Goal: Use online tool/utility: Use online tool/utility

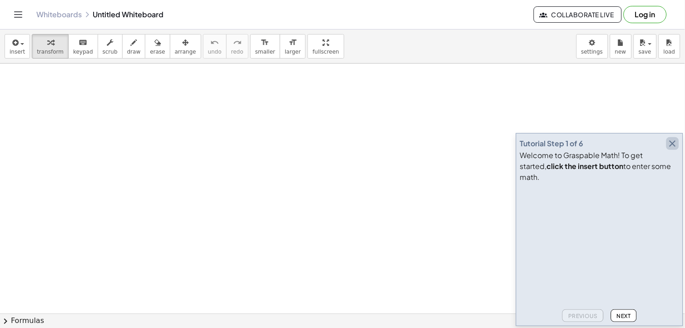
click at [675, 149] on icon "button" at bounding box center [672, 143] width 11 height 11
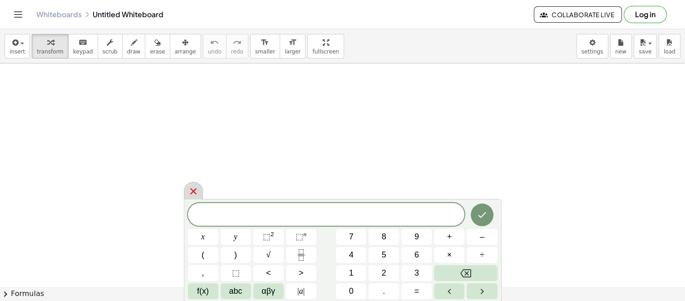
click at [193, 187] on icon at bounding box center [193, 191] width 11 height 11
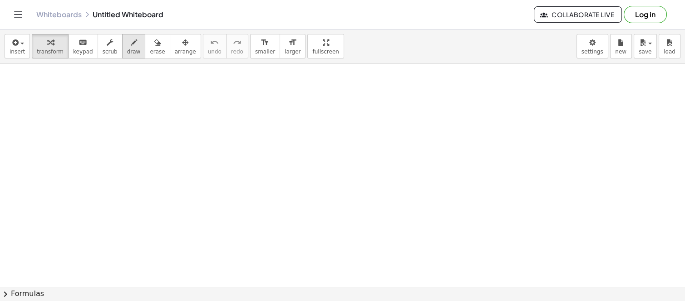
click at [131, 47] on icon "button" at bounding box center [134, 42] width 6 height 11
drag, startPoint x: 25, startPoint y: 92, endPoint x: 26, endPoint y: 103, distance: 10.5
drag, startPoint x: 23, startPoint y: 80, endPoint x: 23, endPoint y: 128, distance: 47.7
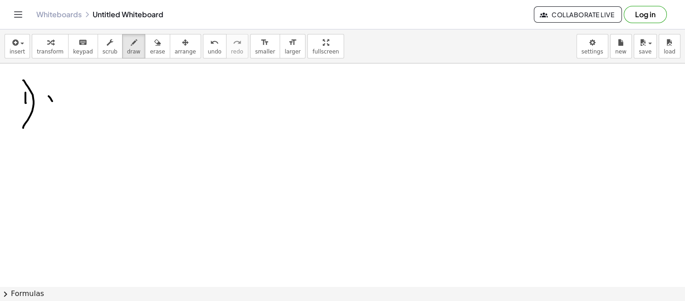
drag, startPoint x: 49, startPoint y: 96, endPoint x: 52, endPoint y: 101, distance: 6.2
drag, startPoint x: 56, startPoint y: 88, endPoint x: 61, endPoint y: 101, distance: 14.7
drag, startPoint x: 65, startPoint y: 94, endPoint x: 73, endPoint y: 94, distance: 7.7
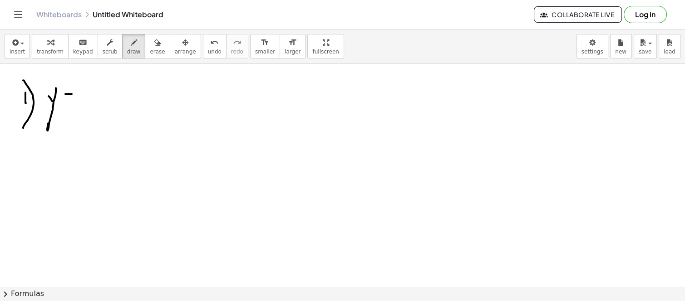
drag, startPoint x: 69, startPoint y: 101, endPoint x: 74, endPoint y: 102, distance: 4.6
drag, startPoint x: 97, startPoint y: 85, endPoint x: 88, endPoint y: 87, distance: 9.7
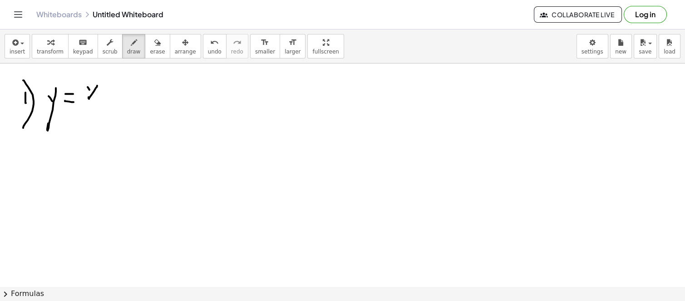
drag, startPoint x: 89, startPoint y: 89, endPoint x: 98, endPoint y: 93, distance: 9.4
drag, startPoint x: 98, startPoint y: 78, endPoint x: 111, endPoint y: 93, distance: 20.0
drag, startPoint x: 112, startPoint y: 94, endPoint x: 114, endPoint y: 89, distance: 5.7
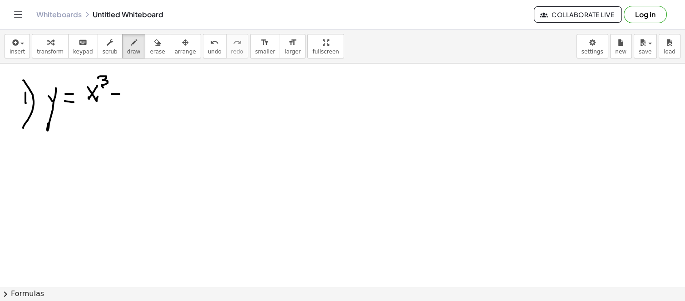
drag, startPoint x: 114, startPoint y: 89, endPoint x: 118, endPoint y: 94, distance: 6.8
drag, startPoint x: 126, startPoint y: 87, endPoint x: 125, endPoint y: 99, distance: 11.8
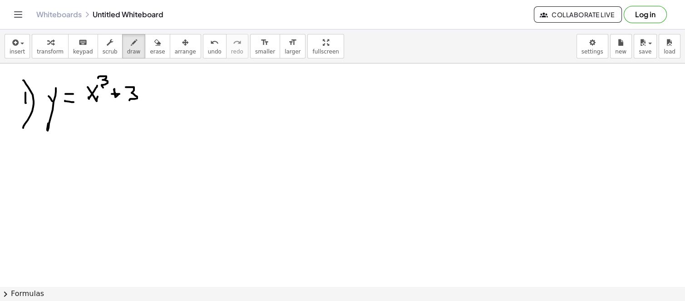
drag, startPoint x: 114, startPoint y: 89, endPoint x: 116, endPoint y: 100, distance: 11.1
drag, startPoint x: 85, startPoint y: 74, endPoint x: 87, endPoint y: 107, distance: 33.6
drag, startPoint x: 137, startPoint y: 71, endPoint x: 155, endPoint y: 112, distance: 44.7
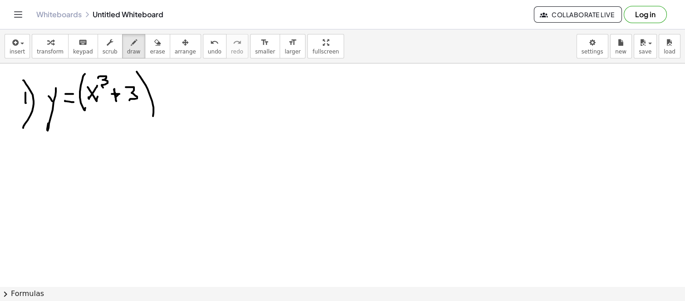
drag, startPoint x: 174, startPoint y: 79, endPoint x: 176, endPoint y: 111, distance: 32.3
drag, startPoint x: 190, startPoint y: 86, endPoint x: 182, endPoint y: 89, distance: 8.6
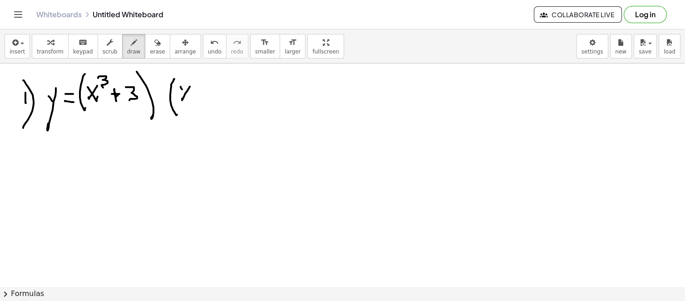
drag, startPoint x: 181, startPoint y: 86, endPoint x: 187, endPoint y: 96, distance: 11.6
drag, startPoint x: 198, startPoint y: 79, endPoint x: 197, endPoint y: 85, distance: 6.1
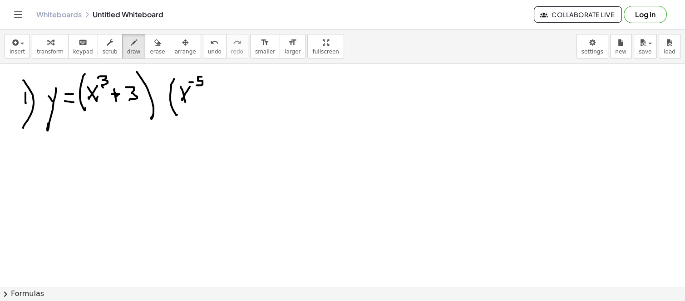
drag, startPoint x: 215, startPoint y: 88, endPoint x: 216, endPoint y: 98, distance: 9.6
drag, startPoint x: 228, startPoint y: 99, endPoint x: 230, endPoint y: 75, distance: 23.3
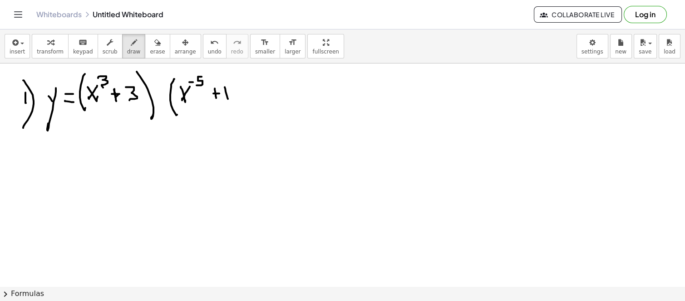
drag, startPoint x: 229, startPoint y: 70, endPoint x: 233, endPoint y: 116, distance: 45.5
drag, startPoint x: 436, startPoint y: 88, endPoint x: 437, endPoint y: 94, distance: 5.5
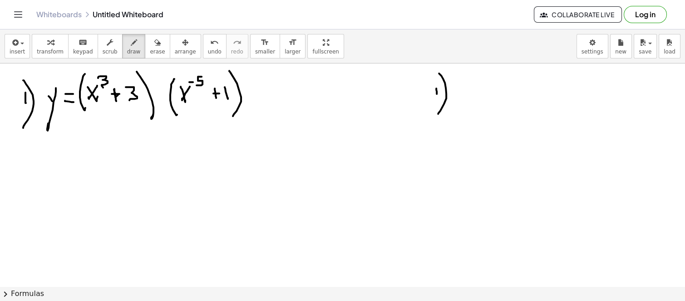
drag, startPoint x: 439, startPoint y: 73, endPoint x: 438, endPoint y: 108, distance: 35.0
click at [208, 45] on div "undo" at bounding box center [215, 42] width 14 height 11
drag, startPoint x: 435, startPoint y: 89, endPoint x: 438, endPoint y: 94, distance: 6.9
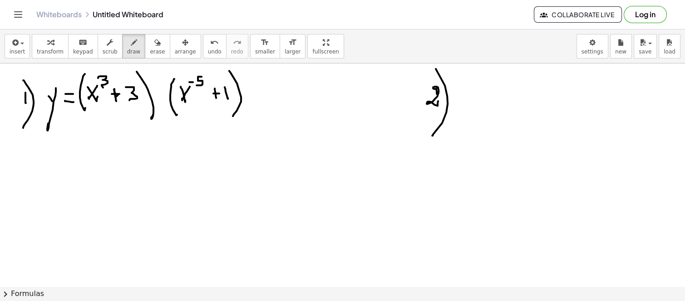
drag, startPoint x: 436, startPoint y: 69, endPoint x: 435, endPoint y: 132, distance: 63.1
drag, startPoint x: 470, startPoint y: 102, endPoint x: 514, endPoint y: 108, distance: 44.9
drag, startPoint x: 487, startPoint y: 79, endPoint x: 497, endPoint y: 89, distance: 13.5
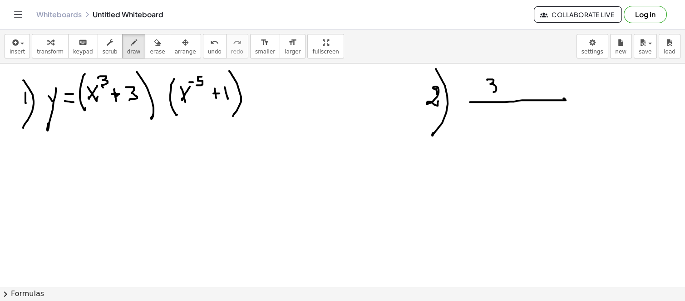
drag, startPoint x: 513, startPoint y: 80, endPoint x: 504, endPoint y: 82, distance: 9.3
drag, startPoint x: 509, startPoint y: 88, endPoint x: 518, endPoint y: 89, distance: 8.6
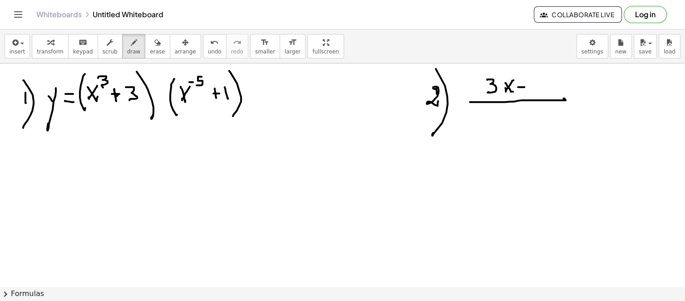
drag
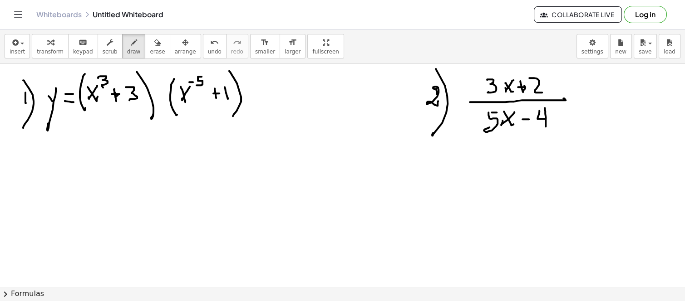
drag, startPoint x: 113, startPoint y: 113, endPoint x: 112, endPoint y: 129, distance: 16.3
drag, startPoint x: 108, startPoint y: 123, endPoint x: 110, endPoint y: 132, distance: 8.9
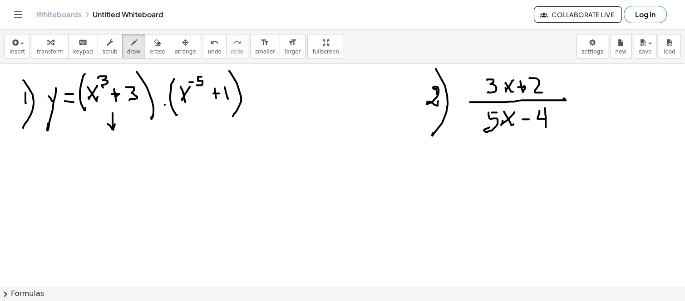
drag, startPoint x: 99, startPoint y: 136, endPoint x: 96, endPoint y: 143, distance: 7.3
drag, startPoint x: 96, startPoint y: 143, endPoint x: 105, endPoint y: 142, distance: 8.7
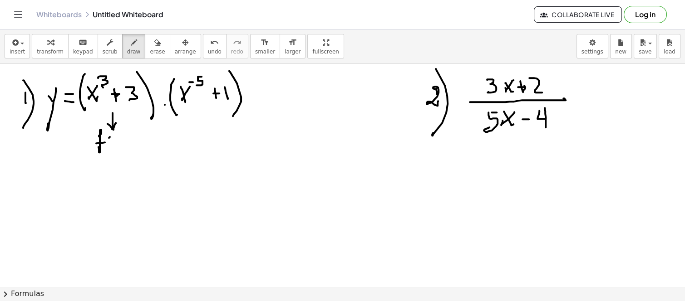
drag, startPoint x: 109, startPoint y: 138, endPoint x: 112, endPoint y: 143, distance: 5.7
drag, startPoint x: 118, startPoint y: 133, endPoint x: 122, endPoint y: 148, distance: 15.4
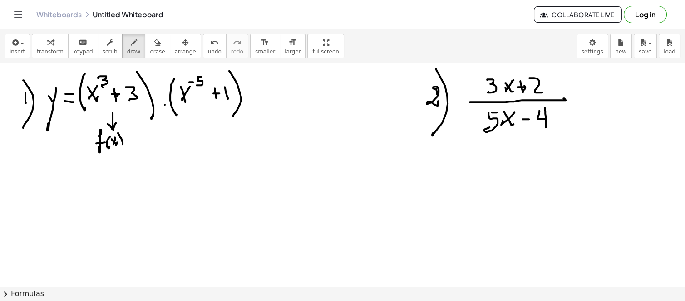
drag, startPoint x: 206, startPoint y: 110, endPoint x: 200, endPoint y: 123, distance: 13.6
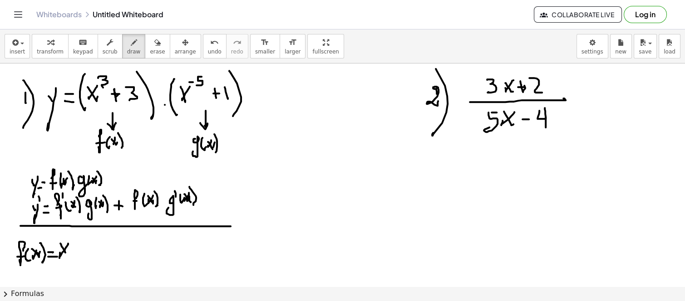
click at [203, 44] on button "undo undo" at bounding box center [215, 46] width 24 height 25
click at [208, 49] on span "undo" at bounding box center [215, 52] width 14 height 6
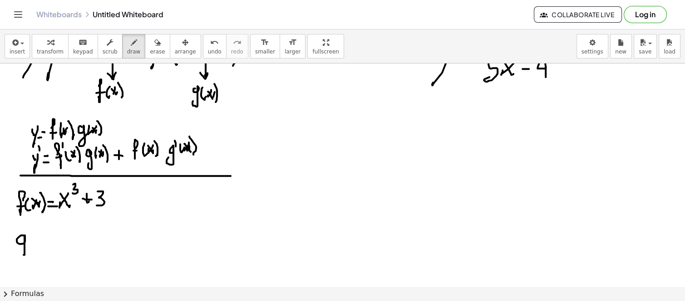
click at [30, 241] on div at bounding box center [342, 292] width 685 height 558
click at [35, 243] on div at bounding box center [342, 292] width 685 height 558
click at [37, 240] on div at bounding box center [342, 292] width 685 height 558
click at [40, 242] on div at bounding box center [342, 292] width 685 height 558
click at [45, 244] on div at bounding box center [342, 292] width 685 height 558
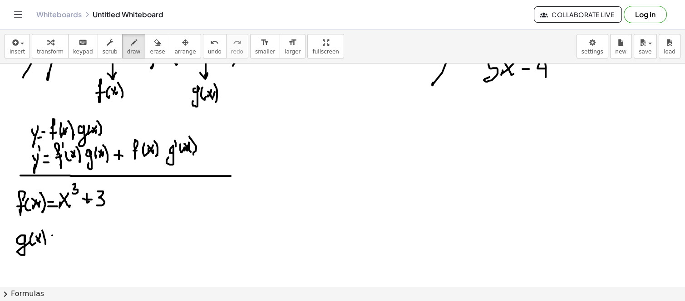
click at [56, 237] on div at bounding box center [342, 292] width 685 height 558
click at [55, 241] on div at bounding box center [342, 292] width 685 height 558
click at [61, 238] on div at bounding box center [342, 292] width 685 height 558
click at [64, 239] on div at bounding box center [342, 292] width 685 height 558
click at [69, 224] on div at bounding box center [342, 292] width 685 height 558
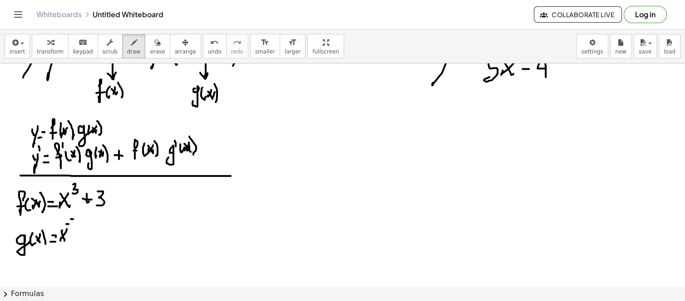
click at [74, 219] on div at bounding box center [342, 292] width 685 height 558
click at [70, 228] on div at bounding box center [342, 292] width 685 height 558
click at [86, 234] on div at bounding box center [342, 292] width 685 height 558
click at [84, 236] on div at bounding box center [342, 292] width 685 height 558
click at [93, 236] on div at bounding box center [342, 292] width 685 height 558
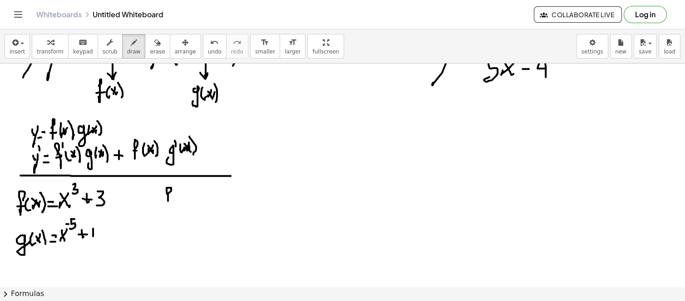
click at [166, 203] on div at bounding box center [342, 292] width 685 height 558
click at [170, 197] on div at bounding box center [342, 292] width 685 height 558
click at [175, 186] on div at bounding box center [342, 292] width 685 height 558
click at [183, 202] on div at bounding box center [342, 292] width 685 height 558
click at [185, 198] on div at bounding box center [342, 292] width 685 height 558
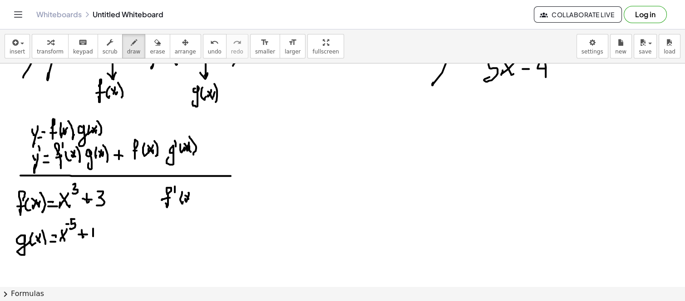
click at [188, 197] on div at bounding box center [342, 292] width 685 height 558
click at [192, 201] on div at bounding box center [342, 292] width 685 height 558
click at [203, 193] on div at bounding box center [342, 292] width 685 height 558
click at [200, 201] on div at bounding box center [342, 292] width 685 height 558
click at [166, 235] on div at bounding box center [342, 292] width 685 height 558
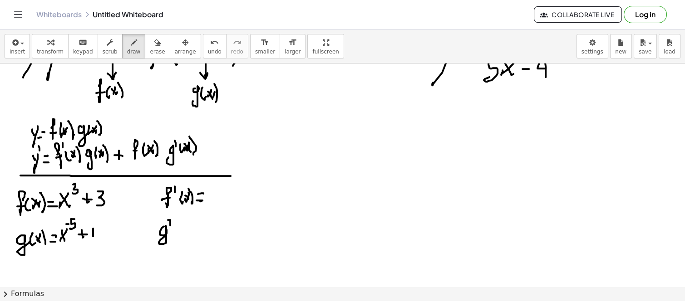
click at [166, 221] on div at bounding box center [342, 292] width 685 height 558
click at [178, 234] on div at bounding box center [342, 292] width 685 height 558
click at [179, 230] on div at bounding box center [342, 292] width 685 height 558
click at [184, 231] on div at bounding box center [342, 292] width 685 height 558
click at [187, 235] on div at bounding box center [342, 292] width 685 height 558
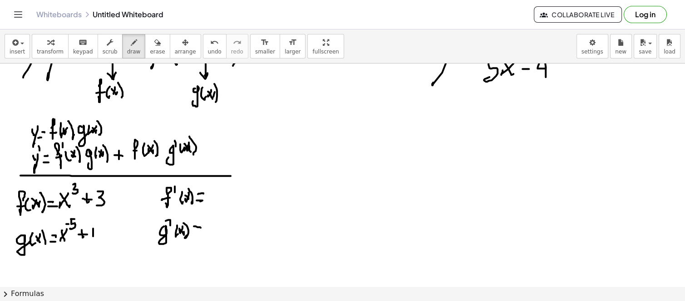
click at [199, 229] on div at bounding box center [342, 292] width 685 height 558
click at [199, 232] on div at bounding box center [342, 292] width 685 height 558
drag, startPoint x: 57, startPoint y: 204, endPoint x: 79, endPoint y: 205, distance: 21.8
click at [79, 205] on div at bounding box center [342, 292] width 685 height 558
click at [74, 185] on div at bounding box center [342, 292] width 685 height 558
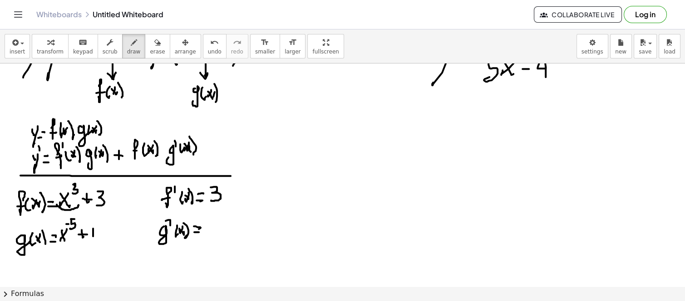
drag, startPoint x: 211, startPoint y: 187, endPoint x: 211, endPoint y: 200, distance: 13.2
click at [211, 200] on div at bounding box center [342, 292] width 685 height 558
drag, startPoint x: 233, startPoint y: 187, endPoint x: 225, endPoint y: 195, distance: 11.2
click at [225, 196] on div at bounding box center [342, 292] width 685 height 558
drag, startPoint x: 226, startPoint y: 187, endPoint x: 179, endPoint y: 185, distance: 46.3
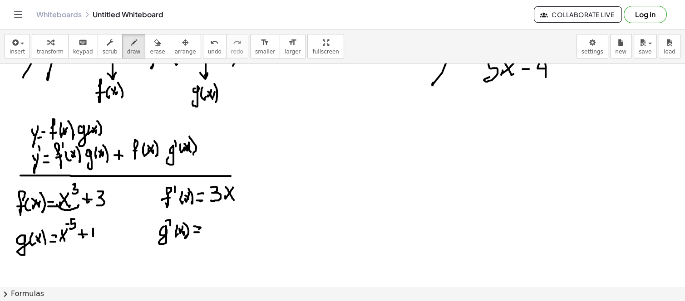
click at [233, 198] on div at bounding box center [342, 292] width 685 height 558
drag, startPoint x: 236, startPoint y: 178, endPoint x: 245, endPoint y: 187, distance: 12.2
click at [245, 187] on div at bounding box center [342, 292] width 685 height 558
drag, startPoint x: 252, startPoint y: 187, endPoint x: 250, endPoint y: 195, distance: 7.9
click at [252, 197] on div at bounding box center [342, 292] width 685 height 558
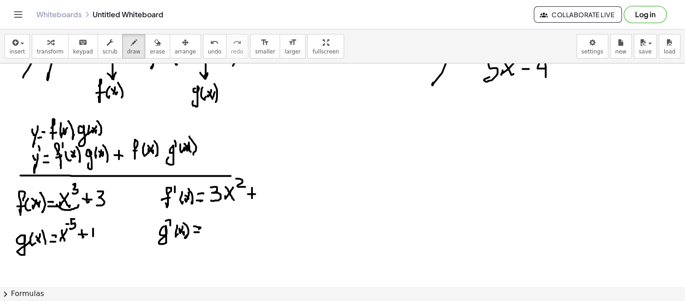
drag, startPoint x: 248, startPoint y: 194, endPoint x: 255, endPoint y: 194, distance: 7.3
click at [255, 194] on div at bounding box center [342, 292] width 685 height 558
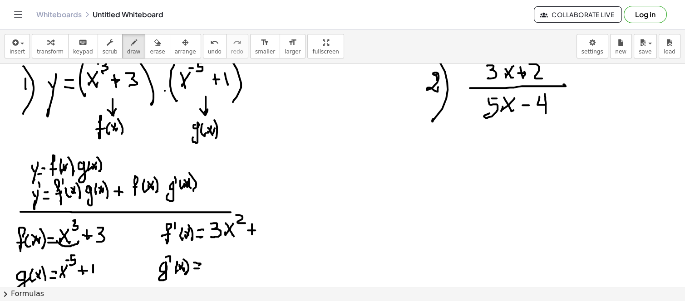
scroll to position [0, 0]
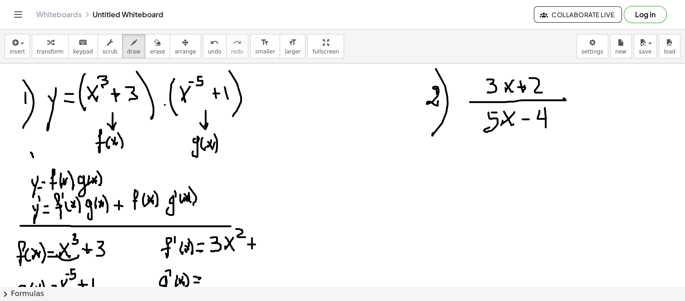
drag, startPoint x: 31, startPoint y: 152, endPoint x: 33, endPoint y: 157, distance: 5.5
drag, startPoint x: 35, startPoint y: 152, endPoint x: 34, endPoint y: 161, distance: 8.7
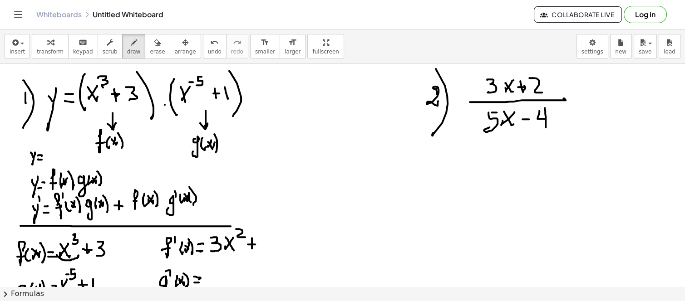
drag, startPoint x: 38, startPoint y: 159, endPoint x: 48, endPoint y: 155, distance: 10.2
drag, startPoint x: 52, startPoint y: 153, endPoint x: 54, endPoint y: 163, distance: 9.2
drag, startPoint x: 64, startPoint y: 156, endPoint x: 69, endPoint y: 153, distance: 6.3
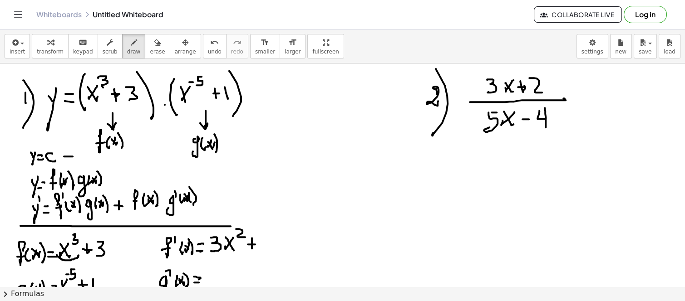
drag, startPoint x: 75, startPoint y: 154, endPoint x: 81, endPoint y: 158, distance: 6.5
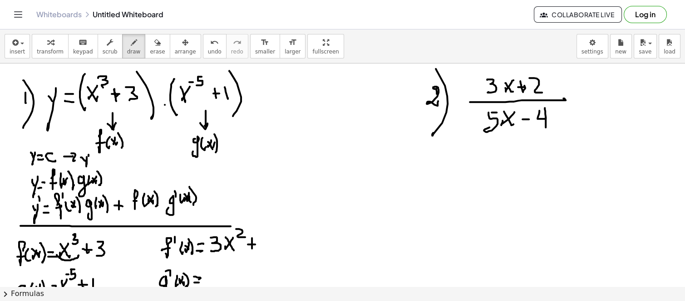
drag, startPoint x: 106, startPoint y: 151, endPoint x: 102, endPoint y: 162, distance: 11.9
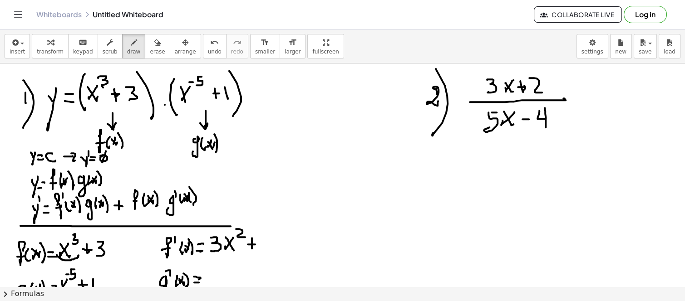
drag, startPoint x: 462, startPoint y: 180, endPoint x: 469, endPoint y: 257, distance: 77.5
drag, startPoint x: 429, startPoint y: 228, endPoint x: 408, endPoint y: 196, distance: 38.5
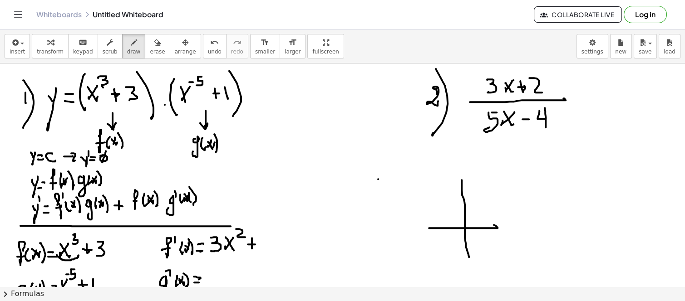
drag, startPoint x: 378, startPoint y: 179, endPoint x: 387, endPoint y: 178, distance: 8.6
drag, startPoint x: 387, startPoint y: 177, endPoint x: 391, endPoint y: 179, distance: 4.7
drag, startPoint x: 392, startPoint y: 179, endPoint x: 391, endPoint y: 185, distance: 6.1
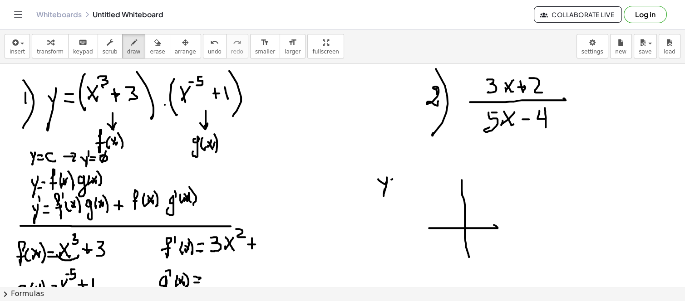
drag, startPoint x: 391, startPoint y: 185, endPoint x: 401, endPoint y: 182, distance: 11.1
drag, startPoint x: 406, startPoint y: 174, endPoint x: 409, endPoint y: 190, distance: 16.2
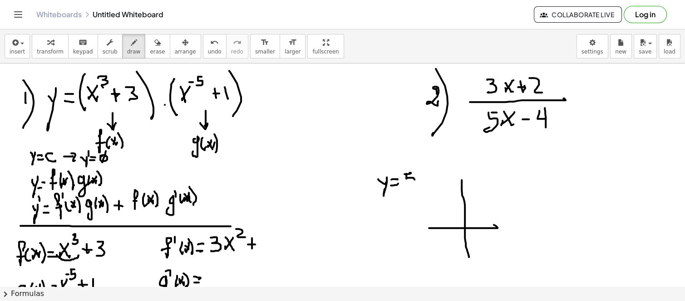
drag, startPoint x: 420, startPoint y: 198, endPoint x: 533, endPoint y: 197, distance: 113.5
drag, startPoint x: 543, startPoint y: 192, endPoint x: 550, endPoint y: 193, distance: 7.5
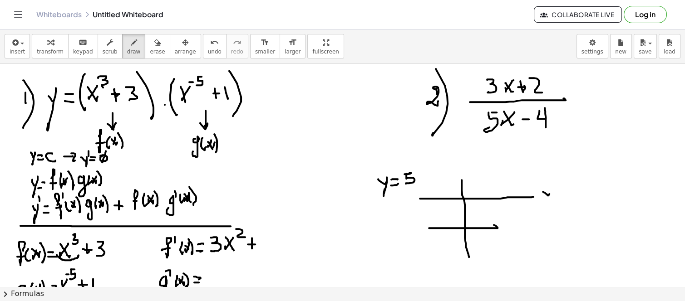
drag, startPoint x: 551, startPoint y: 189, endPoint x: 552, endPoint y: 198, distance: 8.7
drag, startPoint x: 557, startPoint y: 194, endPoint x: 566, endPoint y: 192, distance: 9.3
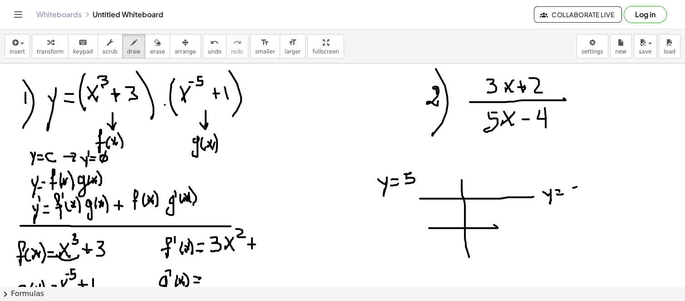
drag, startPoint x: 572, startPoint y: 191, endPoint x: 563, endPoint y: 201, distance: 13.8
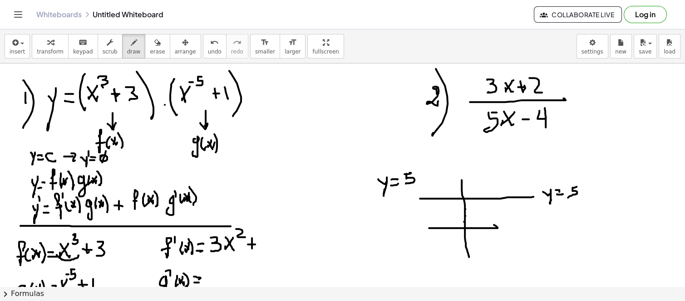
drag, startPoint x: 465, startPoint y: 209, endPoint x: 464, endPoint y: 204, distance: 4.7
drag, startPoint x: 389, startPoint y: 198, endPoint x: 589, endPoint y: 194, distance: 199.3
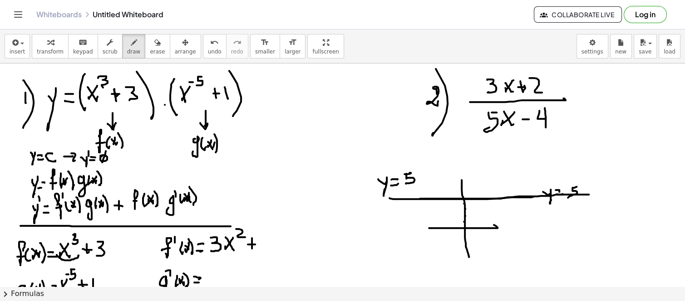
click at [150, 53] on span "erase" at bounding box center [157, 52] width 15 height 6
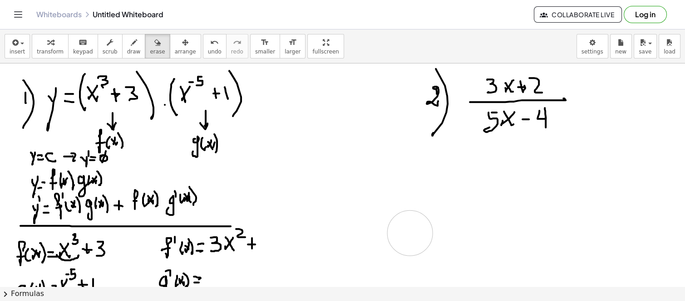
drag, startPoint x: 408, startPoint y: 219, endPoint x: 215, endPoint y: 209, distance: 192.7
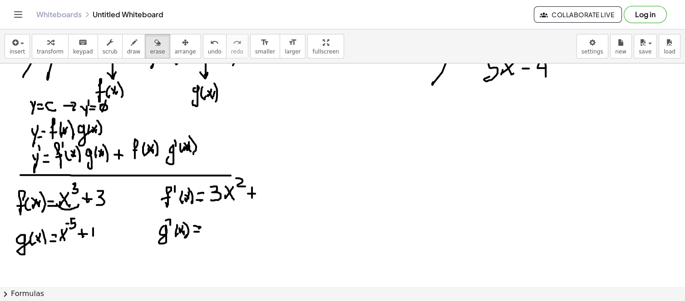
scroll to position [50, 0]
drag, startPoint x: 416, startPoint y: 122, endPoint x: 425, endPoint y: 121, distance: 8.7
click at [424, 126] on div at bounding box center [342, 292] width 685 height 558
click at [131, 46] on icon "button" at bounding box center [134, 42] width 6 height 11
drag, startPoint x: 414, startPoint y: 118, endPoint x: 418, endPoint y: 125, distance: 7.6
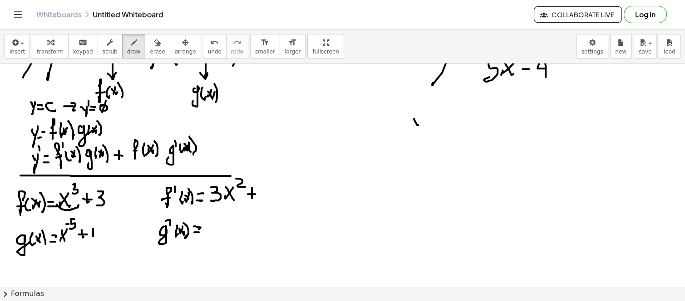
click at [418, 125] on div at bounding box center [342, 292] width 685 height 558
drag, startPoint x: 419, startPoint y: 120, endPoint x: 415, endPoint y: 132, distance: 12.2
click at [415, 133] on div at bounding box center [342, 292] width 685 height 558
click at [429, 122] on div at bounding box center [342, 292] width 685 height 558
drag, startPoint x: 424, startPoint y: 125, endPoint x: 432, endPoint y: 125, distance: 8.2
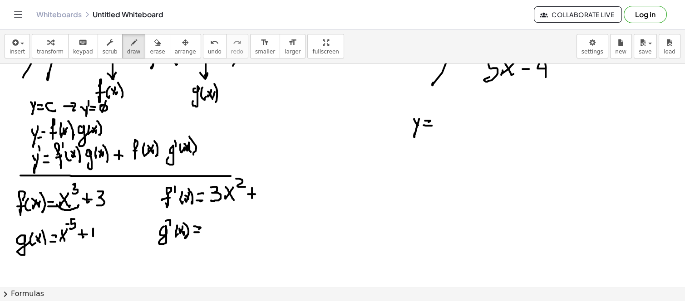
click at [432, 125] on div at bounding box center [342, 292] width 685 height 558
drag, startPoint x: 446, startPoint y: 111, endPoint x: 439, endPoint y: 120, distance: 11.6
click at [439, 122] on div at bounding box center [342, 292] width 685 height 558
drag, startPoint x: 445, startPoint y: 119, endPoint x: 448, endPoint y: 105, distance: 14.3
click at [448, 113] on div at bounding box center [342, 292] width 685 height 558
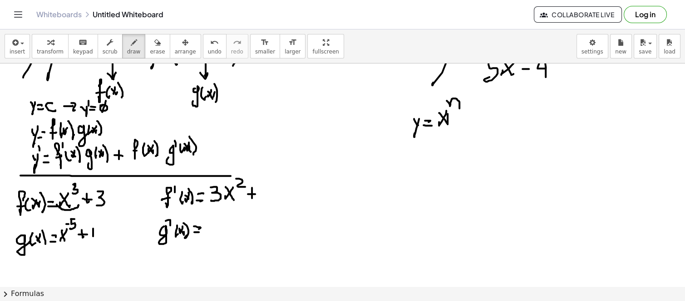
drag, startPoint x: 447, startPoint y: 100, endPoint x: 459, endPoint y: 108, distance: 14.9
click at [459, 108] on div at bounding box center [342, 292] width 685 height 558
drag, startPoint x: 467, startPoint y: 118, endPoint x: 483, endPoint y: 114, distance: 17.3
click at [489, 118] on div at bounding box center [342, 292] width 685 height 558
drag, startPoint x: 483, startPoint y: 114, endPoint x: 501, endPoint y: 119, distance: 18.0
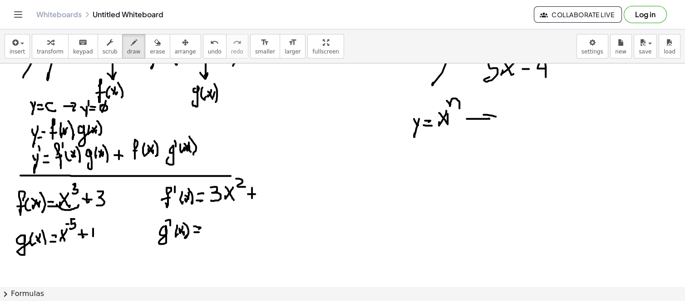
click at [498, 120] on div at bounding box center [342, 292] width 685 height 558
drag, startPoint x: 509, startPoint y: 111, endPoint x: 518, endPoint y: 111, distance: 8.6
click at [518, 115] on div at bounding box center [342, 292] width 685 height 558
drag, startPoint x: 518, startPoint y: 111, endPoint x: 523, endPoint y: 112, distance: 5.2
click at [520, 120] on div at bounding box center [342, 292] width 685 height 558
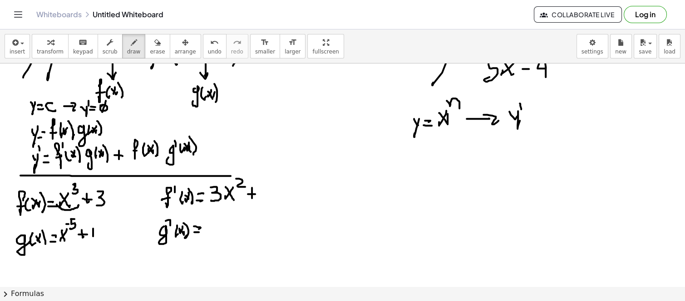
click at [520, 103] on div at bounding box center [342, 292] width 685 height 558
drag, startPoint x: 530, startPoint y: 112, endPoint x: 533, endPoint y: 116, distance: 4.8
click at [537, 113] on div at bounding box center [342, 292] width 685 height 558
drag, startPoint x: 529, startPoint y: 118, endPoint x: 514, endPoint y: 119, distance: 15.4
click at [534, 119] on div at bounding box center [342, 292] width 685 height 558
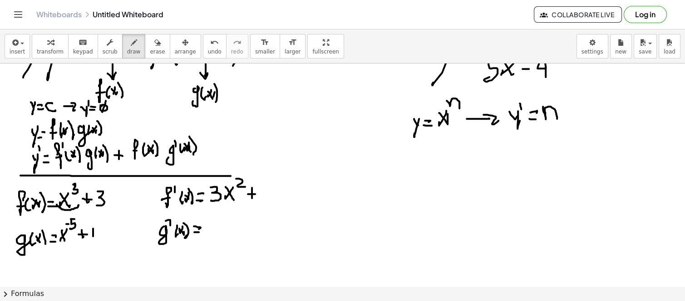
drag, startPoint x: 543, startPoint y: 106, endPoint x: 564, endPoint y: 113, distance: 22.1
click at [557, 117] on div at bounding box center [342, 292] width 685 height 558
drag, startPoint x: 569, startPoint y: 103, endPoint x: 563, endPoint y: 106, distance: 7.3
click at [564, 114] on div at bounding box center [342, 292] width 685 height 558
drag, startPoint x: 563, startPoint y: 105, endPoint x: 573, endPoint y: 103, distance: 10.1
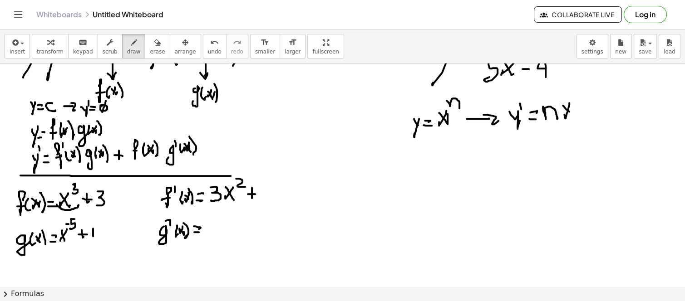
click at [573, 112] on div at bounding box center [342, 292] width 685 height 558
drag, startPoint x: 573, startPoint y: 93, endPoint x: 583, endPoint y: 95, distance: 9.8
click at [582, 97] on div at bounding box center [342, 292] width 685 height 558
drag, startPoint x: 583, startPoint y: 93, endPoint x: 589, endPoint y: 92, distance: 5.6
click at [588, 92] on div at bounding box center [342, 292] width 685 height 558
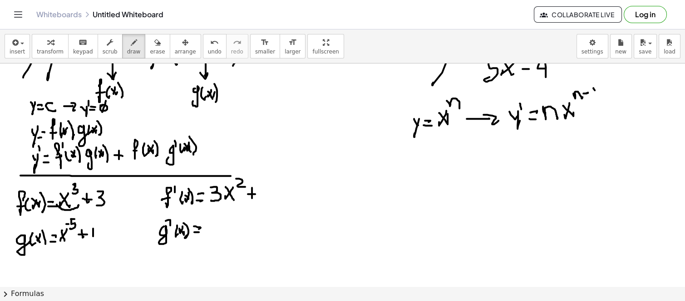
drag, startPoint x: 594, startPoint y: 89, endPoint x: 595, endPoint y: 93, distance: 4.7
click at [595, 93] on div at bounding box center [342, 292] width 685 height 558
drag, startPoint x: 266, startPoint y: 187, endPoint x: 270, endPoint y: 189, distance: 5.1
click at [263, 188] on div at bounding box center [342, 292] width 685 height 558
drag, startPoint x: 273, startPoint y: 182, endPoint x: 261, endPoint y: 200, distance: 21.5
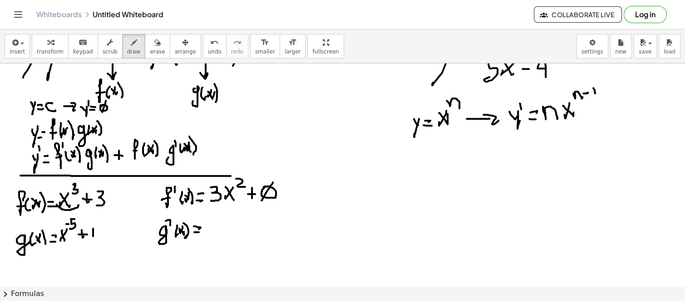
click at [261, 200] on div at bounding box center [342, 292] width 685 height 558
click at [150, 50] on span "erase" at bounding box center [157, 52] width 15 height 6
drag, startPoint x: 287, startPoint y: 218, endPoint x: 340, endPoint y: 211, distance: 52.7
click at [270, 198] on div at bounding box center [342, 292] width 685 height 558
click at [375, 207] on div at bounding box center [342, 292] width 685 height 558
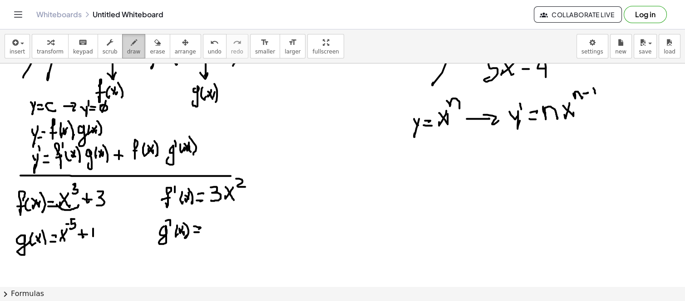
click at [127, 46] on div "button" at bounding box center [134, 42] width 14 height 11
click at [205, 229] on div at bounding box center [342, 292] width 685 height 558
click at [209, 229] on div at bounding box center [342, 292] width 685 height 558
click at [217, 221] on div at bounding box center [342, 292] width 685 height 558
drag, startPoint x: 215, startPoint y: 220, endPoint x: 214, endPoint y: 226, distance: 6.4
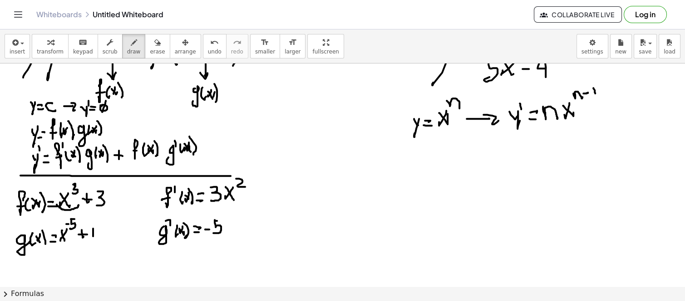
click at [212, 229] on div at bounding box center [342, 292] width 685 height 558
drag, startPoint x: 215, startPoint y: 220, endPoint x: 222, endPoint y: 218, distance: 7.4
click at [222, 218] on div at bounding box center [342, 292] width 685 height 558
drag, startPoint x: 234, startPoint y: 218, endPoint x: 227, endPoint y: 223, distance: 8.2
click at [226, 230] on div at bounding box center [342, 292] width 685 height 558
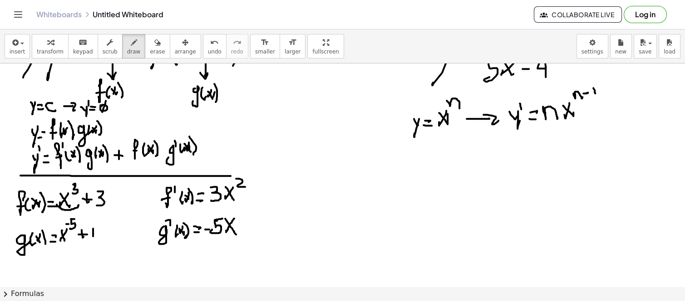
drag, startPoint x: 225, startPoint y: 218, endPoint x: 235, endPoint y: 232, distance: 17.0
click at [236, 235] on div at bounding box center [342, 292] width 685 height 558
drag, startPoint x: 574, startPoint y: 100, endPoint x: 600, endPoint y: 92, distance: 27.1
click at [605, 97] on div at bounding box center [342, 292] width 685 height 558
drag, startPoint x: 563, startPoint y: 81, endPoint x: 568, endPoint y: 80, distance: 4.6
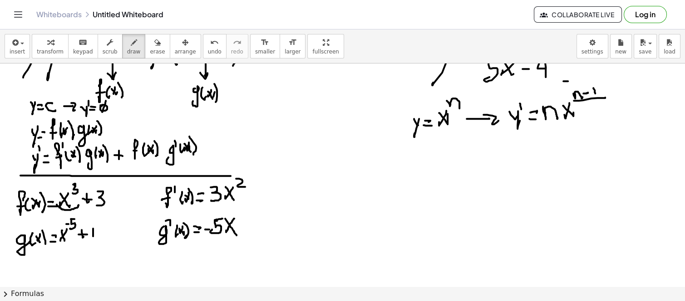
click at [568, 80] on div at bounding box center [342, 292] width 685 height 558
drag, startPoint x: 572, startPoint y: 75, endPoint x: 579, endPoint y: 80, distance: 8.2
click at [575, 82] on div at bounding box center [342, 292] width 685 height 558
drag, startPoint x: 583, startPoint y: 76, endPoint x: 592, endPoint y: 71, distance: 11.0
click at [589, 75] on div at bounding box center [342, 292] width 685 height 558
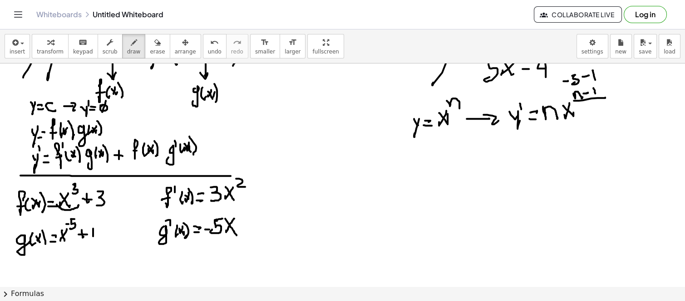
drag, startPoint x: 592, startPoint y: 70, endPoint x: 596, endPoint y: 80, distance: 10.5
click at [596, 80] on div at bounding box center [342, 292] width 685 height 558
drag, startPoint x: 231, startPoint y: 212, endPoint x: 243, endPoint y: 210, distance: 11.5
click at [237, 211] on div at bounding box center [342, 292] width 685 height 558
drag, startPoint x: 247, startPoint y: 204, endPoint x: 246, endPoint y: 219, distance: 15.0
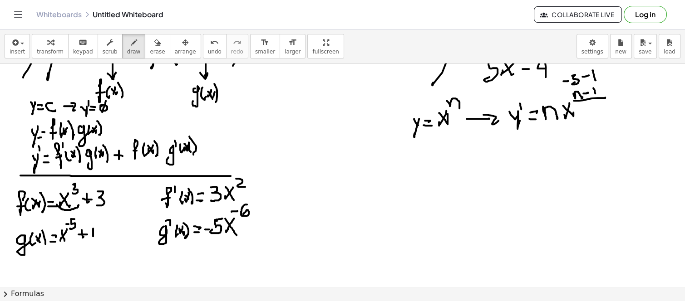
click at [243, 215] on div at bounding box center [342, 292] width 685 height 558
drag, startPoint x: 259, startPoint y: 218, endPoint x: 259, endPoint y: 228, distance: 10.0
click at [260, 231] on div at bounding box center [342, 292] width 685 height 558
drag, startPoint x: 255, startPoint y: 225, endPoint x: 278, endPoint y: 221, distance: 24.0
click at [265, 225] on div at bounding box center [342, 292] width 685 height 558
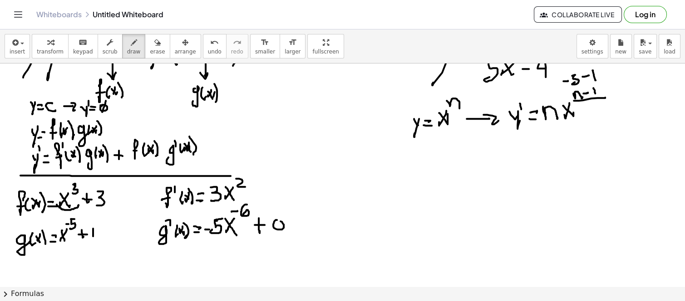
click at [275, 219] on div at bounding box center [342, 292] width 685 height 558
click at [208, 49] on span "undo" at bounding box center [215, 52] width 14 height 6
drag, startPoint x: 330, startPoint y: 219, endPoint x: 343, endPoint y: 221, distance: 13.3
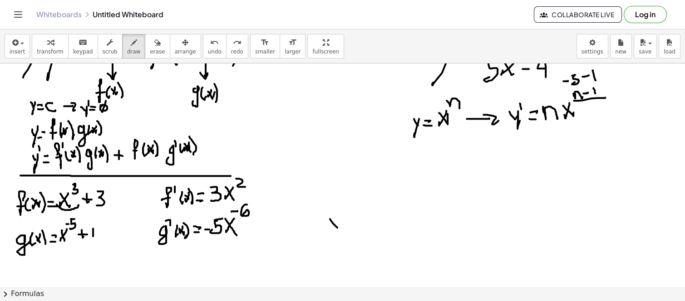
click at [343, 228] on div at bounding box center [342, 292] width 685 height 558
drag, startPoint x: 343, startPoint y: 225, endPoint x: 348, endPoint y: 216, distance: 10.4
click at [342, 231] on div at bounding box center [342, 292] width 685 height 558
drag, startPoint x: 349, startPoint y: 213, endPoint x: 347, endPoint y: 203, distance: 10.1
click at [347, 203] on div at bounding box center [342, 292] width 685 height 558
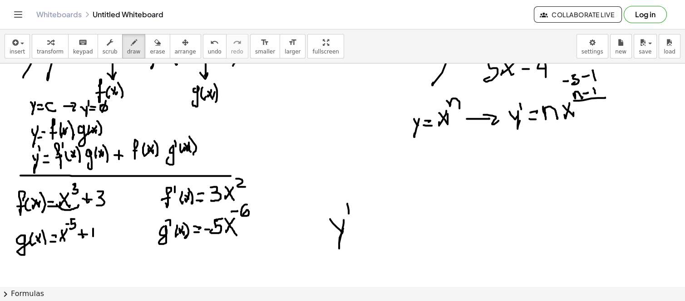
drag, startPoint x: 357, startPoint y: 219, endPoint x: 368, endPoint y: 220, distance: 10.5
click at [369, 220] on div at bounding box center [342, 292] width 685 height 558
drag, startPoint x: 356, startPoint y: 225, endPoint x: 145, endPoint y: 202, distance: 211.9
click at [365, 225] on div at bounding box center [342, 292] width 685 height 558
drag, startPoint x: 379, startPoint y: 212, endPoint x: 386, endPoint y: 227, distance: 17.3
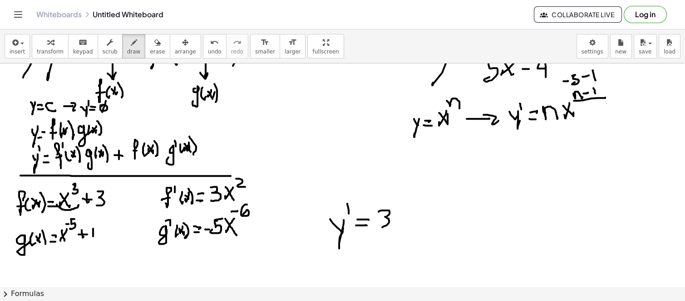
click at [383, 227] on div at bounding box center [342, 292] width 685 height 558
drag, startPoint x: 402, startPoint y: 210, endPoint x: 396, endPoint y: 213, distance: 7.3
click at [395, 218] on div at bounding box center [342, 292] width 685 height 558
drag, startPoint x: 396, startPoint y: 211, endPoint x: 404, endPoint y: 212, distance: 8.4
click at [403, 220] on div at bounding box center [342, 292] width 685 height 558
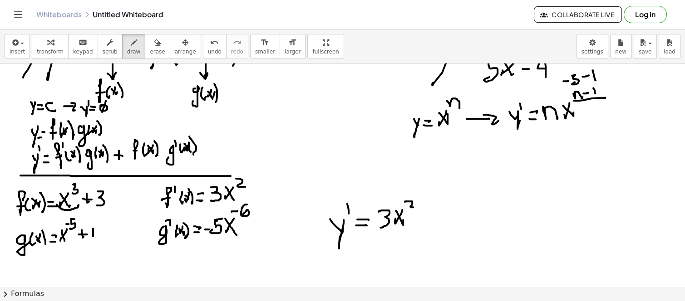
drag, startPoint x: 411, startPoint y: 201, endPoint x: 413, endPoint y: 207, distance: 6.2
click at [413, 207] on div at bounding box center [342, 292] width 685 height 558
drag, startPoint x: 10, startPoint y: 253, endPoint x: 95, endPoint y: 251, distance: 84.9
click at [95, 251] on div at bounding box center [342, 292] width 685 height 558
click at [412, 223] on div at bounding box center [342, 292] width 685 height 558
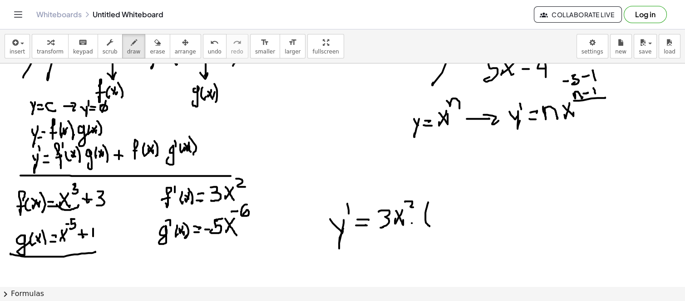
drag, startPoint x: 428, startPoint y: 202, endPoint x: 429, endPoint y: 223, distance: 20.9
click at [430, 224] on div at bounding box center [342, 292] width 685 height 558
drag, startPoint x: 443, startPoint y: 204, endPoint x: 437, endPoint y: 207, distance: 6.3
click at [437, 214] on div at bounding box center [342, 292] width 685 height 558
drag, startPoint x: 437, startPoint y: 207, endPoint x: 445, endPoint y: 206, distance: 8.2
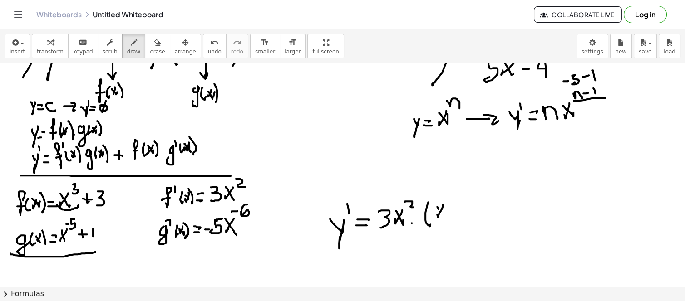
click at [445, 211] on div at bounding box center [342, 292] width 685 height 558
click at [448, 194] on div at bounding box center [342, 292] width 685 height 558
click at [458, 187] on div at bounding box center [342, 292] width 685 height 558
drag, startPoint x: 453, startPoint y: 191, endPoint x: 458, endPoint y: 205, distance: 14.7
click at [453, 200] on div at bounding box center [342, 292] width 685 height 558
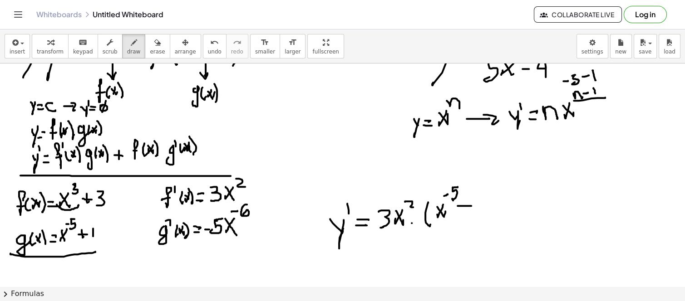
drag, startPoint x: 458, startPoint y: 206, endPoint x: 466, endPoint y: 201, distance: 9.7
click at [470, 205] on div at bounding box center [342, 292] width 685 height 558
drag, startPoint x: 466, startPoint y: 201, endPoint x: 476, endPoint y: 202, distance: 9.6
click at [471, 208] on div at bounding box center [342, 292] width 685 height 558
drag, startPoint x: 477, startPoint y: 201, endPoint x: 483, endPoint y: 189, distance: 12.8
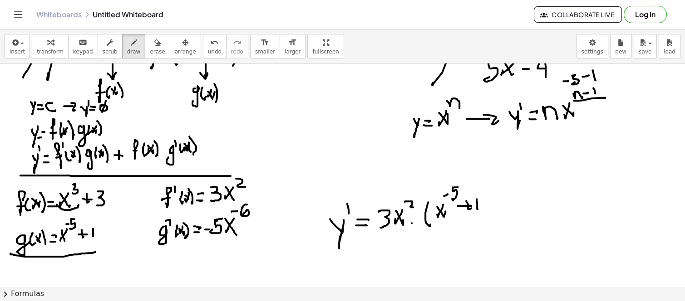
click at [479, 205] on div at bounding box center [342, 292] width 685 height 558
drag, startPoint x: 481, startPoint y: 187, endPoint x: 484, endPoint y: 219, distance: 32.3
click at [484, 219] on div at bounding box center [342, 292] width 685 height 558
click at [150, 51] on span "erase" at bounding box center [157, 52] width 15 height 6
drag, startPoint x: 469, startPoint y: 220, endPoint x: 206, endPoint y: 99, distance: 290.4
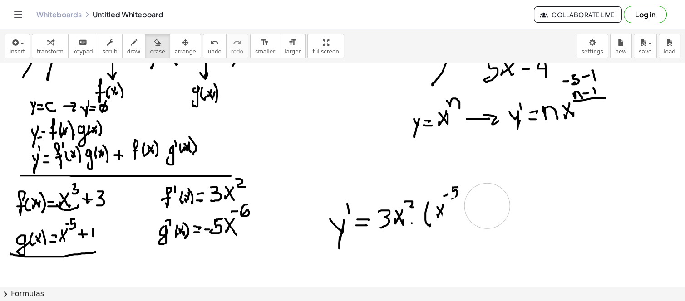
click at [488, 202] on div at bounding box center [342, 292] width 685 height 558
click at [127, 50] on span "draw" at bounding box center [134, 52] width 14 height 6
drag, startPoint x: 457, startPoint y: 205, endPoint x: 454, endPoint y: 210, distance: 5.9
click at [457, 214] on div at bounding box center [342, 292] width 685 height 558
drag, startPoint x: 453, startPoint y: 210, endPoint x: 465, endPoint y: 209, distance: 11.8
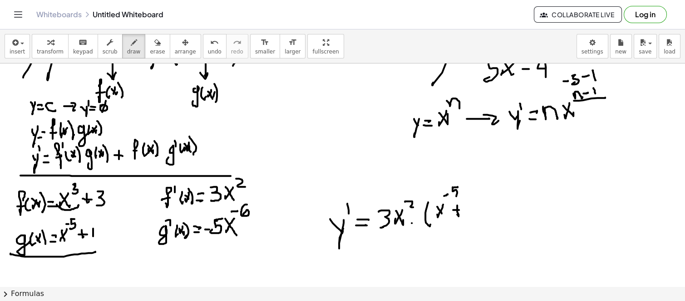
click at [462, 210] on div at bounding box center [342, 292] width 685 height 558
drag, startPoint x: 468, startPoint y: 206, endPoint x: 472, endPoint y: 202, distance: 5.8
click at [470, 210] on div at bounding box center [342, 292] width 685 height 558
drag, startPoint x: 470, startPoint y: 192, endPoint x: 428, endPoint y: 237, distance: 62.0
click at [472, 224] on div at bounding box center [342, 292] width 685 height 558
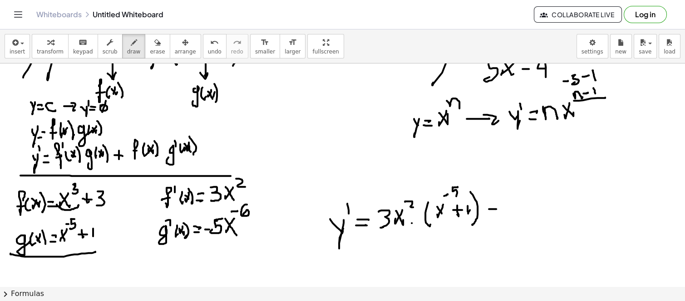
drag, startPoint x: 489, startPoint y: 209, endPoint x: 497, endPoint y: 209, distance: 7.7
click at [497, 209] on div at bounding box center [342, 292] width 685 height 558
drag, startPoint x: 493, startPoint y: 204, endPoint x: 495, endPoint y: 212, distance: 8.5
click at [495, 212] on div at bounding box center [342, 292] width 685 height 558
click at [513, 192] on div at bounding box center [342, 292] width 685 height 558
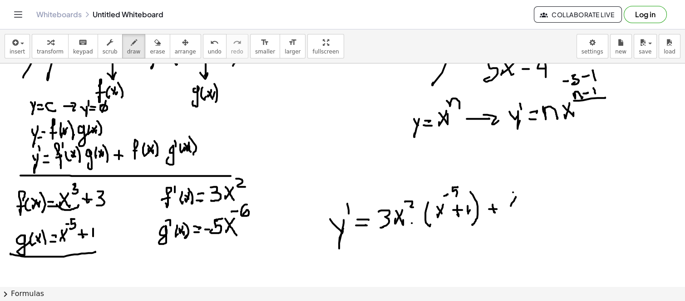
click at [510, 206] on div at bounding box center [342, 292] width 685 height 558
drag, startPoint x: 511, startPoint y: 199, endPoint x: 518, endPoint y: 187, distance: 13.9
click at [518, 202] on div at bounding box center [342, 292] width 685 height 558
drag, startPoint x: 518, startPoint y: 185, endPoint x: 532, endPoint y: 198, distance: 19.3
click at [525, 195] on div at bounding box center [342, 292] width 685 height 558
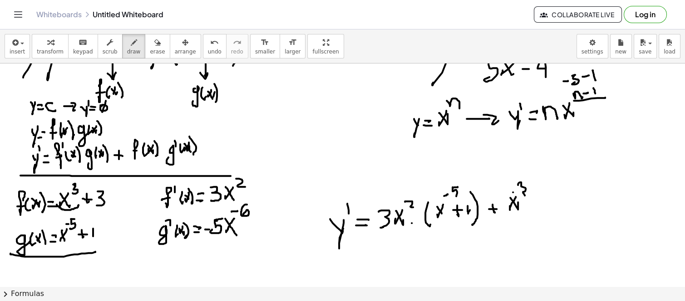
drag, startPoint x: 532, startPoint y: 200, endPoint x: 541, endPoint y: 200, distance: 9.1
click at [542, 200] on div at bounding box center [342, 292] width 685 height 558
drag, startPoint x: 534, startPoint y: 193, endPoint x: 546, endPoint y: 194, distance: 12.3
click at [539, 202] on div at bounding box center [342, 292] width 685 height 558
drag, startPoint x: 546, startPoint y: 192, endPoint x: 546, endPoint y: 206, distance: 13.2
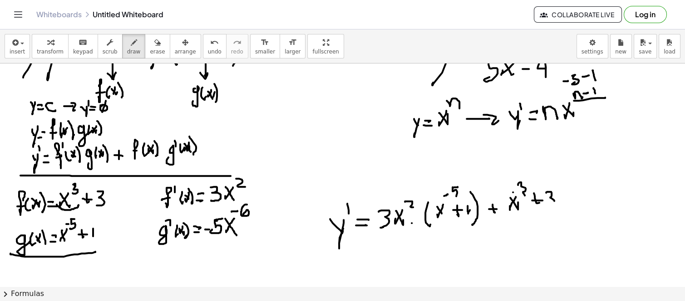
click at [547, 206] on div at bounding box center [342, 292] width 685 height 558
click at [514, 215] on div at bounding box center [342, 292] width 685 height 558
click at [559, 211] on div at bounding box center [342, 292] width 685 height 558
click at [576, 204] on div at bounding box center [342, 292] width 685 height 558
click at [230, 244] on div at bounding box center [342, 292] width 685 height 558
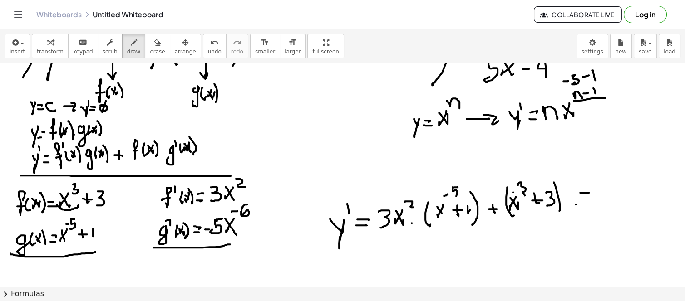
click at [589, 192] on div at bounding box center [342, 292] width 685 height 558
click at [604, 181] on div at bounding box center [342, 292] width 685 height 558
click at [591, 201] on div at bounding box center [342, 292] width 685 height 558
click at [617, 197] on div at bounding box center [342, 292] width 685 height 558
click at [624, 195] on div at bounding box center [342, 292] width 685 height 558
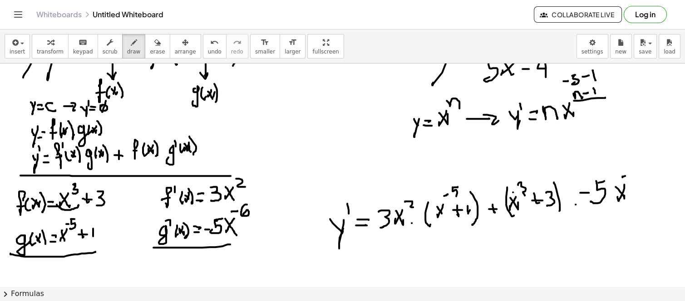
click at [626, 176] on div at bounding box center [342, 292] width 685 height 558
click at [631, 176] on div at bounding box center [342, 292] width 685 height 558
click at [648, 197] on div at bounding box center [342, 292] width 685 height 558
click at [433, 188] on div at bounding box center [342, 292] width 685 height 558
click at [468, 194] on div at bounding box center [342, 292] width 685 height 558
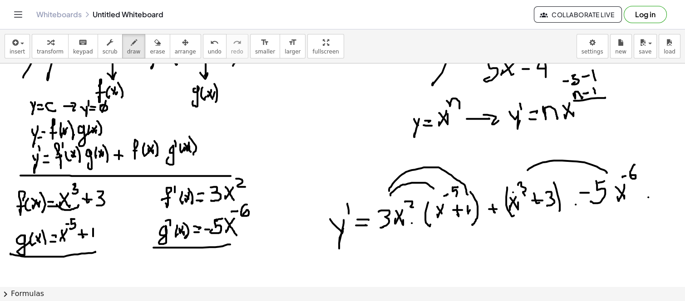
click at [528, 174] on div at bounding box center [342, 292] width 685 height 558
click at [546, 187] on div at bounding box center [342, 292] width 685 height 558
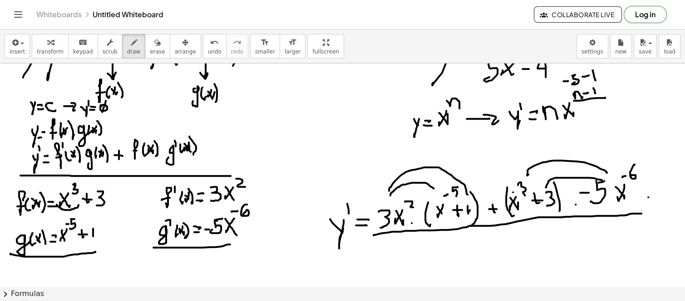
click at [641, 212] on div at bounding box center [342, 292] width 685 height 558
click at [296, 153] on div at bounding box center [342, 292] width 685 height 558
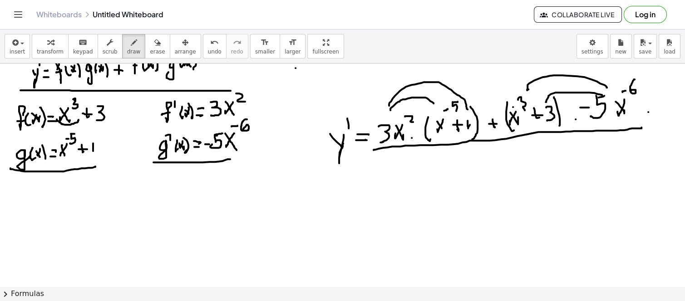
scroll to position [151, 0]
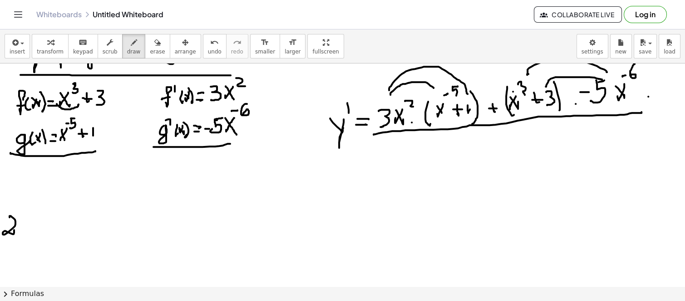
drag, startPoint x: 10, startPoint y: 217, endPoint x: 14, endPoint y: 228, distance: 11.8
click at [14, 228] on div at bounding box center [342, 191] width 685 height 558
drag, startPoint x: 11, startPoint y: 203, endPoint x: 16, endPoint y: 245, distance: 42.5
click at [15, 246] on div at bounding box center [342, 191] width 685 height 558
drag, startPoint x: 54, startPoint y: 202, endPoint x: 59, endPoint y: 216, distance: 14.8
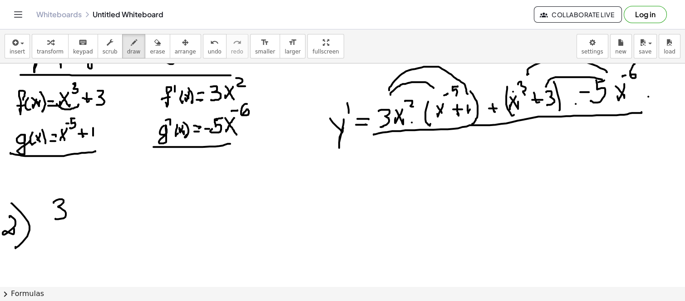
click at [57, 217] on div at bounding box center [342, 191] width 685 height 558
drag, startPoint x: 84, startPoint y: 197, endPoint x: 72, endPoint y: 202, distance: 13.4
click at [72, 215] on div at bounding box center [342, 191] width 685 height 558
drag, startPoint x: 72, startPoint y: 202, endPoint x: 97, endPoint y: 198, distance: 25.6
click at [82, 212] on div at bounding box center [342, 191] width 685 height 558
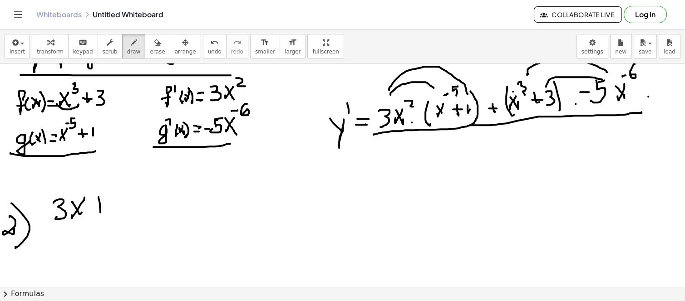
drag, startPoint x: 99, startPoint y: 197, endPoint x: 94, endPoint y: 204, distance: 8.7
click at [100, 212] on div at bounding box center [342, 191] width 685 height 558
drag, startPoint x: 94, startPoint y: 204, endPoint x: 114, endPoint y: 198, distance: 21.0
click at [103, 203] on div at bounding box center [342, 191] width 685 height 558
drag, startPoint x: 111, startPoint y: 195, endPoint x: 120, endPoint y: 207, distance: 15.3
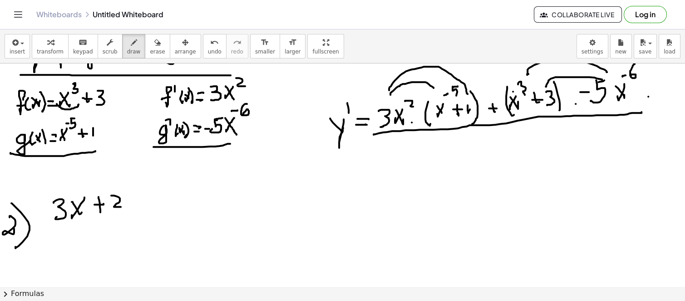
click at [121, 207] on div at bounding box center [342, 191] width 685 height 558
drag, startPoint x: 46, startPoint y: 223, endPoint x: 99, endPoint y: 231, distance: 53.2
click at [137, 221] on div at bounding box center [342, 191] width 685 height 558
click at [58, 234] on div at bounding box center [342, 191] width 685 height 558
drag, startPoint x: 52, startPoint y: 234, endPoint x: 73, endPoint y: 241, distance: 21.7
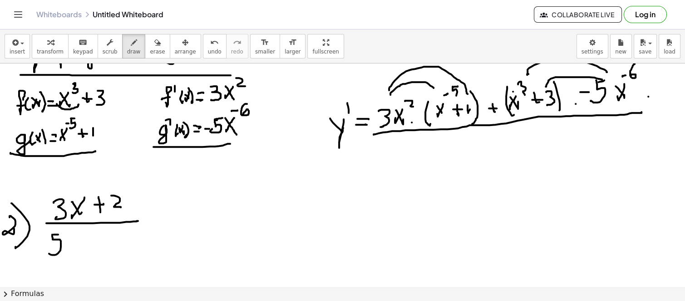
click at [54, 251] on div at bounding box center [342, 191] width 685 height 558
drag, startPoint x: 77, startPoint y: 238, endPoint x: 70, endPoint y: 246, distance: 10.6
click at [69, 246] on div at bounding box center [342, 191] width 685 height 558
drag, startPoint x: 70, startPoint y: 236, endPoint x: 83, endPoint y: 243, distance: 14.8
click at [79, 247] on div at bounding box center [342, 191] width 685 height 558
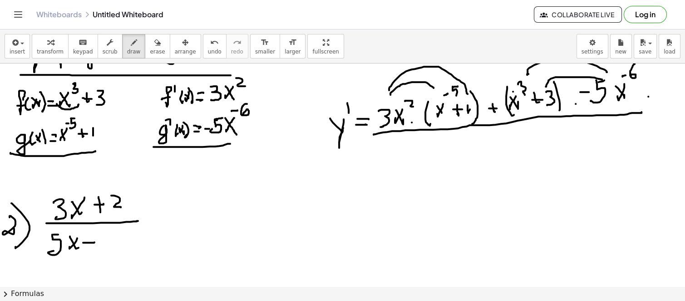
drag, startPoint x: 93, startPoint y: 242, endPoint x: 97, endPoint y: 241, distance: 4.6
click at [95, 242] on div at bounding box center [342, 191] width 685 height 558
drag, startPoint x: 101, startPoint y: 234, endPoint x: 108, endPoint y: 235, distance: 6.5
click at [108, 241] on div at bounding box center [342, 191] width 685 height 558
drag, startPoint x: 108, startPoint y: 234, endPoint x: 110, endPoint y: 252, distance: 18.8
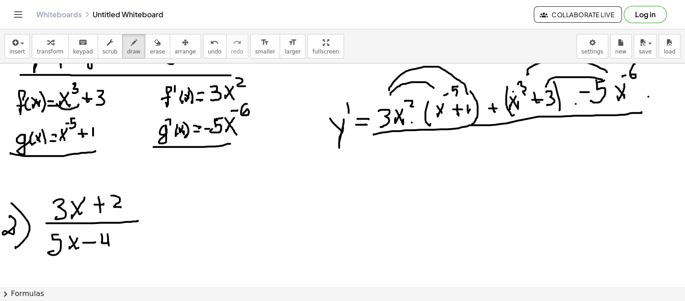
click at [110, 252] on div at bounding box center [342, 191] width 685 height 558
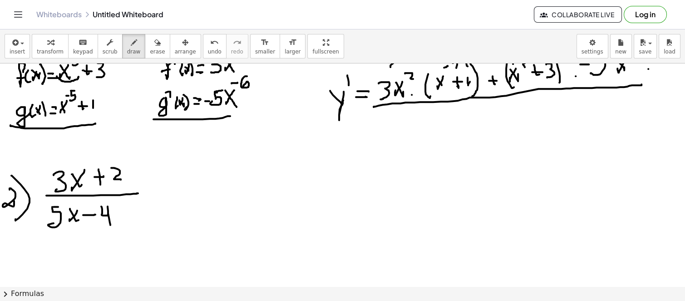
scroll to position [202, 0]
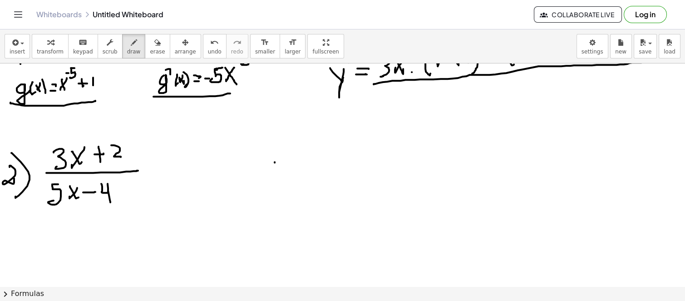
drag, startPoint x: 275, startPoint y: 162, endPoint x: 283, endPoint y: 168, distance: 10.7
click at [283, 170] on div at bounding box center [342, 141] width 685 height 558
drag, startPoint x: 284, startPoint y: 158, endPoint x: 282, endPoint y: 177, distance: 20.1
click at [280, 180] on div at bounding box center [342, 141] width 685 height 558
drag, startPoint x: 291, startPoint y: 162, endPoint x: 289, endPoint y: 169, distance: 7.2
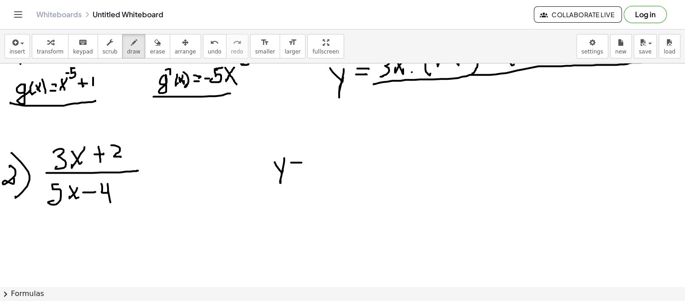
click at [298, 163] on div at bounding box center [342, 141] width 685 height 558
drag, startPoint x: 289, startPoint y: 169, endPoint x: 312, endPoint y: 156, distance: 26.4
click at [300, 167] on div at bounding box center [342, 141] width 685 height 558
drag, startPoint x: 321, startPoint y: 151, endPoint x: 320, endPoint y: 157, distance: 5.5
click at [321, 159] on div at bounding box center [342, 141] width 685 height 558
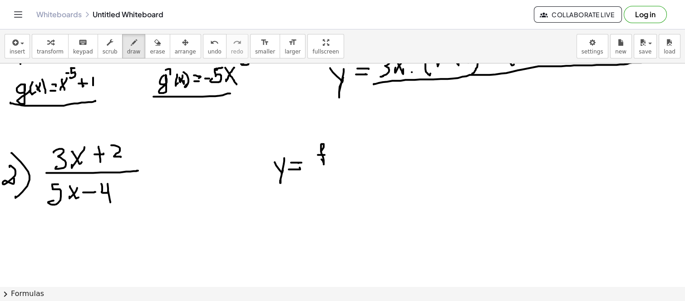
drag, startPoint x: 318, startPoint y: 154, endPoint x: 325, endPoint y: 154, distance: 6.8
click at [325, 154] on div at bounding box center [342, 141] width 685 height 558
drag, startPoint x: 332, startPoint y: 149, endPoint x: 345, endPoint y: 146, distance: 13.0
click at [335, 157] on div at bounding box center [342, 141] width 685 height 558
drag, startPoint x: 345, startPoint y: 146, endPoint x: 337, endPoint y: 152, distance: 9.7
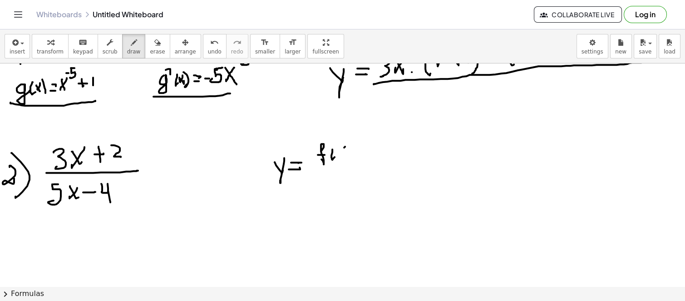
click at [337, 153] on div at bounding box center [342, 141] width 685 height 558
drag, startPoint x: 337, startPoint y: 148, endPoint x: 345, endPoint y: 139, distance: 12.2
click at [343, 153] on div at bounding box center [342, 141] width 685 height 558
drag, startPoint x: 345, startPoint y: 138, endPoint x: 342, endPoint y: 158, distance: 20.6
click at [342, 158] on div at bounding box center [342, 141] width 685 height 558
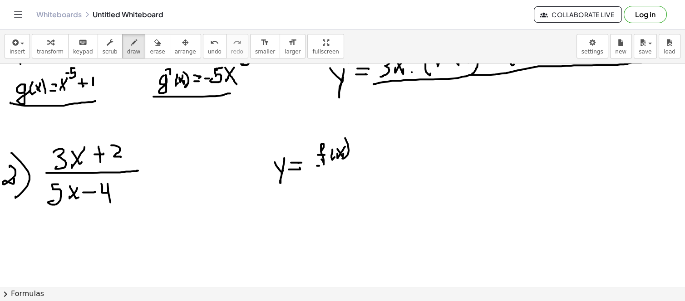
drag, startPoint x: 317, startPoint y: 165, endPoint x: 348, endPoint y: 166, distance: 31.3
click at [352, 165] on div at bounding box center [342, 141] width 685 height 558
drag, startPoint x: 330, startPoint y: 170, endPoint x: 331, endPoint y: 182, distance: 11.4
click at [326, 183] on div at bounding box center [342, 141] width 685 height 558
drag, startPoint x: 338, startPoint y: 170, endPoint x: 344, endPoint y: 172, distance: 6.3
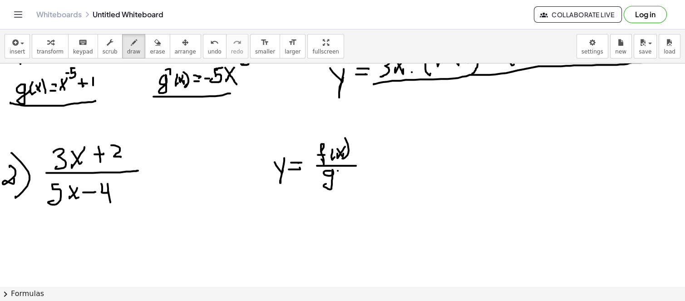
click at [341, 175] on div at bounding box center [342, 141] width 685 height 558
click at [340, 175] on div at bounding box center [342, 141] width 685 height 558
click at [346, 176] on div at bounding box center [342, 141] width 685 height 558
drag, startPoint x: 347, startPoint y: 176, endPoint x: 357, endPoint y: 172, distance: 10.6
click at [347, 176] on div at bounding box center [342, 141] width 685 height 558
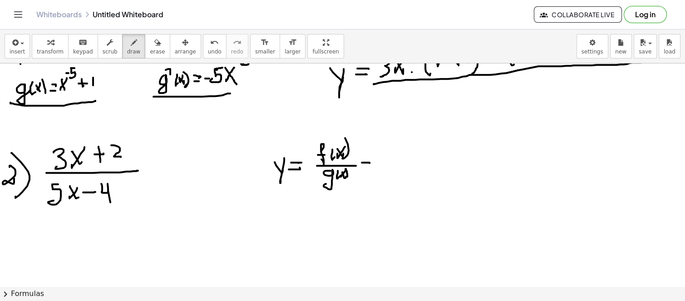
click at [369, 163] on div at bounding box center [342, 141] width 685 height 558
drag, startPoint x: 362, startPoint y: 166, endPoint x: 368, endPoint y: 162, distance: 7.2
click at [368, 165] on div at bounding box center [342, 141] width 685 height 558
click at [371, 172] on div at bounding box center [342, 141] width 685 height 558
click at [396, 159] on div at bounding box center [342, 141] width 685 height 558
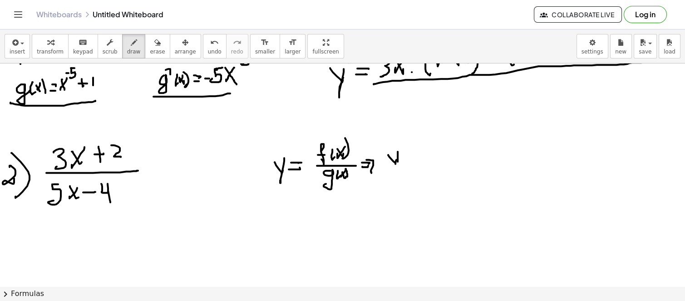
click at [400, 166] on div at bounding box center [342, 141] width 685 height 558
click at [401, 144] on div at bounding box center [342, 141] width 685 height 558
click at [420, 158] on div at bounding box center [342, 141] width 685 height 558
click at [419, 163] on div at bounding box center [342, 141] width 685 height 558
click at [541, 157] on div at bounding box center [342, 141] width 685 height 558
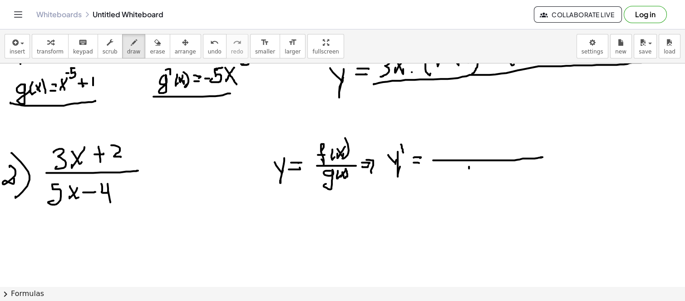
click at [469, 183] on div at bounding box center [342, 141] width 685 height 558
click at [476, 190] on div at bounding box center [342, 141] width 685 height 558
click at [208, 49] on span "undo" at bounding box center [215, 52] width 14 height 6
click at [480, 186] on div at bounding box center [342, 141] width 685 height 558
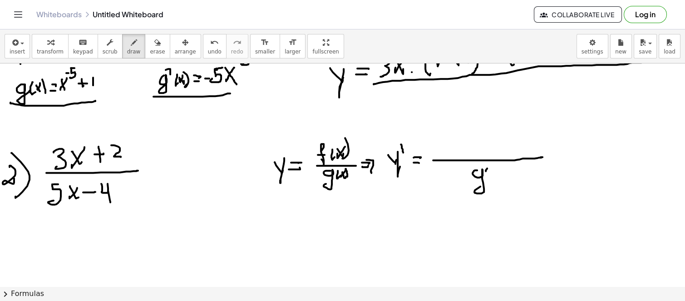
click at [487, 176] on div at bounding box center [342, 141] width 685 height 558
click at [492, 172] on div at bounding box center [342, 141] width 685 height 558
click at [496, 173] on div at bounding box center [342, 141] width 685 height 558
click at [500, 174] on div at bounding box center [342, 141] width 685 height 558
click at [509, 171] on div at bounding box center [342, 141] width 685 height 558
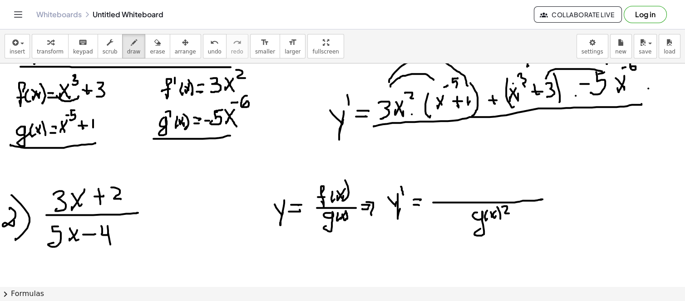
scroll to position [151, 0]
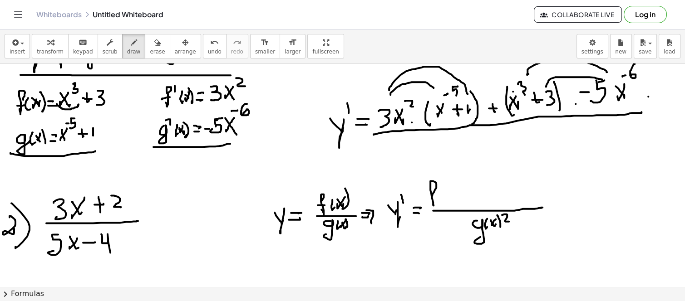
click at [432, 202] on div at bounding box center [342, 191] width 685 height 558
drag, startPoint x: 428, startPoint y: 197, endPoint x: 437, endPoint y: 192, distance: 10.4
click at [437, 195] on div at bounding box center [342, 191] width 685 height 558
drag, startPoint x: 439, startPoint y: 183, endPoint x: 435, endPoint y: 181, distance: 5.3
click at [435, 179] on div at bounding box center [342, 191] width 685 height 558
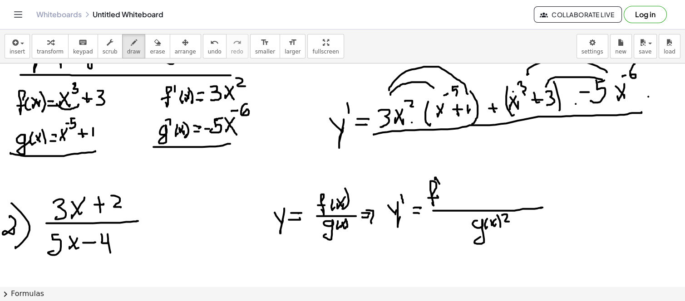
click at [442, 194] on div at bounding box center [342, 191] width 685 height 558
drag, startPoint x: 445, startPoint y: 197, endPoint x: 443, endPoint y: 190, distance: 7.0
click at [443, 196] on div at bounding box center [342, 191] width 685 height 558
drag, startPoint x: 447, startPoint y: 197, endPoint x: 448, endPoint y: 187, distance: 9.5
click at [448, 194] on div at bounding box center [342, 191] width 685 height 558
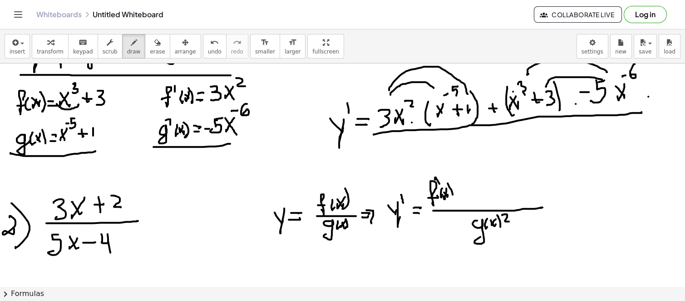
drag, startPoint x: 449, startPoint y: 187, endPoint x: 458, endPoint y: 195, distance: 12.2
click at [450, 201] on div at bounding box center [342, 191] width 685 height 558
drag, startPoint x: 459, startPoint y: 187, endPoint x: 458, endPoint y: 198, distance: 11.5
click at [457, 200] on div at bounding box center [342, 191] width 685 height 558
drag, startPoint x: 463, startPoint y: 197, endPoint x: 470, endPoint y: 189, distance: 10.9
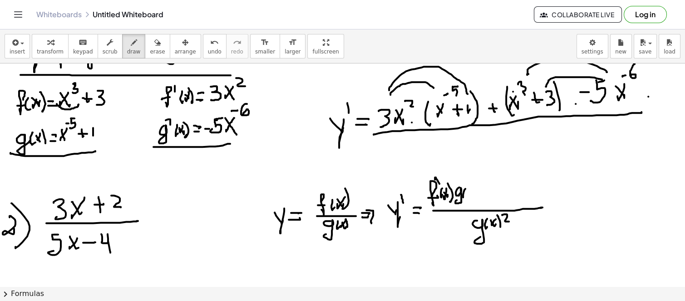
click at [467, 195] on div at bounding box center [342, 191] width 685 height 558
click at [468, 196] on div at bounding box center [342, 191] width 685 height 558
click at [471, 194] on div at bounding box center [342, 191] width 685 height 558
drag, startPoint x: 472, startPoint y: 183, endPoint x: 475, endPoint y: 197, distance: 14.4
click at [475, 198] on div at bounding box center [342, 191] width 685 height 558
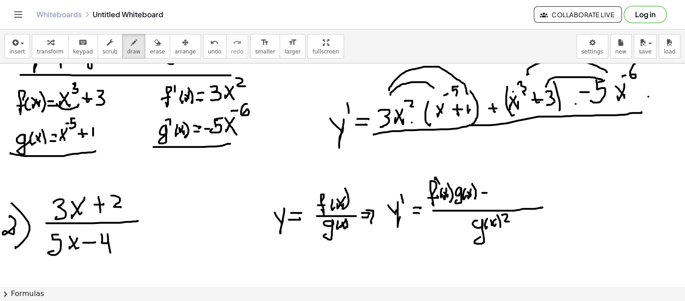
click at [487, 192] on div at bounding box center [342, 191] width 685 height 558
drag, startPoint x: 497, startPoint y: 188, endPoint x: 498, endPoint y: 202, distance: 14.1
click at [499, 204] on div at bounding box center [342, 191] width 685 height 558
drag, startPoint x: 493, startPoint y: 194, endPoint x: 501, endPoint y: 193, distance: 7.3
click at [501, 193] on div at bounding box center [342, 191] width 685 height 558
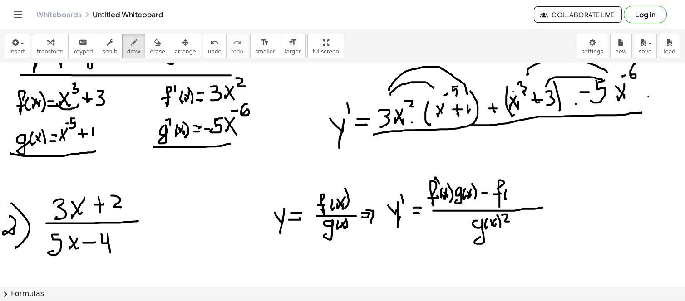
drag, startPoint x: 506, startPoint y: 190, endPoint x: 512, endPoint y: 189, distance: 5.9
click at [508, 197] on div at bounding box center [342, 191] width 685 height 558
drag, startPoint x: 512, startPoint y: 191, endPoint x: 507, endPoint y: 188, distance: 5.5
click at [509, 193] on div at bounding box center [342, 191] width 685 height 558
drag, startPoint x: 511, startPoint y: 192, endPoint x: 513, endPoint y: 187, distance: 5.7
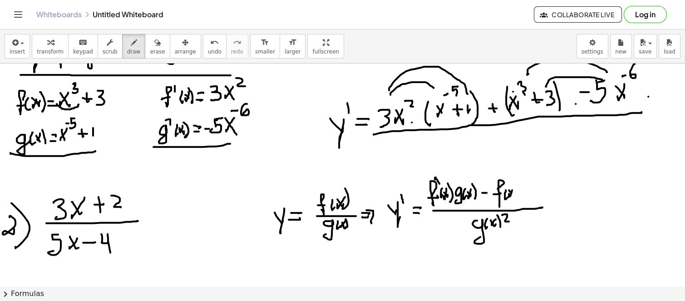
click at [513, 193] on div at bounding box center [342, 191] width 685 height 558
drag, startPoint x: 513, startPoint y: 184, endPoint x: 524, endPoint y: 191, distance: 12.7
click at [517, 197] on div at bounding box center [342, 191] width 685 height 558
drag, startPoint x: 529, startPoint y: 185, endPoint x: 533, endPoint y: 186, distance: 4.6
click at [530, 193] on div at bounding box center [342, 191] width 685 height 558
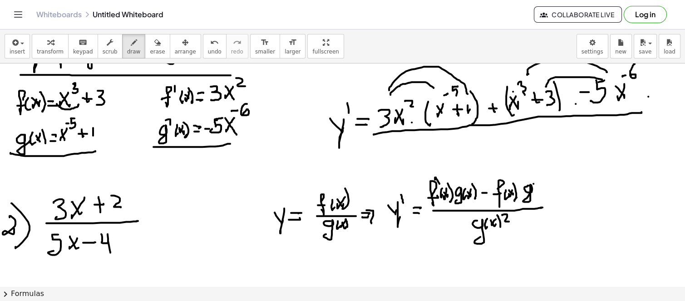
drag, startPoint x: 533, startPoint y: 183, endPoint x: 533, endPoint y: 179, distance: 4.6
click at [530, 176] on div at bounding box center [342, 191] width 685 height 558
drag, startPoint x: 536, startPoint y: 183, endPoint x: 541, endPoint y: 189, distance: 7.4
click at [540, 190] on div at bounding box center [342, 191] width 685 height 558
drag, startPoint x: 544, startPoint y: 182, endPoint x: 539, endPoint y: 183, distance: 4.6
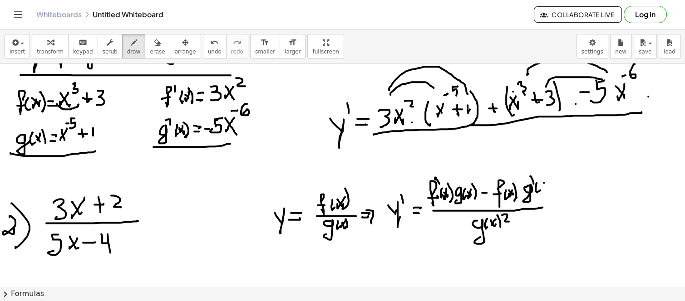
click at [541, 187] on div at bounding box center [342, 191] width 685 height 558
drag, startPoint x: 543, startPoint y: 188, endPoint x: 545, endPoint y: 178, distance: 10.1
click at [544, 186] on div at bounding box center [342, 191] width 685 height 558
drag, startPoint x: 545, startPoint y: 172, endPoint x: 526, endPoint y: 207, distance: 39.4
click at [546, 192] on div at bounding box center [342, 191] width 685 height 558
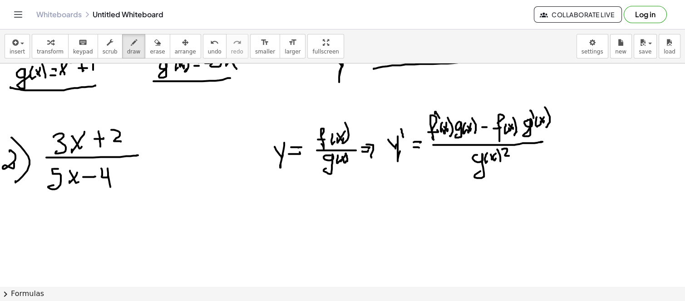
scroll to position [202, 0]
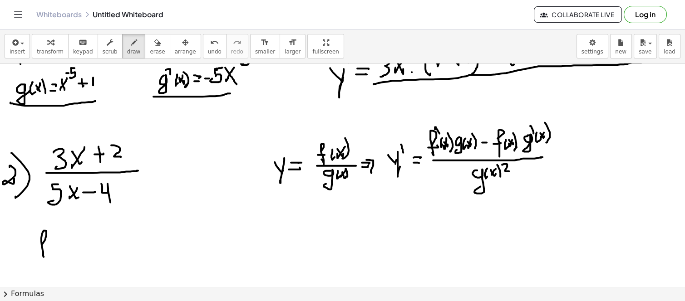
drag, startPoint x: 42, startPoint y: 244, endPoint x: 39, endPoint y: 247, distance: 5.1
click at [44, 256] on div at bounding box center [342, 141] width 685 height 558
drag, startPoint x: 39, startPoint y: 247, endPoint x: 54, endPoint y: 239, distance: 17.1
click at [47, 246] on div at bounding box center [342, 141] width 685 height 558
drag, startPoint x: 49, startPoint y: 244, endPoint x: 54, endPoint y: 249, distance: 7.4
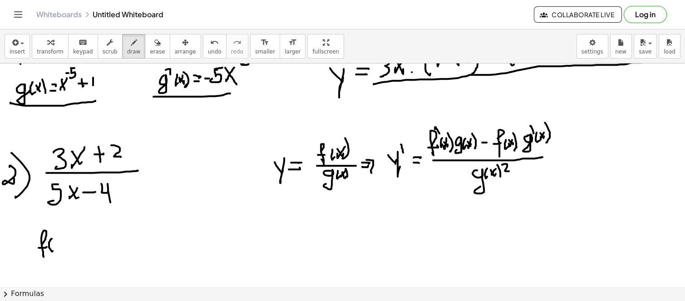
click at [54, 250] on div at bounding box center [342, 141] width 685 height 558
drag, startPoint x: 60, startPoint y: 242, endPoint x: 55, endPoint y: 246, distance: 5.9
click at [55, 248] on div at bounding box center [342, 141] width 685 height 558
drag, startPoint x: 55, startPoint y: 245, endPoint x: 62, endPoint y: 234, distance: 13.1
click at [60, 246] on div at bounding box center [342, 141] width 685 height 558
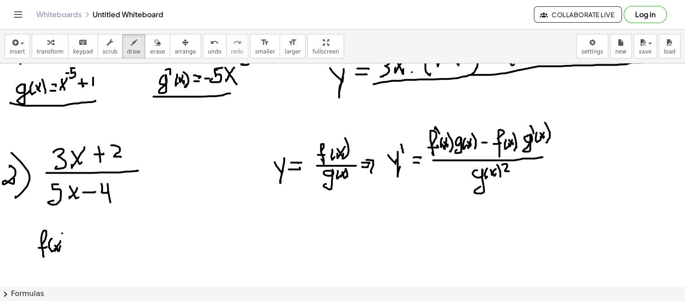
drag, startPoint x: 62, startPoint y: 233, endPoint x: 70, endPoint y: 249, distance: 17.9
click at [69, 250] on div at bounding box center [342, 141] width 685 height 558
drag, startPoint x: 77, startPoint y: 238, endPoint x: 82, endPoint y: 240, distance: 4.7
click at [82, 239] on div at bounding box center [342, 141] width 685 height 558
drag, startPoint x: 77, startPoint y: 244, endPoint x: 94, endPoint y: 235, distance: 19.5
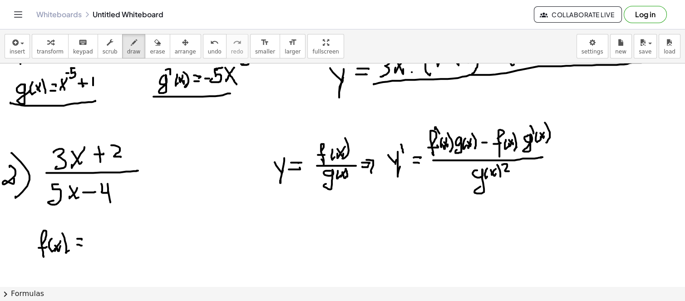
click at [82, 245] on div at bounding box center [342, 141] width 685 height 558
drag, startPoint x: 94, startPoint y: 230, endPoint x: 106, endPoint y: 237, distance: 14.2
click at [93, 245] on div at bounding box center [342, 141] width 685 height 558
drag, startPoint x: 111, startPoint y: 232, endPoint x: 106, endPoint y: 233, distance: 5.2
click at [106, 238] on div at bounding box center [342, 141] width 685 height 558
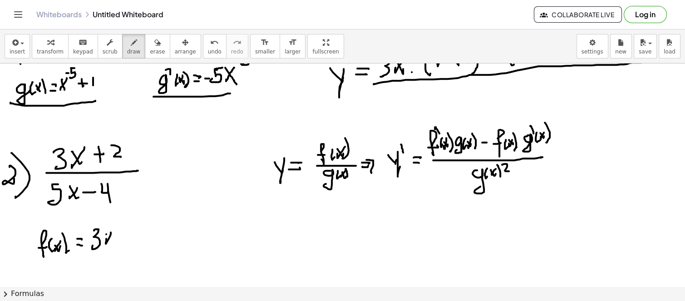
click at [113, 241] on div at bounding box center [342, 141] width 685 height 558
click at [117, 238] on div at bounding box center [342, 141] width 685 height 558
click at [119, 235] on div at bounding box center [342, 141] width 685 height 558
click at [133, 235] on div at bounding box center [342, 141] width 685 height 558
click at [330, 125] on div at bounding box center [342, 141] width 685 height 558
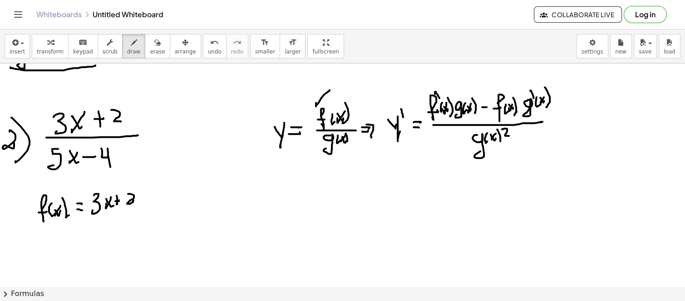
scroll to position [252, 0]
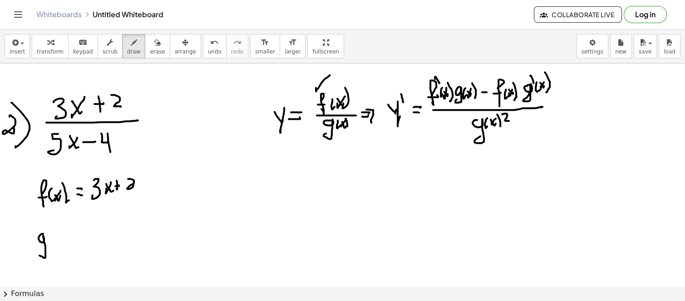
click at [48, 246] on div at bounding box center [342, 91] width 685 height 558
click at [53, 242] on div at bounding box center [342, 91] width 685 height 558
click at [57, 241] on div at bounding box center [342, 91] width 685 height 558
click at [59, 239] on div at bounding box center [342, 91] width 685 height 558
click at [64, 242] on div at bounding box center [342, 91] width 685 height 558
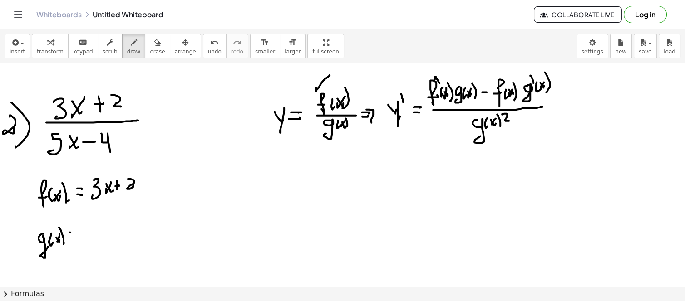
click at [75, 232] on div at bounding box center [342, 91] width 685 height 558
click at [75, 237] on div at bounding box center [342, 91] width 685 height 558
click at [93, 224] on div at bounding box center [342, 91] width 685 height 558
click at [87, 240] on div at bounding box center [342, 91] width 685 height 558
click at [105, 233] on div at bounding box center [342, 91] width 685 height 558
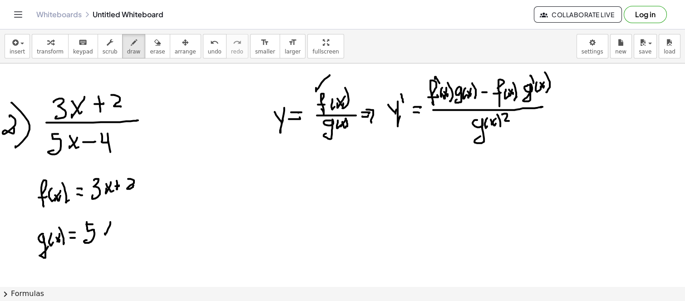
click at [113, 237] on div at bounding box center [342, 91] width 685 height 558
click at [123, 231] on div at bounding box center [342, 91] width 685 height 558
click at [134, 228] on div at bounding box center [342, 91] width 685 height 558
click at [138, 241] on div at bounding box center [342, 91] width 685 height 558
click at [224, 188] on div at bounding box center [342, 91] width 685 height 558
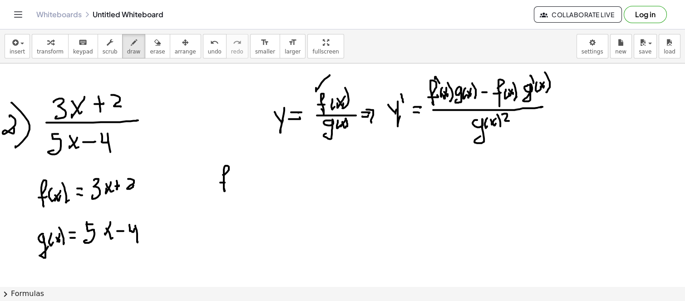
click at [229, 182] on div at bounding box center [342, 91] width 685 height 558
click at [231, 171] on div at bounding box center [342, 91] width 685 height 558
click at [242, 180] on div at bounding box center [342, 91] width 685 height 558
click at [246, 179] on div at bounding box center [342, 91] width 685 height 558
click at [247, 178] on div at bounding box center [342, 91] width 685 height 558
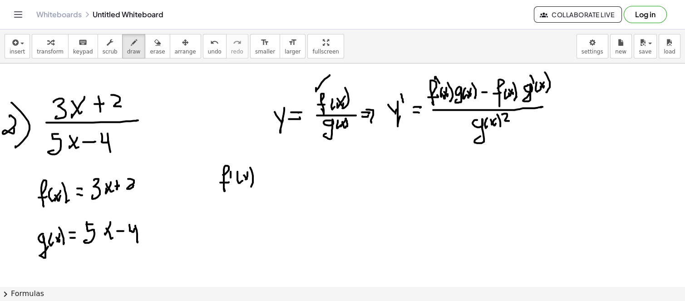
click at [252, 185] on div at bounding box center [342, 91] width 685 height 558
click at [269, 173] on div at bounding box center [342, 91] width 685 height 558
click at [265, 181] on div at bounding box center [342, 91] width 685 height 558
click at [219, 246] on div at bounding box center [342, 91] width 685 height 558
click at [227, 218] on div at bounding box center [342, 91] width 685 height 558
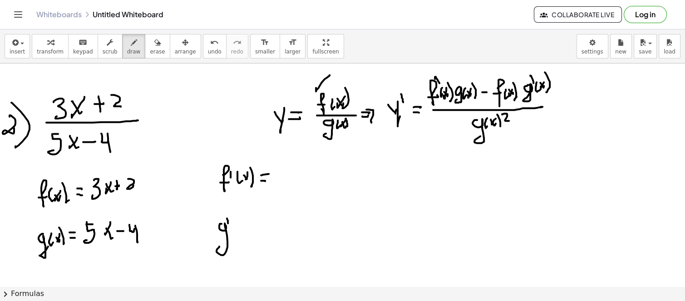
click at [236, 228] on div at bounding box center [342, 91] width 685 height 558
click at [237, 230] on div at bounding box center [342, 91] width 685 height 558
click at [241, 228] on div at bounding box center [342, 91] width 685 height 558
click at [248, 233] on div at bounding box center [342, 91] width 685 height 558
click at [263, 221] on div at bounding box center [342, 91] width 685 height 558
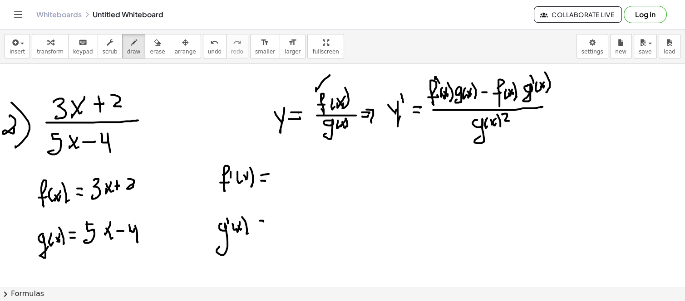
click at [261, 228] on div at bounding box center [342, 91] width 685 height 558
click at [139, 187] on div at bounding box center [342, 91] width 685 height 558
click at [114, 201] on div at bounding box center [342, 91] width 685 height 558
drag, startPoint x: 276, startPoint y: 168, endPoint x: 274, endPoint y: 185, distance: 16.9
click at [273, 184] on div at bounding box center [342, 91] width 685 height 558
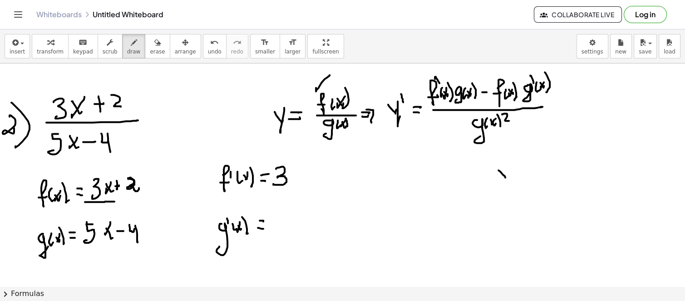
drag, startPoint x: 498, startPoint y: 170, endPoint x: 508, endPoint y: 168, distance: 10.1
click at [506, 176] on div at bounding box center [342, 91] width 685 height 558
drag, startPoint x: 504, startPoint y: 190, endPoint x: 509, endPoint y: 174, distance: 16.8
click at [503, 187] on div at bounding box center [342, 91] width 685 height 558
click at [516, 172] on div at bounding box center [342, 91] width 685 height 558
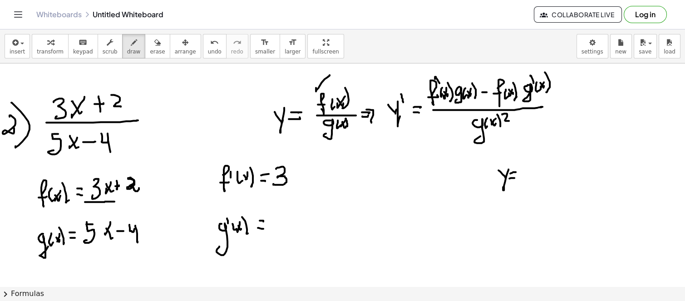
drag, startPoint x: 511, startPoint y: 177, endPoint x: 516, endPoint y: 176, distance: 5.2
click at [515, 177] on div at bounding box center [342, 91] width 685 height 558
drag, startPoint x: 532, startPoint y: 166, endPoint x: 525, endPoint y: 169, distance: 7.3
click at [526, 174] on div at bounding box center [342, 91] width 685 height 558
drag, startPoint x: 528, startPoint y: 170, endPoint x: 563, endPoint y: 175, distance: 34.9
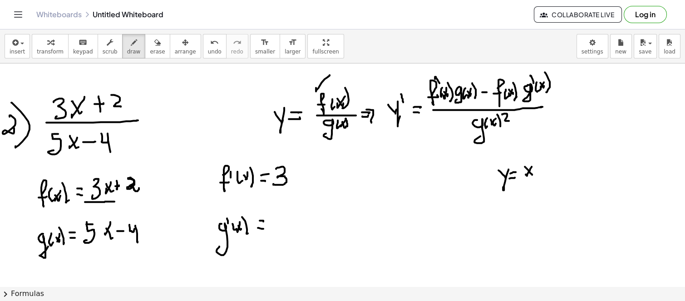
click at [532, 175] on div at bounding box center [342, 91] width 685 height 558
click at [579, 173] on div at bounding box center [342, 91] width 685 height 558
drag, startPoint x: 581, startPoint y: 170, endPoint x: 586, endPoint y: 165, distance: 6.7
click at [583, 173] on div at bounding box center [342, 91] width 685 height 558
drag, startPoint x: 586, startPoint y: 165, endPoint x: 584, endPoint y: 158, distance: 7.9
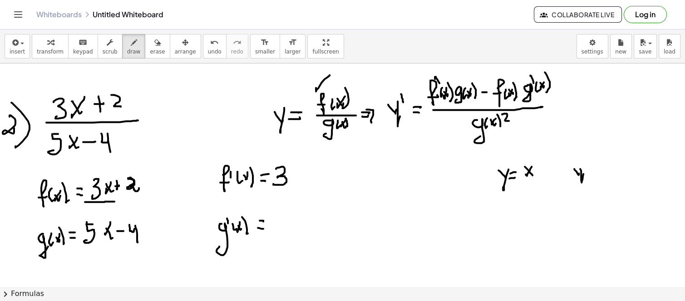
click at [583, 156] on div at bounding box center [342, 91] width 685 height 558
drag, startPoint x: 589, startPoint y: 165, endPoint x: 592, endPoint y: 169, distance: 5.3
click at [594, 167] on div at bounding box center [342, 91] width 685 height 558
drag, startPoint x: 591, startPoint y: 170, endPoint x: 534, endPoint y: 170, distance: 57.6
click at [591, 170] on div at bounding box center [342, 91] width 685 height 558
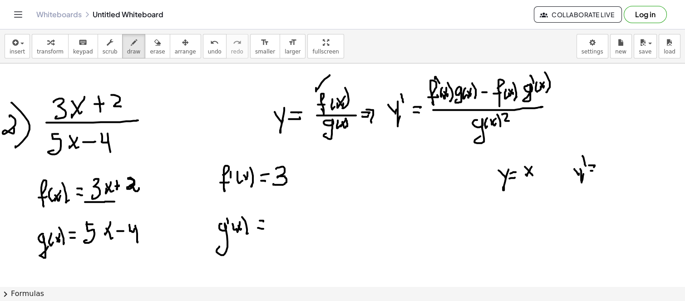
click at [521, 167] on div at bounding box center [342, 91] width 685 height 558
click at [522, 170] on div at bounding box center [342, 91] width 685 height 558
click at [523, 173] on div at bounding box center [342, 91] width 685 height 558
click at [523, 175] on div at bounding box center [342, 91] width 685 height 558
drag, startPoint x: 603, startPoint y: 162, endPoint x: 602, endPoint y: 169, distance: 7.3
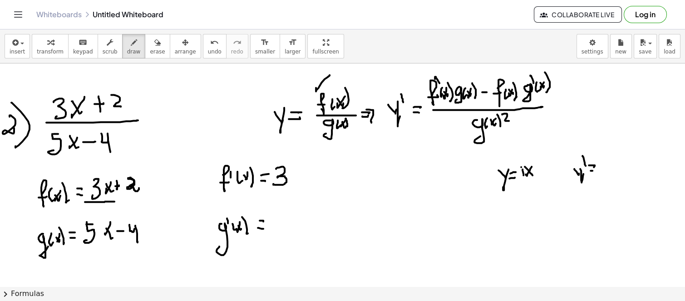
click at [603, 165] on div at bounding box center [342, 91] width 685 height 558
drag, startPoint x: 602, startPoint y: 169, endPoint x: 605, endPoint y: 177, distance: 8.9
click at [605, 177] on div at bounding box center [342, 91] width 685 height 558
drag, startPoint x: 605, startPoint y: 178, endPoint x: 596, endPoint y: 194, distance: 18.3
click at [605, 179] on div at bounding box center [342, 91] width 685 height 558
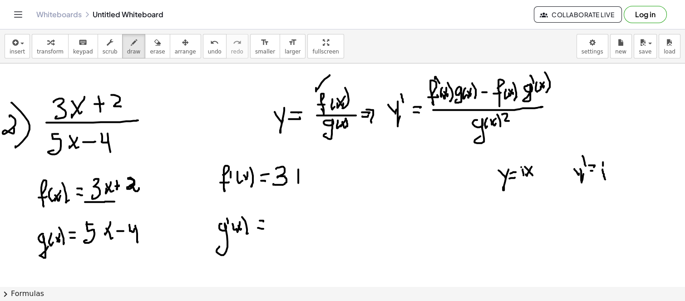
drag, startPoint x: 298, startPoint y: 169, endPoint x: 298, endPoint y: 182, distance: 13.6
click at [298, 182] on div at bounding box center [342, 91] width 685 height 558
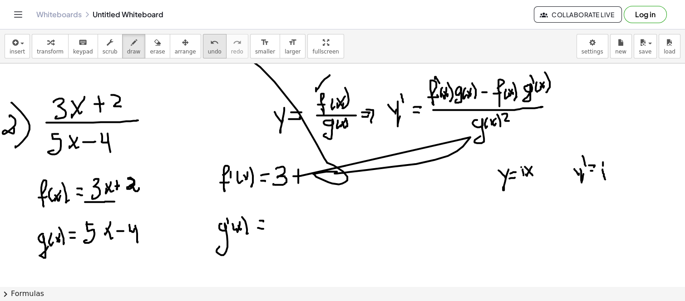
click at [210, 43] on icon "undo" at bounding box center [214, 42] width 9 height 11
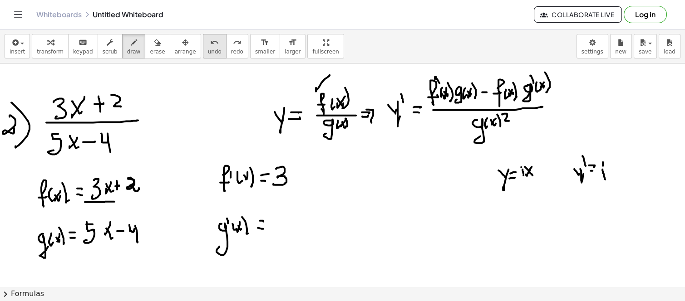
click at [208, 47] on div "undo" at bounding box center [215, 42] width 14 height 11
drag, startPoint x: 104, startPoint y: 222, endPoint x: 109, endPoint y: 232, distance: 12.0
click at [108, 232] on div at bounding box center [342, 91] width 685 height 558
drag, startPoint x: 80, startPoint y: 246, endPoint x: 144, endPoint y: 246, distance: 64.5
click at [144, 246] on div at bounding box center [342, 91] width 685 height 558
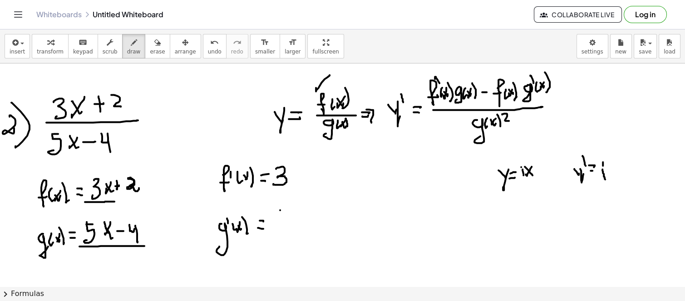
drag, startPoint x: 280, startPoint y: 210, endPoint x: 288, endPoint y: 209, distance: 8.2
click at [288, 209] on div at bounding box center [342, 91] width 685 height 558
drag, startPoint x: 279, startPoint y: 210, endPoint x: 214, endPoint y: 243, distance: 73.1
click at [276, 229] on div at bounding box center [342, 91] width 685 height 558
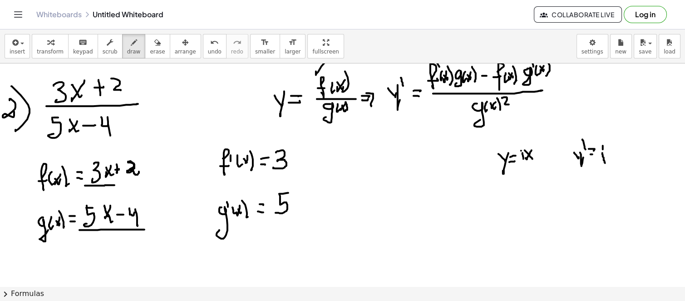
scroll to position [284, 0]
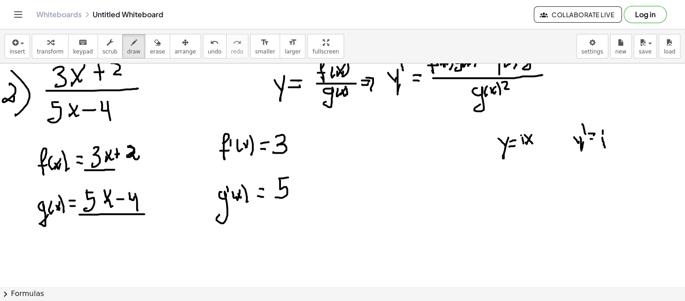
drag, startPoint x: 300, startPoint y: 233, endPoint x: 305, endPoint y: 243, distance: 11.2
click at [305, 243] on div at bounding box center [342, 115] width 685 height 671
drag, startPoint x: 306, startPoint y: 233, endPoint x: 305, endPoint y: 241, distance: 7.8
click at [302, 252] on div at bounding box center [342, 115] width 685 height 671
drag, startPoint x: 308, startPoint y: 233, endPoint x: 306, endPoint y: 222, distance: 11.5
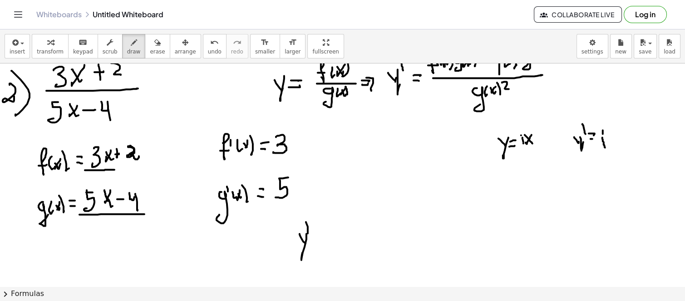
click at [306, 222] on div at bounding box center [342, 115] width 685 height 671
drag, startPoint x: 320, startPoint y: 234, endPoint x: 326, endPoint y: 234, distance: 6.4
click at [326, 234] on div at bounding box center [342, 115] width 685 height 671
drag, startPoint x: 319, startPoint y: 239, endPoint x: 330, endPoint y: 239, distance: 11.8
click at [329, 239] on div at bounding box center [342, 115] width 685 height 671
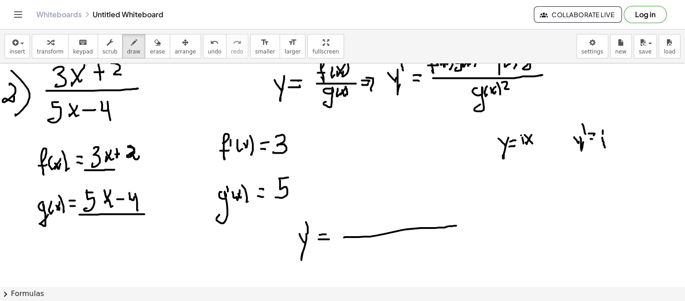
drag, startPoint x: 344, startPoint y: 237, endPoint x: 456, endPoint y: 225, distance: 112.7
click at [456, 225] on div at bounding box center [342, 115] width 685 height 671
click at [208, 49] on span "undo" at bounding box center [215, 52] width 14 height 6
drag, startPoint x: 340, startPoint y: 234, endPoint x: 450, endPoint y: 211, distance: 113.1
click at [478, 230] on div at bounding box center [342, 115] width 685 height 671
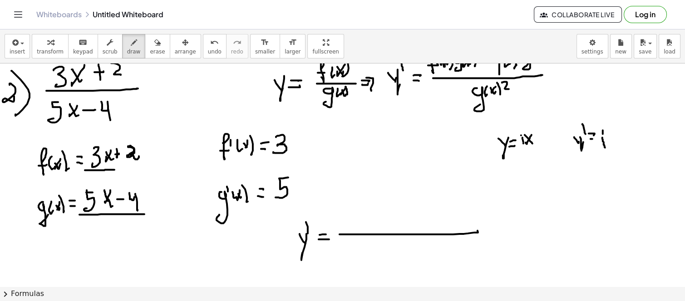
scroll to position [233, 0]
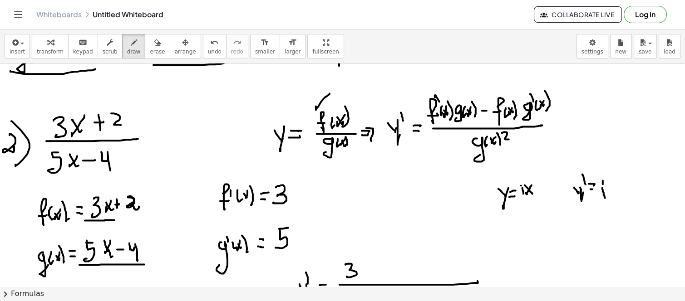
drag, startPoint x: 346, startPoint y: 264, endPoint x: 347, endPoint y: 276, distance: 11.4
click at [347, 276] on div at bounding box center [342, 165] width 685 height 671
drag, startPoint x: 366, startPoint y: 255, endPoint x: 349, endPoint y: 256, distance: 17.8
click at [368, 279] on div at bounding box center [342, 165] width 685 height 671
click at [379, 261] on div at bounding box center [342, 165] width 685 height 671
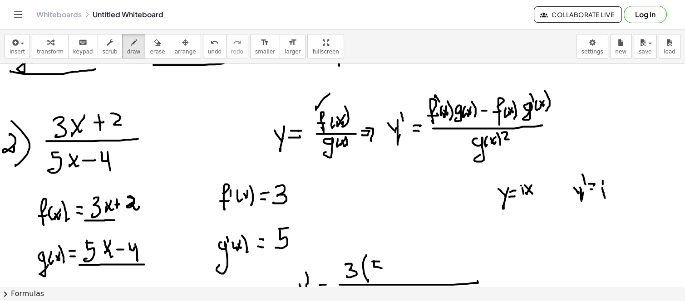
drag, startPoint x: 374, startPoint y: 261, endPoint x: 375, endPoint y: 273, distance: 12.3
click at [374, 273] on div at bounding box center [342, 165] width 685 height 671
drag, startPoint x: 394, startPoint y: 262, endPoint x: 388, endPoint y: 268, distance: 8.4
click at [388, 270] on div at bounding box center [342, 165] width 685 height 671
drag, startPoint x: 392, startPoint y: 271, endPoint x: 397, endPoint y: 266, distance: 7.4
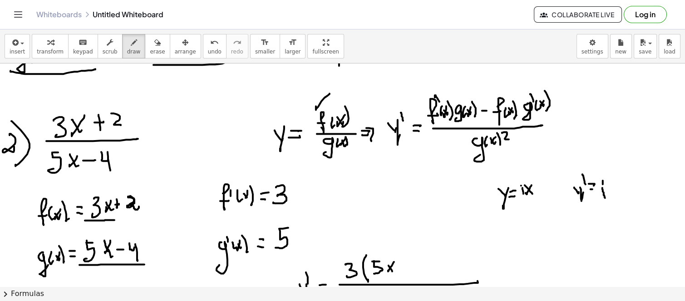
click at [393, 271] on div at bounding box center [342, 165] width 685 height 671
drag, startPoint x: 399, startPoint y: 266, endPoint x: 403, endPoint y: 266, distance: 4.6
click at [403, 266] on div at bounding box center [342, 165] width 685 height 671
click at [411, 265] on div at bounding box center [342, 165] width 685 height 671
drag, startPoint x: 411, startPoint y: 262, endPoint x: 414, endPoint y: 252, distance: 10.0
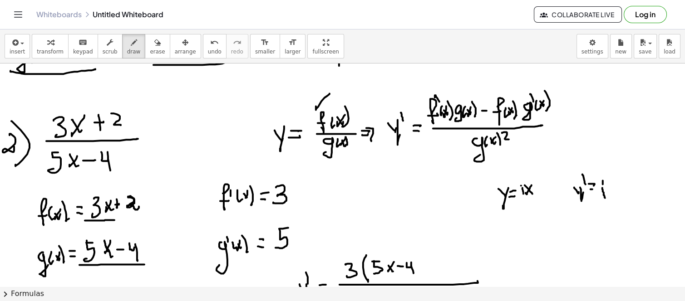
click at [415, 269] on div at bounding box center [342, 165] width 685 height 671
drag, startPoint x: 412, startPoint y: 249, endPoint x: 429, endPoint y: 268, distance: 25.5
click at [421, 275] on div at bounding box center [342, 165] width 685 height 671
drag, startPoint x: 428, startPoint y: 267, endPoint x: 496, endPoint y: 135, distance: 148.0
click at [434, 266] on div at bounding box center [342, 165] width 685 height 671
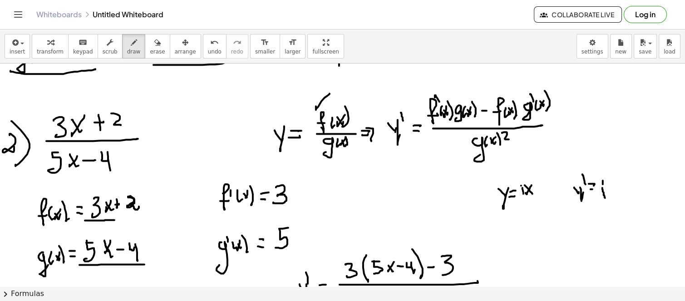
drag, startPoint x: 442, startPoint y: 256, endPoint x: 469, endPoint y: 256, distance: 27.7
click at [447, 273] on div at bounding box center [342, 165] width 685 height 671
drag, startPoint x: 460, startPoint y: 270, endPoint x: 459, endPoint y: 260, distance: 10.1
click at [460, 270] on div at bounding box center [342, 165] width 685 height 671
drag, startPoint x: 465, startPoint y: 266, endPoint x: 469, endPoint y: 270, distance: 5.5
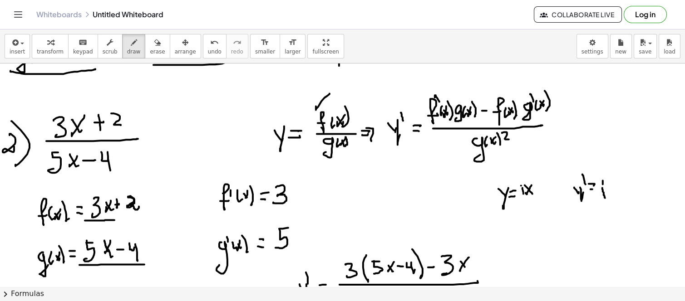
click at [468, 271] on div at bounding box center [342, 165] width 685 height 671
drag, startPoint x: 482, startPoint y: 265, endPoint x: 478, endPoint y: 261, distance: 6.1
click at [482, 264] on div at bounding box center [342, 165] width 685 height 671
drag, startPoint x: 478, startPoint y: 261, endPoint x: 486, endPoint y: 265, distance: 8.8
click at [481, 268] on div at bounding box center [342, 165] width 685 height 671
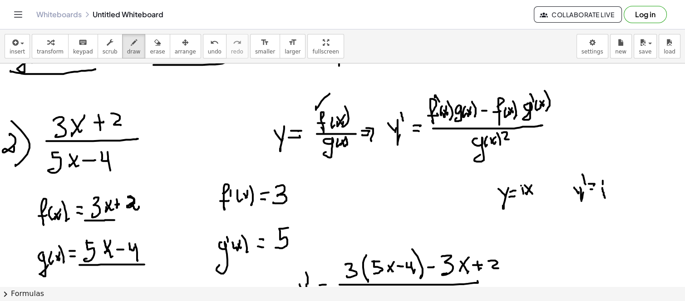
drag, startPoint x: 491, startPoint y: 260, endPoint x: 498, endPoint y: 268, distance: 10.9
click at [498, 268] on div at bounding box center [342, 165] width 685 height 671
drag, startPoint x: 475, startPoint y: 281, endPoint x: 522, endPoint y: 272, distance: 47.6
click at [522, 276] on div at bounding box center [342, 165] width 685 height 671
click at [506, 266] on div at bounding box center [342, 165] width 685 height 671
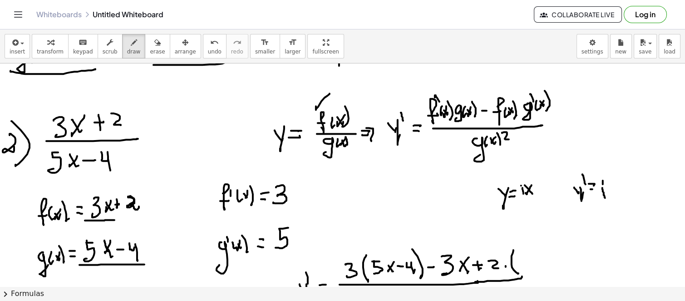
drag, startPoint x: 513, startPoint y: 250, endPoint x: 516, endPoint y: 269, distance: 19.7
click at [518, 271] on div at bounding box center [342, 165] width 685 height 671
click at [525, 251] on div at bounding box center [342, 165] width 685 height 671
drag, startPoint x: 520, startPoint y: 253, endPoint x: 529, endPoint y: 252, distance: 9.1
click at [521, 262] on div at bounding box center [342, 165] width 685 height 671
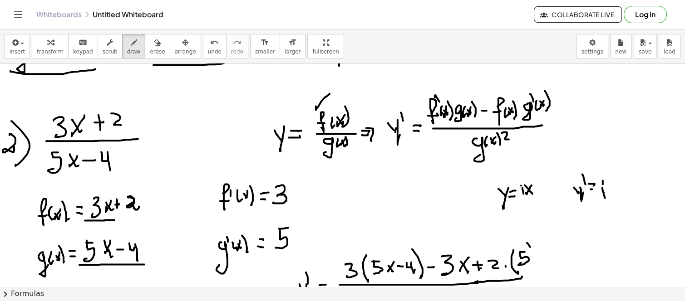
drag, startPoint x: 527, startPoint y: 242, endPoint x: 534, endPoint y: 265, distance: 23.3
click at [534, 266] on div at bounding box center [342, 165] width 685 height 671
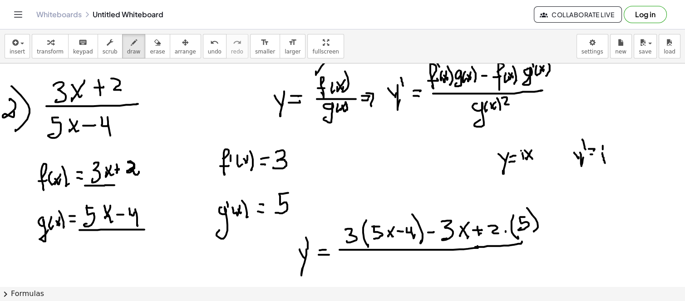
scroll to position [284, 0]
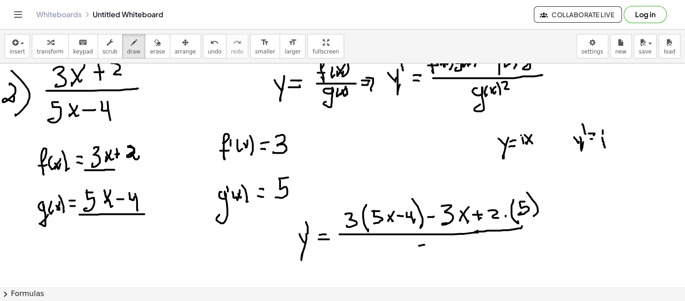
click at [424, 244] on div at bounding box center [342, 115] width 685 height 671
click at [415, 258] on div at bounding box center [342, 115] width 685 height 671
click at [441, 247] on div at bounding box center [342, 115] width 685 height 671
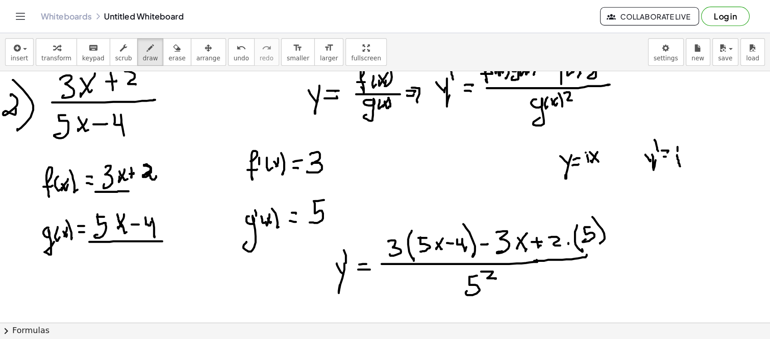
scroll to position [335, 0]
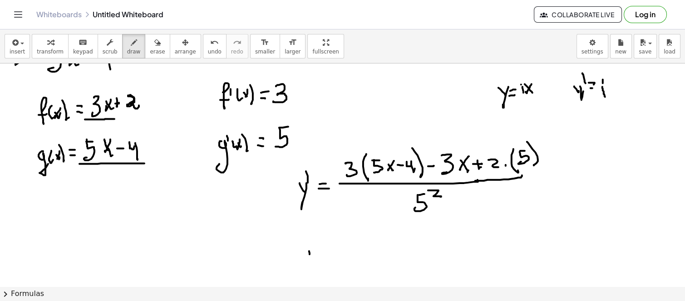
click at [311, 257] on div at bounding box center [342, 64] width 685 height 671
click at [310, 268] on div at bounding box center [342, 64] width 685 height 671
click at [315, 239] on div at bounding box center [342, 64] width 685 height 671
click at [325, 254] on div at bounding box center [342, 64] width 685 height 671
click at [329, 257] on div at bounding box center [342, 64] width 685 height 671
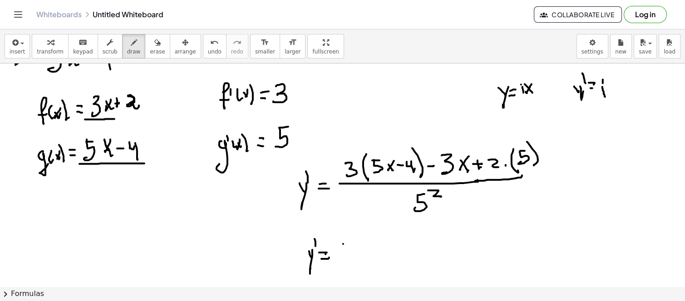
click at [346, 253] on div at bounding box center [342, 64] width 685 height 671
click at [358, 240] on div at bounding box center [342, 64] width 685 height 671
click at [354, 253] on div at bounding box center [342, 64] width 685 height 671
click at [365, 247] on div at bounding box center [342, 64] width 685 height 671
click at [373, 251] on div at bounding box center [342, 64] width 685 height 671
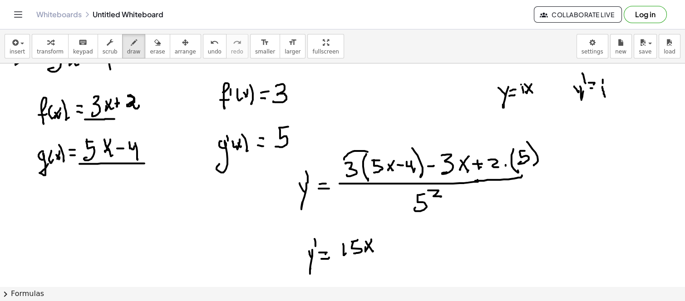
click at [377, 156] on div at bounding box center [342, 64] width 685 height 671
click at [406, 156] on div at bounding box center [342, 64] width 685 height 671
click at [391, 244] on div at bounding box center [342, 64] width 685 height 671
click at [397, 248] on div at bounding box center [342, 64] width 685 height 671
click at [412, 252] on div at bounding box center [342, 64] width 685 height 671
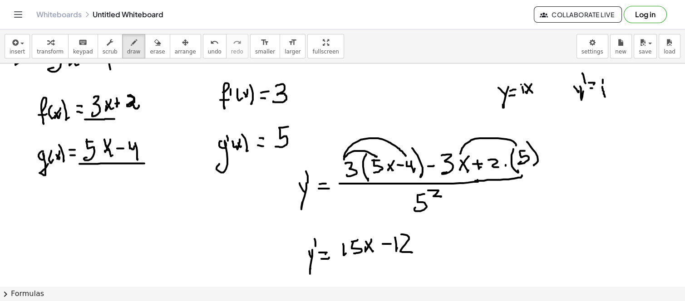
click at [460, 153] on div at bounding box center [342, 64] width 685 height 671
click at [430, 241] on div at bounding box center [342, 64] width 685 height 671
click at [435, 241] on div at bounding box center [342, 64] width 685 height 671
click at [451, 225] on div at bounding box center [342, 64] width 685 height 671
click at [446, 239] on div at bounding box center [342, 64] width 685 height 671
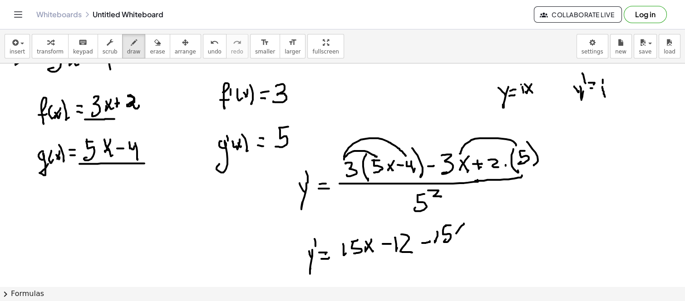
click at [456, 232] on div at bounding box center [342, 64] width 685 height 671
click at [464, 231] on div at bounding box center [342, 64] width 685 height 671
click at [496, 158] on div at bounding box center [342, 64] width 685 height 671
click at [478, 232] on div at bounding box center [342, 64] width 685 height 671
click at [479, 237] on div at bounding box center [342, 64] width 685 height 671
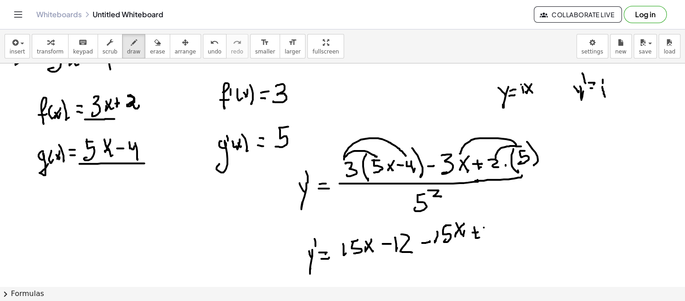
click at [488, 239] on div at bounding box center [342, 64] width 685 height 671
click at [493, 228] on div at bounding box center [342, 64] width 685 height 671
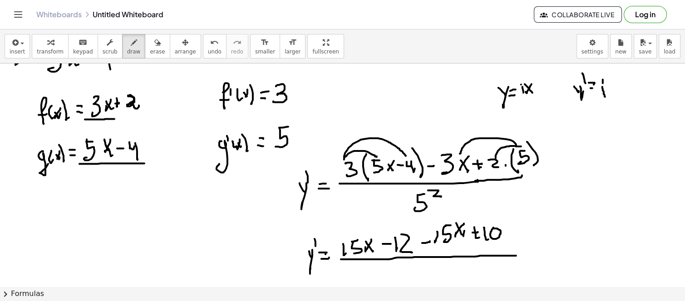
click at [513, 255] on div at bounding box center [342, 64] width 685 height 671
click at [424, 278] on div at bounding box center [342, 64] width 685 height 671
click at [439, 265] on div at bounding box center [342, 64] width 685 height 671
click at [435, 276] on div at bounding box center [342, 64] width 685 height 671
click at [360, 256] on div at bounding box center [342, 64] width 685 height 671
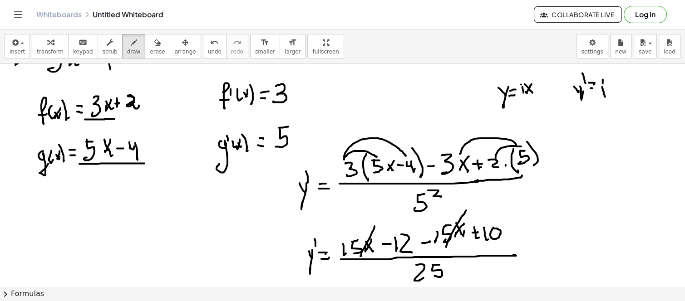
click at [446, 248] on div at bounding box center [342, 64] width 685 height 671
click at [533, 250] on div at bounding box center [342, 64] width 685 height 671
click at [530, 259] on div at bounding box center [342, 64] width 685 height 671
click at [566, 241] on div at bounding box center [342, 64] width 685 height 671
click at [583, 241] on div at bounding box center [342, 64] width 685 height 671
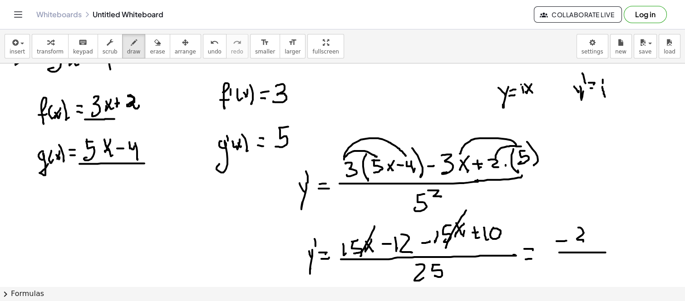
click at [603, 254] on div at bounding box center [342, 64] width 685 height 671
click at [584, 274] on div at bounding box center [342, 64] width 685 height 671
click at [597, 260] on div at bounding box center [342, 64] width 685 height 671
click at [587, 272] on div at bounding box center [342, 64] width 685 height 671
click at [621, 252] on div at bounding box center [342, 64] width 685 height 671
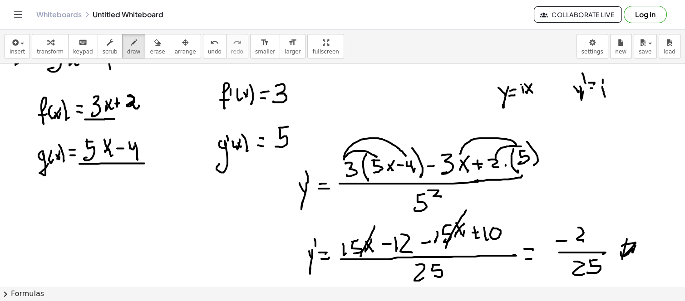
click at [632, 252] on div at bounding box center [342, 64] width 685 height 671
click at [598, 134] on div at bounding box center [342, 64] width 685 height 671
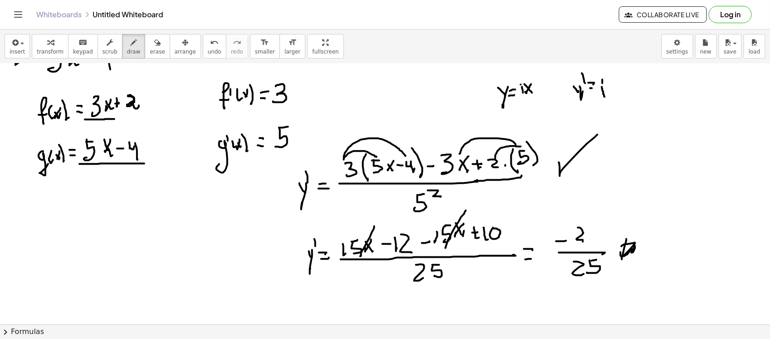
scroll to position [334, 0]
click at [178, 223] on div at bounding box center [385, 64] width 770 height 671
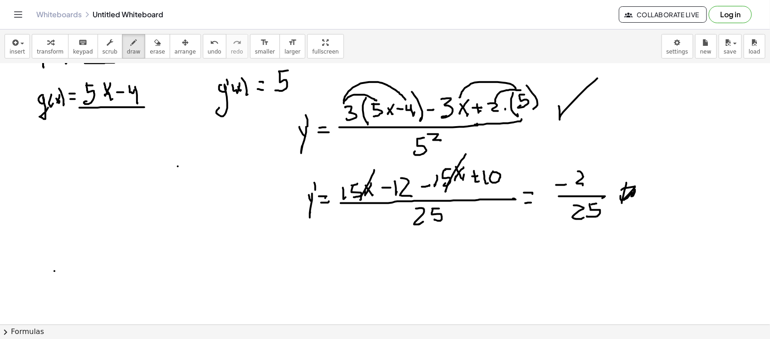
drag, startPoint x: 54, startPoint y: 271, endPoint x: 66, endPoint y: 276, distance: 12.6
click at [63, 281] on div at bounding box center [385, 8] width 770 height 671
drag, startPoint x: 69, startPoint y: 267, endPoint x: 59, endPoint y: 300, distance: 34.9
click at [58, 306] on div at bounding box center [385, 8] width 770 height 671
drag, startPoint x: 78, startPoint y: 277, endPoint x: 91, endPoint y: 280, distance: 13.4
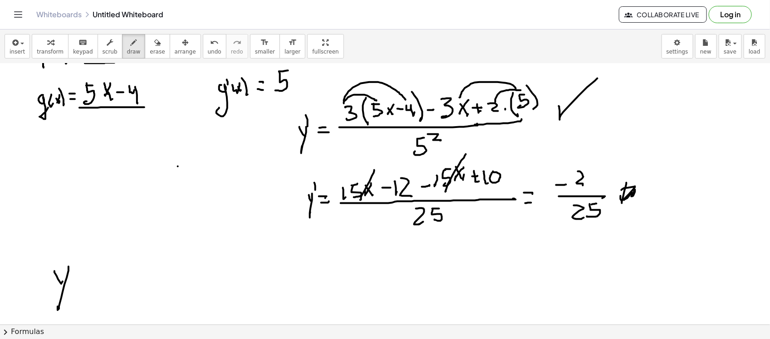
click at [92, 277] on div at bounding box center [385, 8] width 770 height 671
drag, startPoint x: 81, startPoint y: 286, endPoint x: 99, endPoint y: 282, distance: 18.2
click at [99, 283] on div at bounding box center [385, 8] width 770 height 671
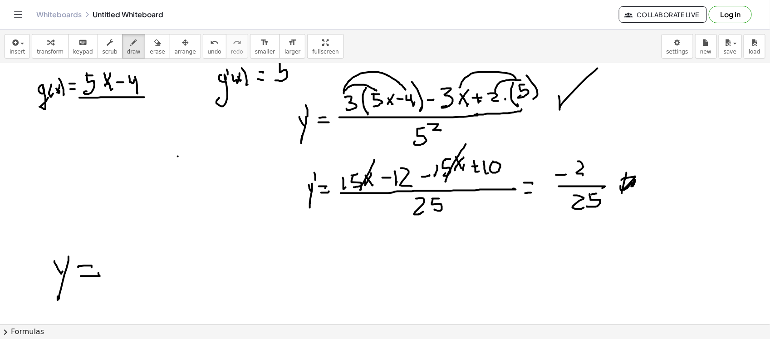
scroll to position [409, 0]
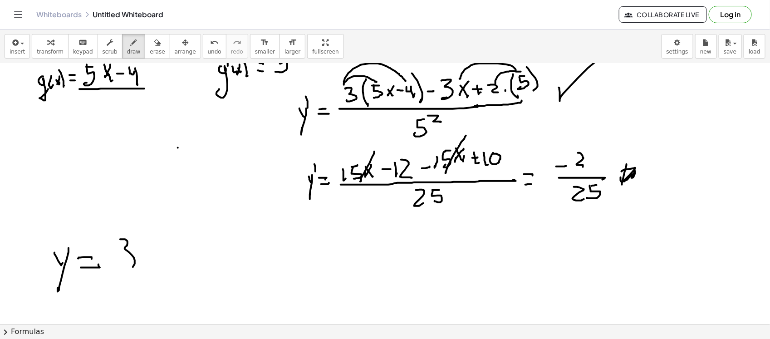
drag, startPoint x: 120, startPoint y: 239, endPoint x: 131, endPoint y: 266, distance: 28.7
click at [119, 268] on div at bounding box center [385, 176] width 770 height 1044
drag, startPoint x: 153, startPoint y: 244, endPoint x: 139, endPoint y: 265, distance: 24.9
click at [139, 266] on div at bounding box center [385, 176] width 770 height 1044
drag, startPoint x: 148, startPoint y: 262, endPoint x: 162, endPoint y: 257, distance: 14.5
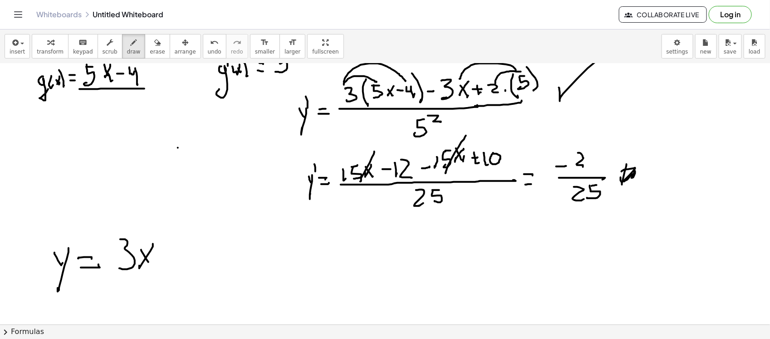
click at [151, 264] on div at bounding box center [385, 176] width 770 height 1044
drag, startPoint x: 162, startPoint y: 257, endPoint x: 178, endPoint y: 255, distance: 16.0
click at [172, 257] on div at bounding box center [385, 176] width 770 height 1044
drag, startPoint x: 203, startPoint y: 247, endPoint x: 214, endPoint y: 264, distance: 19.6
click at [214, 264] on div at bounding box center [385, 176] width 770 height 1044
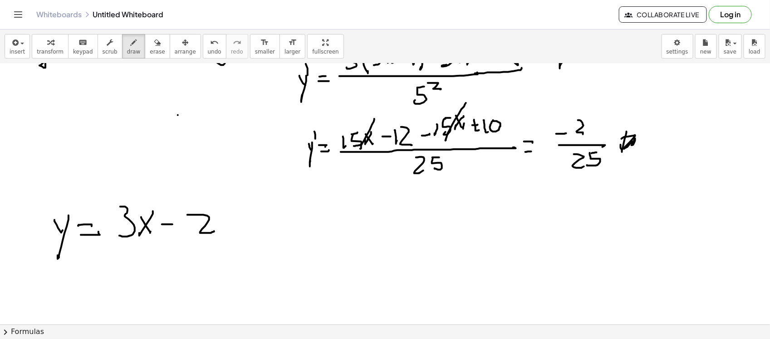
scroll to position [466, 0]
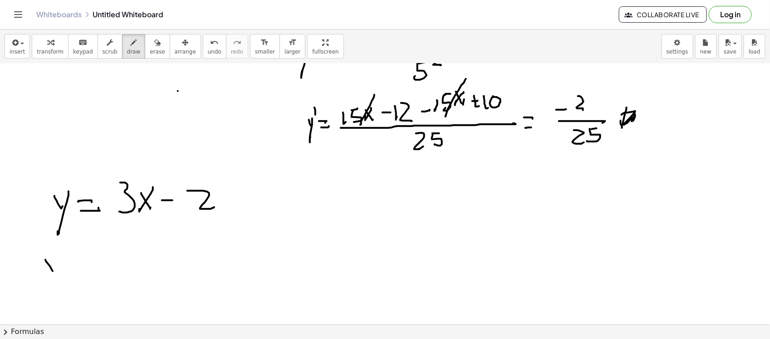
drag, startPoint x: 45, startPoint y: 260, endPoint x: 54, endPoint y: 268, distance: 12.5
click at [54, 269] on div at bounding box center [385, 119] width 770 height 1044
drag, startPoint x: 60, startPoint y: 256, endPoint x: 59, endPoint y: 275, distance: 19.1
click at [51, 292] on div at bounding box center [385, 119] width 770 height 1044
drag, startPoint x: 67, startPoint y: 260, endPoint x: 67, endPoint y: 249, distance: 10.9
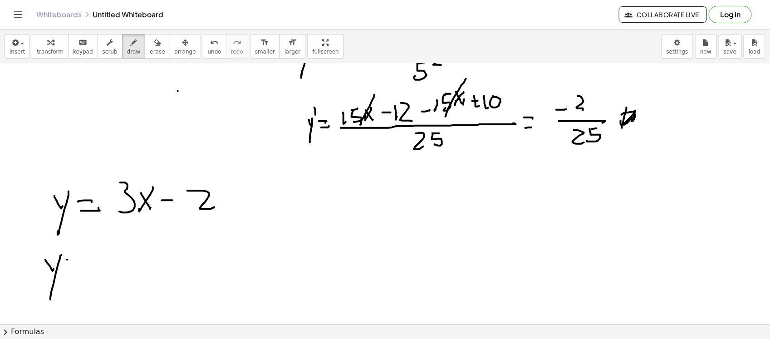
click at [66, 243] on div at bounding box center [385, 119] width 770 height 1044
drag, startPoint x: 87, startPoint y: 264, endPoint x: 82, endPoint y: 271, distance: 9.1
click at [87, 265] on div at bounding box center [385, 119] width 770 height 1044
drag, startPoint x: 82, startPoint y: 271, endPoint x: 89, endPoint y: 270, distance: 7.4
click at [89, 270] on div at bounding box center [385, 119] width 770 height 1044
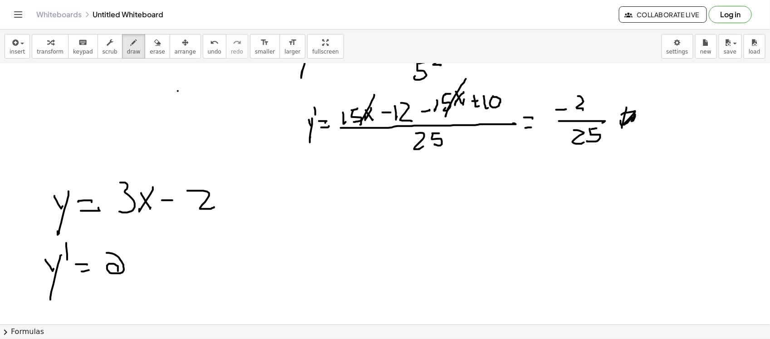
drag, startPoint x: 107, startPoint y: 253, endPoint x: 119, endPoint y: 259, distance: 13.8
click at [117, 271] on div at bounding box center [385, 119] width 770 height 1044
click at [208, 50] on span "undo" at bounding box center [215, 52] width 14 height 6
click at [113, 260] on div at bounding box center [385, 119] width 770 height 1044
drag, startPoint x: 116, startPoint y: 267, endPoint x: 118, endPoint y: 256, distance: 11.7
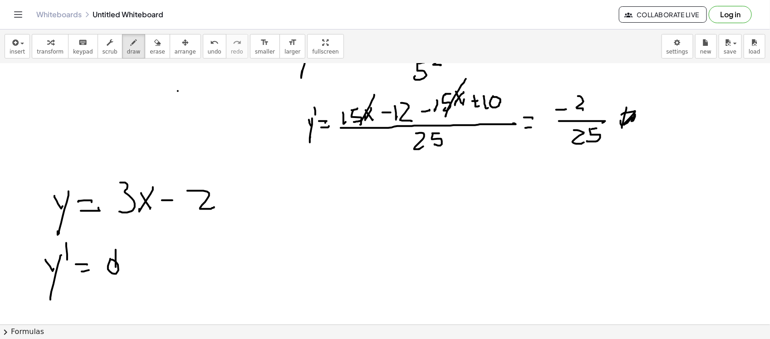
click at [116, 266] on div at bounding box center [385, 119] width 770 height 1044
click at [124, 258] on div at bounding box center [385, 119] width 770 height 1044
drag, startPoint x: 124, startPoint y: 252, endPoint x: 124, endPoint y: 270, distance: 18.2
click at [124, 270] on div at bounding box center [385, 119] width 770 height 1044
drag, startPoint x: 106, startPoint y: 278, endPoint x: 112, endPoint y: 285, distance: 9.7
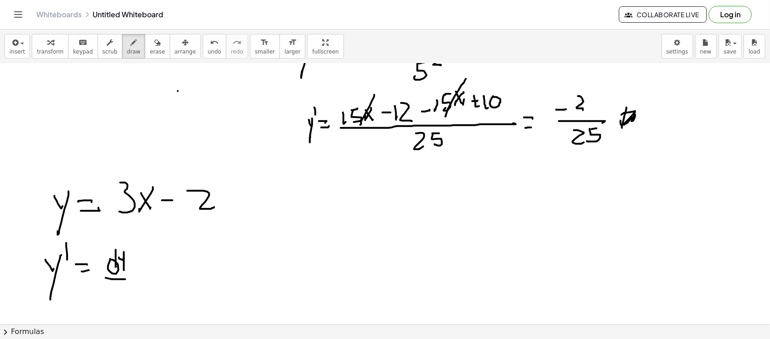
click at [122, 280] on div at bounding box center [385, 119] width 770 height 1044
drag, startPoint x: 112, startPoint y: 285, endPoint x: 118, endPoint y: 275, distance: 11.2
click at [115, 280] on div at bounding box center [385, 119] width 770 height 1044
drag, startPoint x: 119, startPoint y: 276, endPoint x: 125, endPoint y: 284, distance: 10.0
click at [123, 288] on div at bounding box center [385, 119] width 770 height 1044
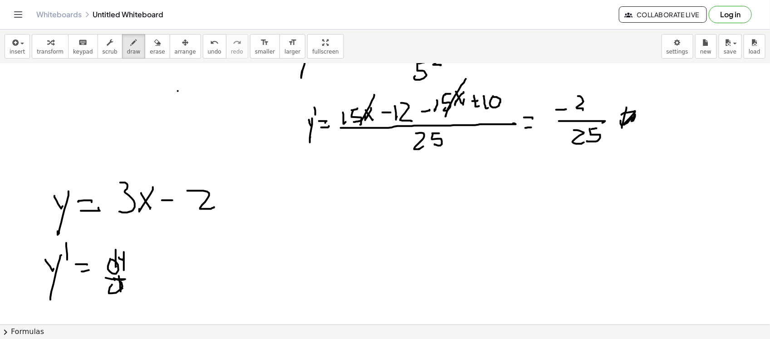
drag, startPoint x: 132, startPoint y: 281, endPoint x: 126, endPoint y: 287, distance: 7.7
click at [126, 287] on div at bounding box center [385, 119] width 770 height 1044
drag, startPoint x: 128, startPoint y: 283, endPoint x: 135, endPoint y: 288, distance: 8.7
click at [134, 289] on div at bounding box center [385, 119] width 770 height 1044
drag, startPoint x: 138, startPoint y: 260, endPoint x: 157, endPoint y: 266, distance: 20.0
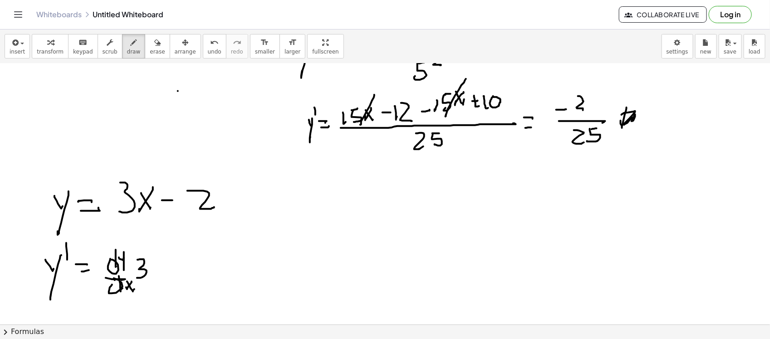
click at [136, 276] on div at bounding box center [385, 119] width 770 height 1044
drag, startPoint x: 159, startPoint y: 264, endPoint x: 151, endPoint y: 262, distance: 8.3
click at [152, 275] on div at bounding box center [385, 119] width 770 height 1044
click at [163, 279] on div at bounding box center [385, 119] width 770 height 1044
drag, startPoint x: 179, startPoint y: 268, endPoint x: 196, endPoint y: 271, distance: 16.5
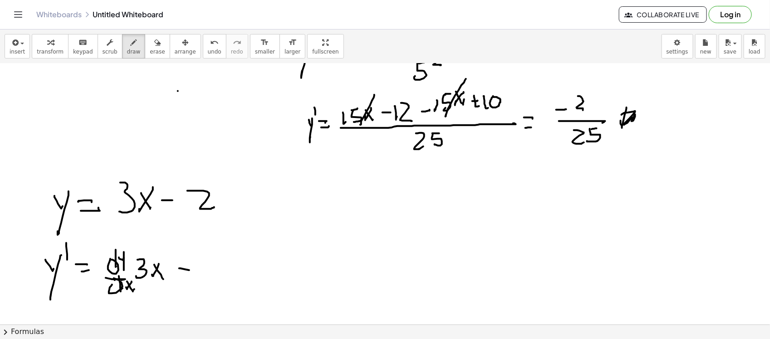
click at [196, 271] on div at bounding box center [385, 119] width 770 height 1044
drag, startPoint x: 216, startPoint y: 259, endPoint x: 217, endPoint y: 251, distance: 8.2
click at [210, 259] on div at bounding box center [385, 119] width 770 height 1044
drag, startPoint x: 216, startPoint y: 247, endPoint x: 220, endPoint y: 252, distance: 6.7
click at [218, 263] on div at bounding box center [385, 119] width 770 height 1044
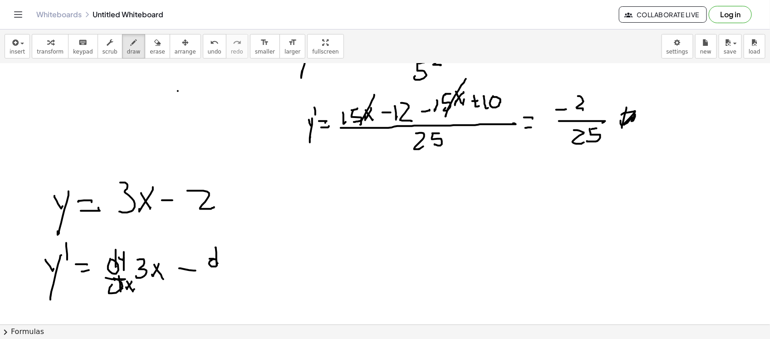
drag, startPoint x: 220, startPoint y: 252, endPoint x: 225, endPoint y: 250, distance: 5.5
click at [225, 250] on div at bounding box center [385, 119] width 770 height 1044
drag, startPoint x: 225, startPoint y: 250, endPoint x: 223, endPoint y: 269, distance: 18.7
click at [223, 269] on div at bounding box center [385, 119] width 770 height 1044
drag, startPoint x: 209, startPoint y: 273, endPoint x: 215, endPoint y: 282, distance: 11.2
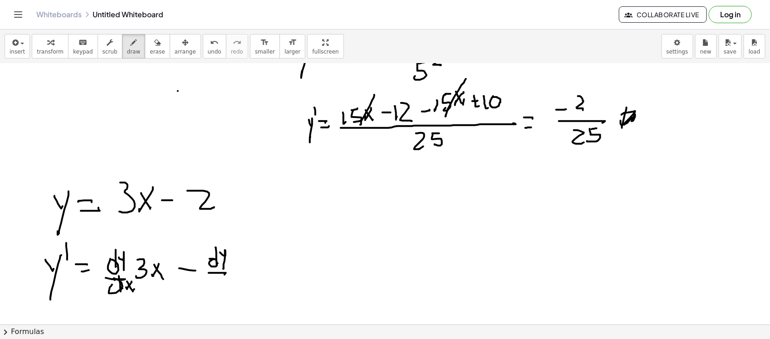
click at [224, 275] on div at bounding box center [385, 119] width 770 height 1044
click at [217, 280] on div at bounding box center [385, 119] width 770 height 1044
click at [224, 287] on div at bounding box center [385, 119] width 770 height 1044
click at [231, 285] on div at bounding box center [385, 119] width 770 height 1044
click at [235, 283] on div at bounding box center [385, 119] width 770 height 1044
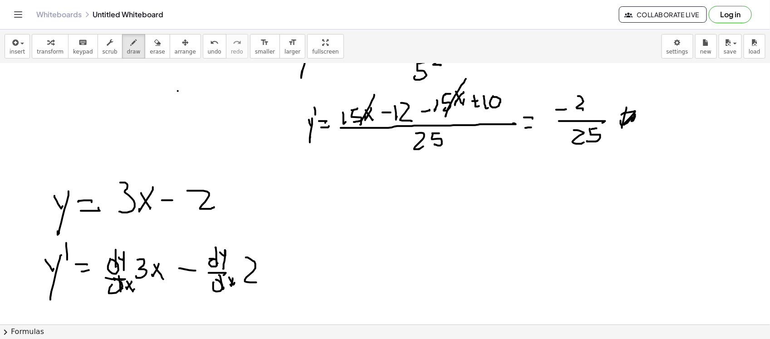
click at [256, 282] on div at bounding box center [385, 119] width 770 height 1044
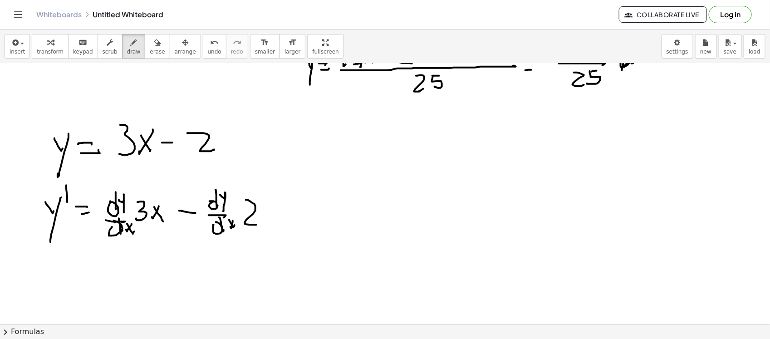
scroll to position [580, 0]
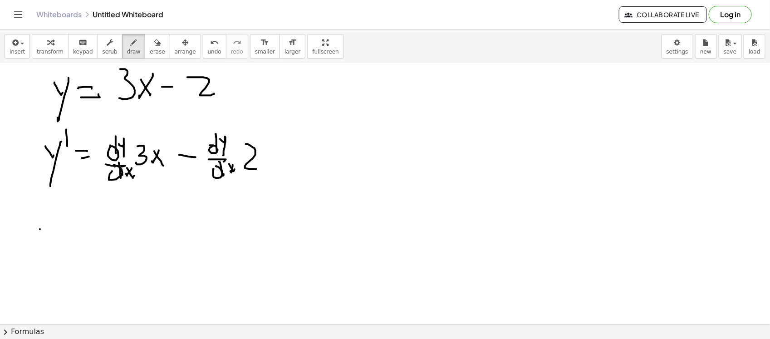
click at [46, 237] on div at bounding box center [385, 6] width 770 height 1044
click at [43, 252] on div at bounding box center [385, 6] width 770 height 1044
click at [57, 217] on div at bounding box center [385, 6] width 770 height 1044
click at [69, 231] on div at bounding box center [385, 6] width 770 height 1044
click at [67, 233] on div at bounding box center [385, 6] width 770 height 1044
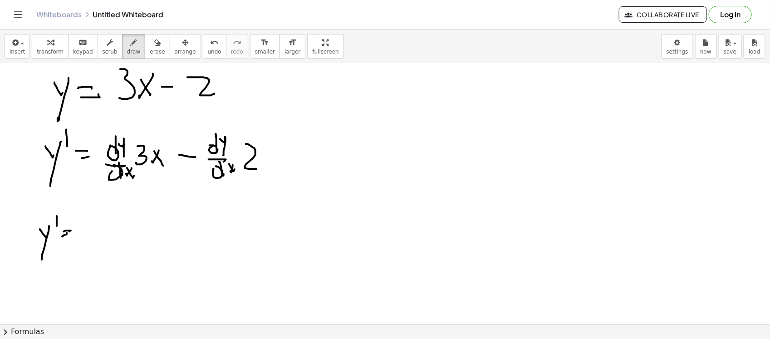
click at [162, 147] on div at bounding box center [385, 6] width 770 height 1044
click at [166, 143] on div at bounding box center [385, 6] width 770 height 1044
click at [169, 142] on div at bounding box center [385, 6] width 770 height 1044
click at [98, 236] on div at bounding box center [385, 6] width 770 height 1044
click at [92, 221] on div at bounding box center [385, 6] width 770 height 1044
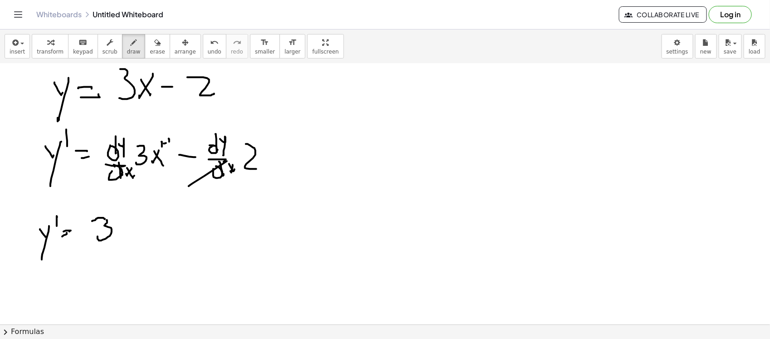
click at [269, 139] on div at bounding box center [385, 6] width 770 height 1044
click at [132, 232] on div at bounding box center [385, 6] width 770 height 1044
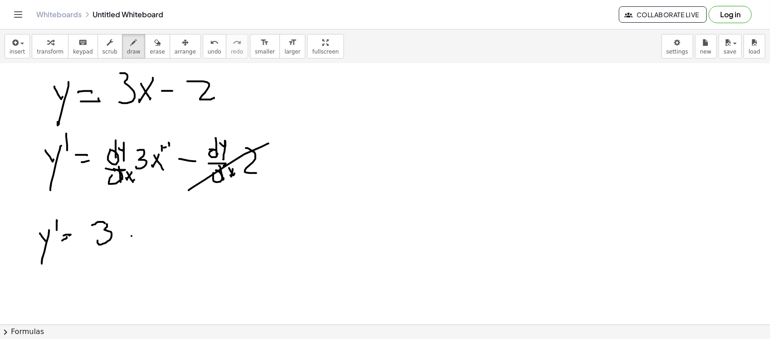
scroll to position [624, 0]
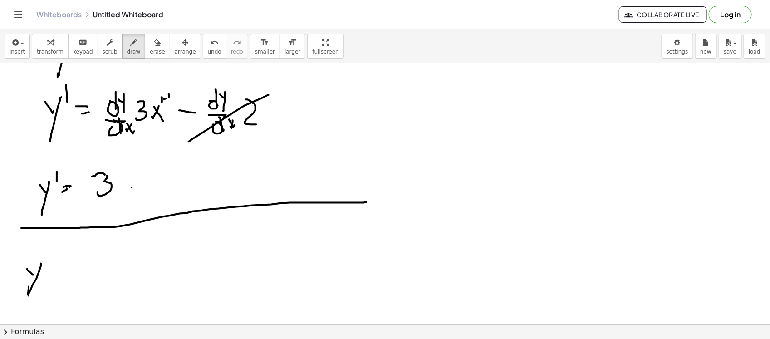
click at [208, 49] on span "undo" at bounding box center [215, 52] width 14 height 6
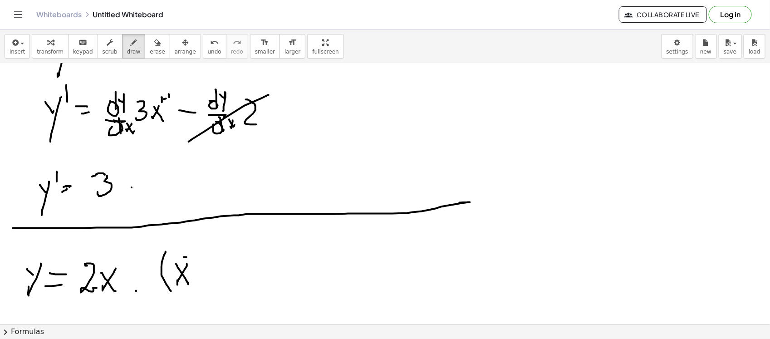
click at [208, 49] on span "undo" at bounding box center [215, 52] width 14 height 6
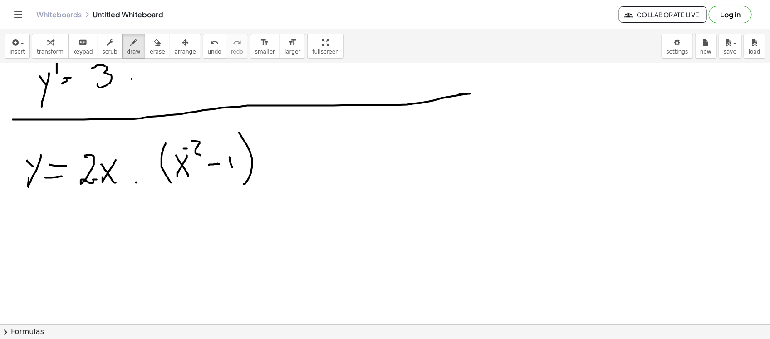
scroll to position [737, 0]
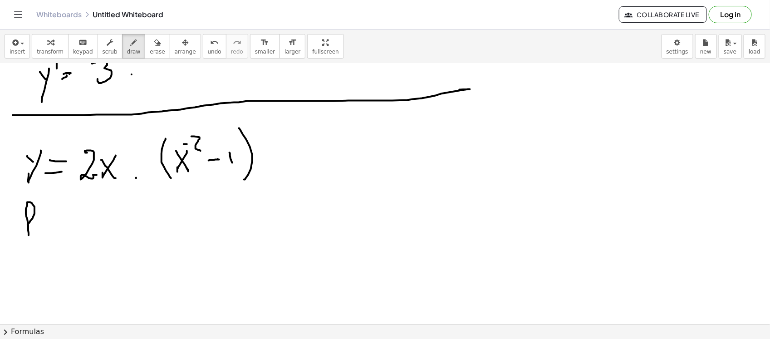
drag, startPoint x: 28, startPoint y: 225, endPoint x: 28, endPoint y: 234, distance: 8.6
drag, startPoint x: 25, startPoint y: 227, endPoint x: 35, endPoint y: 225, distance: 9.8
drag, startPoint x: 42, startPoint y: 219, endPoint x: 44, endPoint y: 230, distance: 11.7
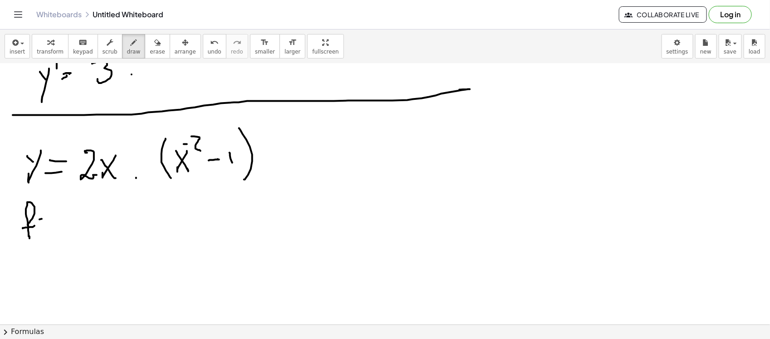
drag, startPoint x: 51, startPoint y: 221, endPoint x: 46, endPoint y: 227, distance: 7.7
drag, startPoint x: 45, startPoint y: 222, endPoint x: 53, endPoint y: 212, distance: 13.0
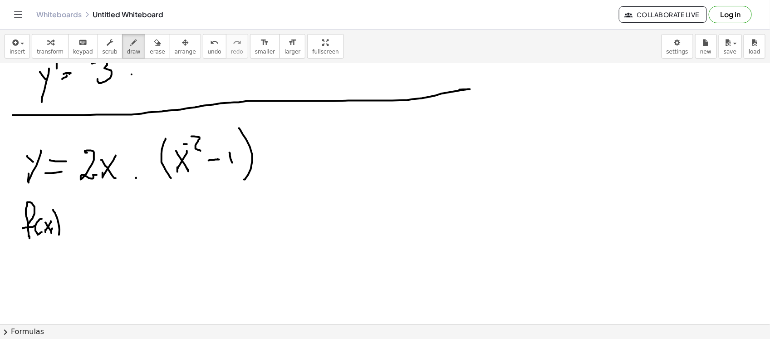
drag, startPoint x: 54, startPoint y: 211, endPoint x: 51, endPoint y: 243, distance: 32.3
drag, startPoint x: 30, startPoint y: 253, endPoint x: 42, endPoint y: 266, distance: 18.3
drag, startPoint x: 54, startPoint y: 255, endPoint x: 47, endPoint y: 261, distance: 9.3
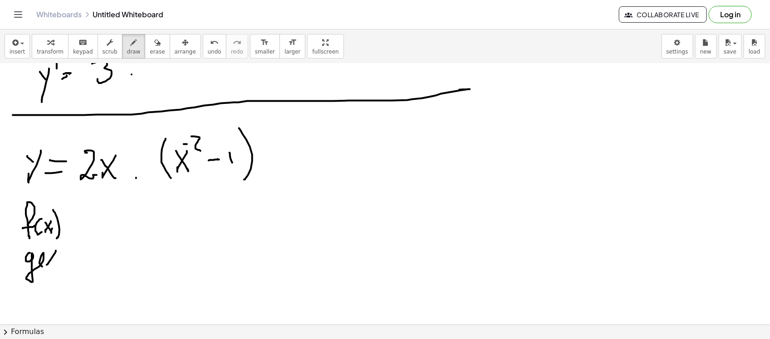
drag, startPoint x: 49, startPoint y: 256, endPoint x: 60, endPoint y: 250, distance: 12.4
drag, startPoint x: 73, startPoint y: 256, endPoint x: 83, endPoint y: 255, distance: 10.5
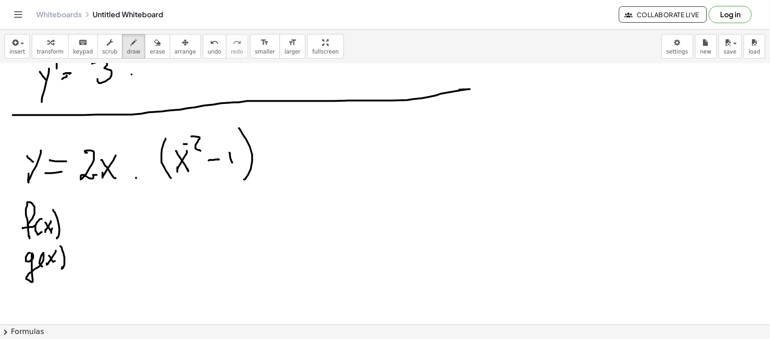
drag, startPoint x: 71, startPoint y: 222, endPoint x: 75, endPoint y: 226, distance: 5.1
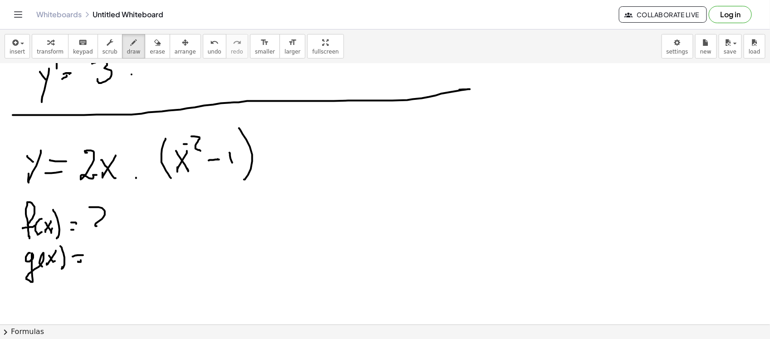
drag, startPoint x: 89, startPoint y: 207, endPoint x: 107, endPoint y: 223, distance: 24.1
drag, startPoint x: 117, startPoint y: 213, endPoint x: 109, endPoint y: 216, distance: 8.2
drag, startPoint x: 109, startPoint y: 214, endPoint x: 119, endPoint y: 230, distance: 18.8
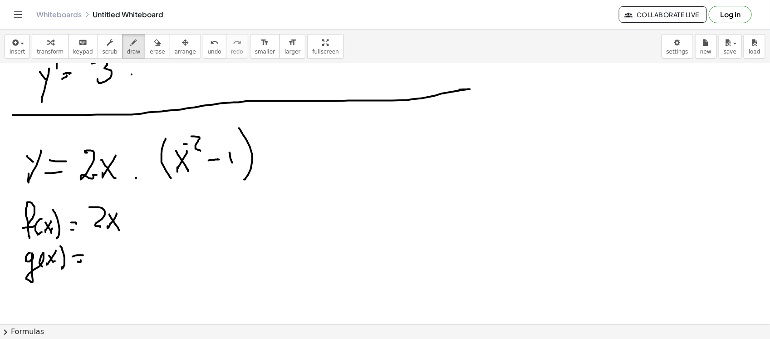
drag, startPoint x: 168, startPoint y: 182, endPoint x: 291, endPoint y: 184, distance: 122.6
drag, startPoint x: 108, startPoint y: 250, endPoint x: 98, endPoint y: 253, distance: 10.9
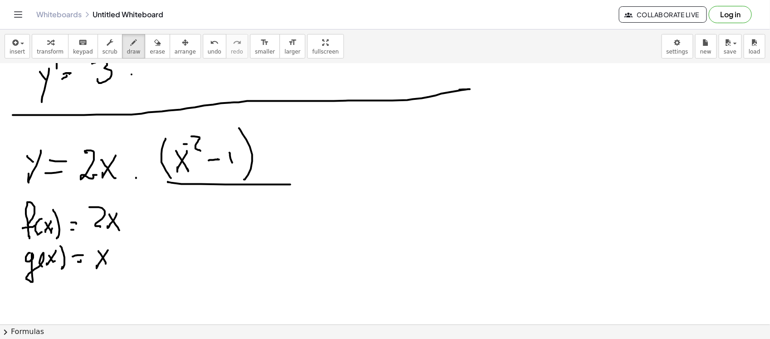
drag, startPoint x: 99, startPoint y: 252, endPoint x: 109, endPoint y: 253, distance: 10.5
drag, startPoint x: 107, startPoint y: 243, endPoint x: 112, endPoint y: 243, distance: 5.0
drag, startPoint x: 117, startPoint y: 237, endPoint x: 126, endPoint y: 256, distance: 20.1
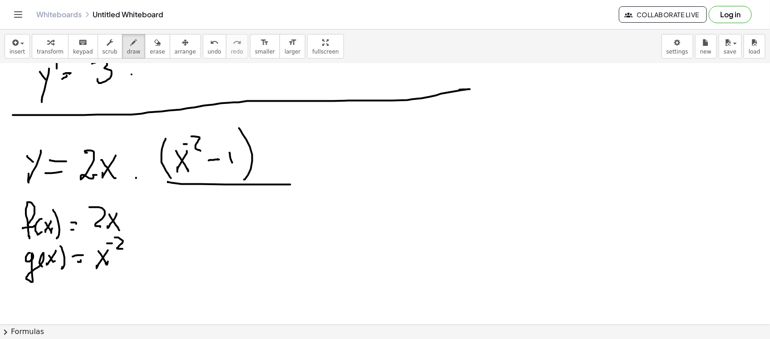
drag, startPoint x: 123, startPoint y: 257, endPoint x: 141, endPoint y: 248, distance: 19.3
drag, startPoint x: 222, startPoint y: 211, endPoint x: 216, endPoint y: 225, distance: 15.1
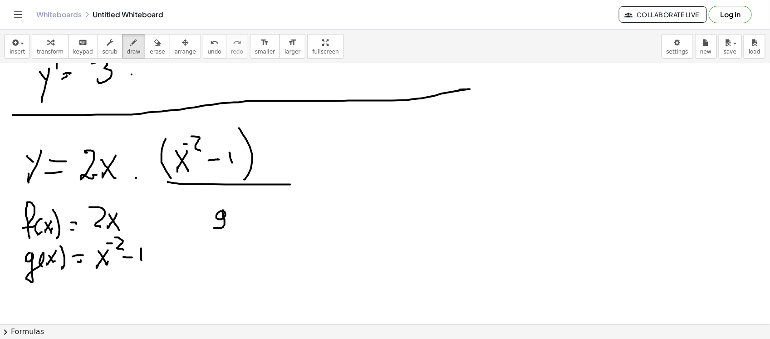
drag, startPoint x: 230, startPoint y: 211, endPoint x: 236, endPoint y: 214, distance: 7.3
drag, startPoint x: 239, startPoint y: 208, endPoint x: 235, endPoint y: 212, distance: 6.1
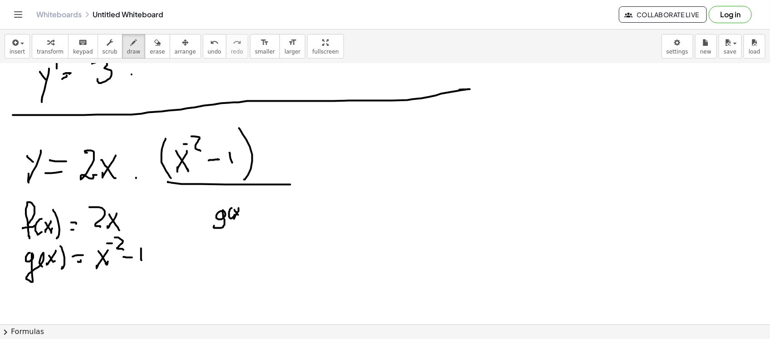
drag, startPoint x: 240, startPoint y: 202, endPoint x: 252, endPoint y: 214, distance: 17.3
click at [210, 47] on icon "undo" at bounding box center [214, 42] width 9 height 11
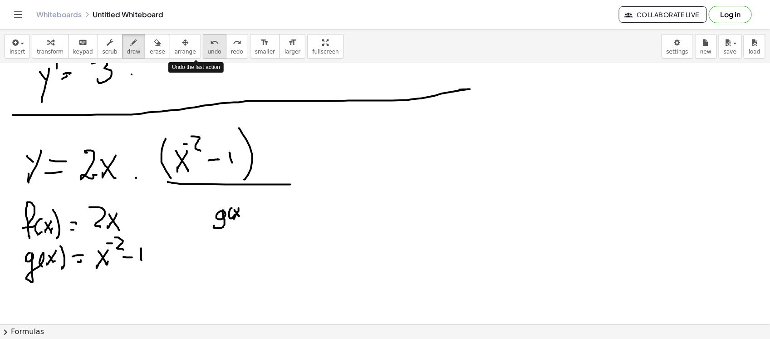
click at [210, 47] on icon "undo" at bounding box center [214, 42] width 9 height 11
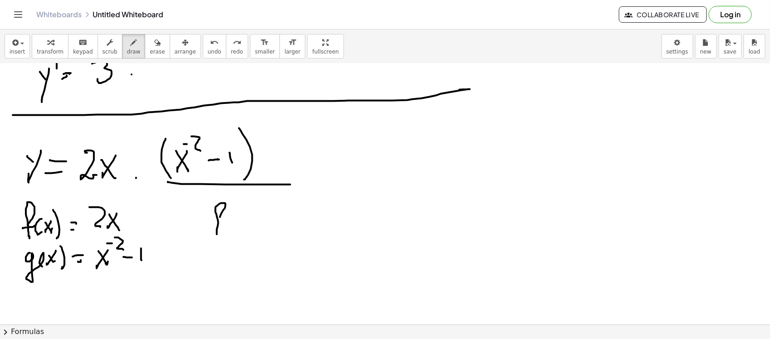
drag, startPoint x: 220, startPoint y: 217, endPoint x: 213, endPoint y: 224, distance: 9.6
drag, startPoint x: 222, startPoint y: 222, endPoint x: 225, endPoint y: 217, distance: 5.3
drag, startPoint x: 226, startPoint y: 212, endPoint x: 231, endPoint y: 210, distance: 5.5
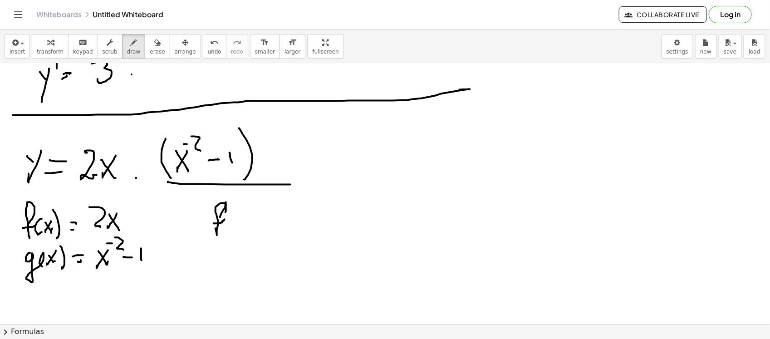
drag, startPoint x: 231, startPoint y: 226, endPoint x: 237, endPoint y: 221, distance: 7.4
drag, startPoint x: 239, startPoint y: 211, endPoint x: 234, endPoint y: 216, distance: 7.1
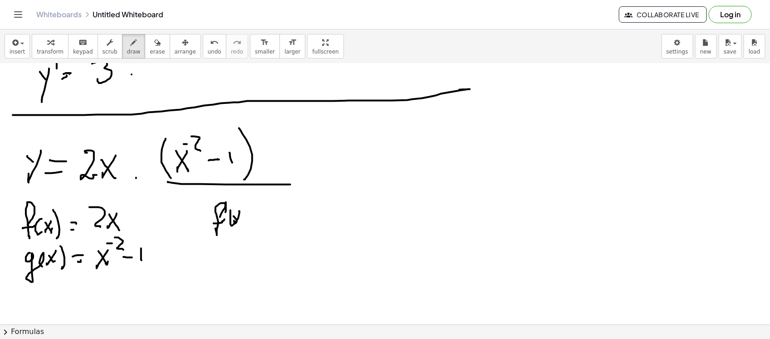
drag, startPoint x: 236, startPoint y: 219, endPoint x: 241, endPoint y: 203, distance: 16.7
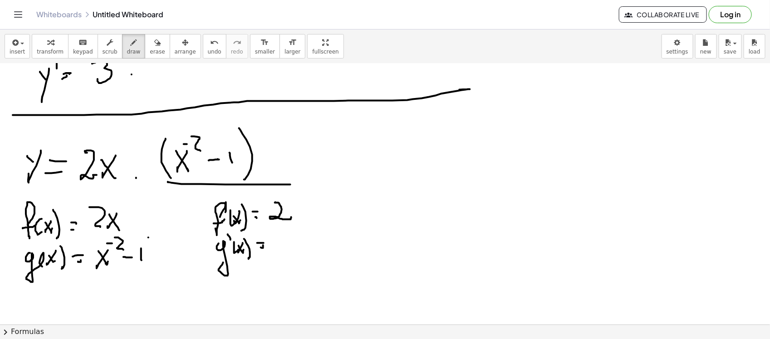
click at [208, 52] on span "undo" at bounding box center [215, 52] width 14 height 6
drag, startPoint x: 91, startPoint y: 268, endPoint x: 128, endPoint y: 264, distance: 37.0
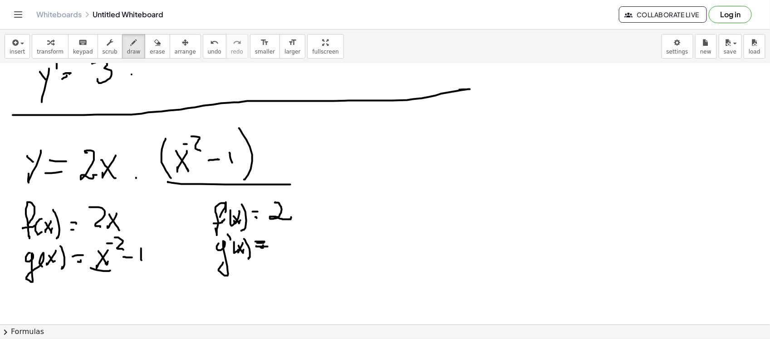
drag, startPoint x: 431, startPoint y: 134, endPoint x: 434, endPoint y: 123, distance: 11.7
drag, startPoint x: 434, startPoint y: 123, endPoint x: 436, endPoint y: 132, distance: 9.3
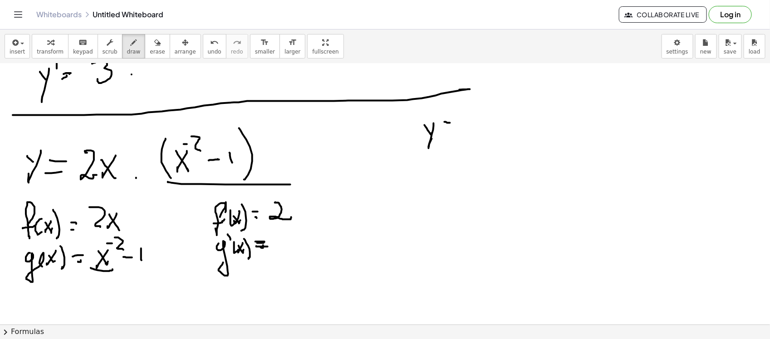
drag, startPoint x: 445, startPoint y: 122, endPoint x: 445, endPoint y: 128, distance: 6.8
drag, startPoint x: 445, startPoint y: 128, endPoint x: 472, endPoint y: 123, distance: 27.8
drag, startPoint x: 478, startPoint y: 118, endPoint x: 470, endPoint y: 128, distance: 11.9
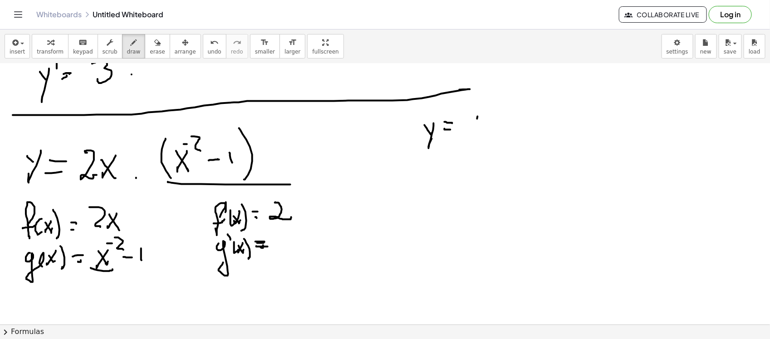
drag, startPoint x: 470, startPoint y: 119, endPoint x: 483, endPoint y: 124, distance: 13.1
drag, startPoint x: 483, startPoint y: 108, endPoint x: 498, endPoint y: 119, distance: 19.2
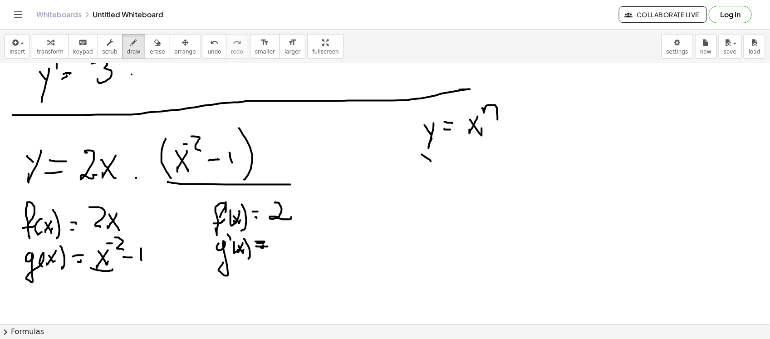
drag, startPoint x: 424, startPoint y: 155, endPoint x: 431, endPoint y: 158, distance: 8.0
drag, startPoint x: 431, startPoint y: 154, endPoint x: 433, endPoint y: 160, distance: 5.6
drag, startPoint x: 435, startPoint y: 153, endPoint x: 443, endPoint y: 153, distance: 8.2
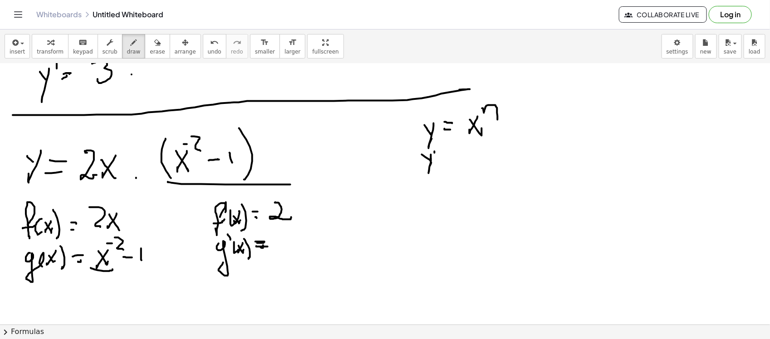
drag, startPoint x: 458, startPoint y: 154, endPoint x: 475, endPoint y: 162, distance: 17.9
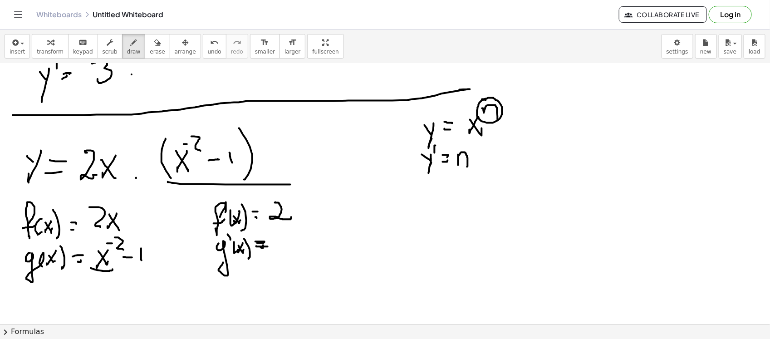
drag, startPoint x: 483, startPoint y: 150, endPoint x: 478, endPoint y: 153, distance: 6.5
drag, startPoint x: 490, startPoint y: 141, endPoint x: 501, endPoint y: 148, distance: 12.5
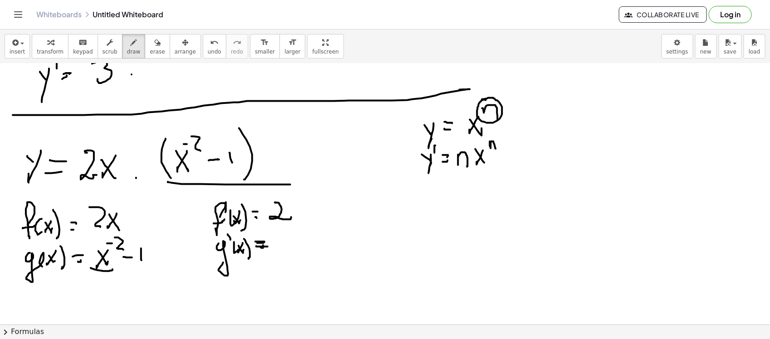
drag, startPoint x: 502, startPoint y: 143, endPoint x: 510, endPoint y: 141, distance: 8.2
drag, startPoint x: 275, startPoint y: 246, endPoint x: 281, endPoint y: 245, distance: 6.8
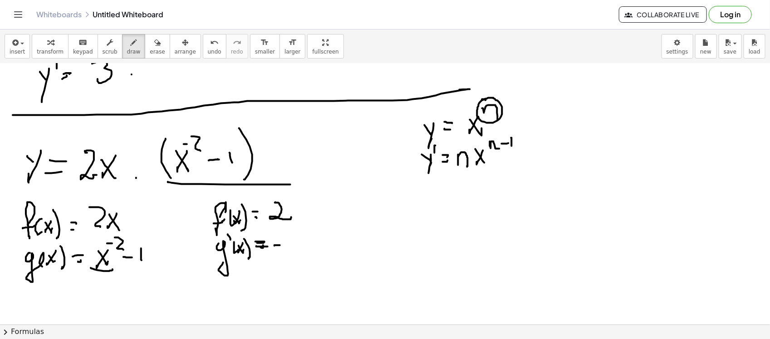
drag, startPoint x: 289, startPoint y: 236, endPoint x: 297, endPoint y: 249, distance: 15.4
drag, startPoint x: 311, startPoint y: 233, endPoint x: 305, endPoint y: 239, distance: 8.4
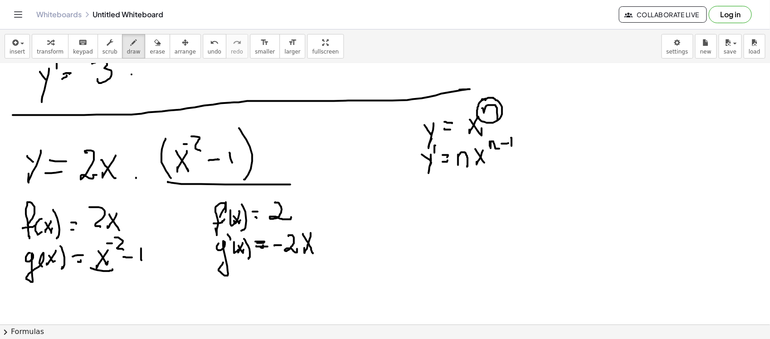
drag, startPoint x: 303, startPoint y: 234, endPoint x: 280, endPoint y: 235, distance: 23.6
drag, startPoint x: 315, startPoint y: 220, endPoint x: 315, endPoint y: 227, distance: 7.3
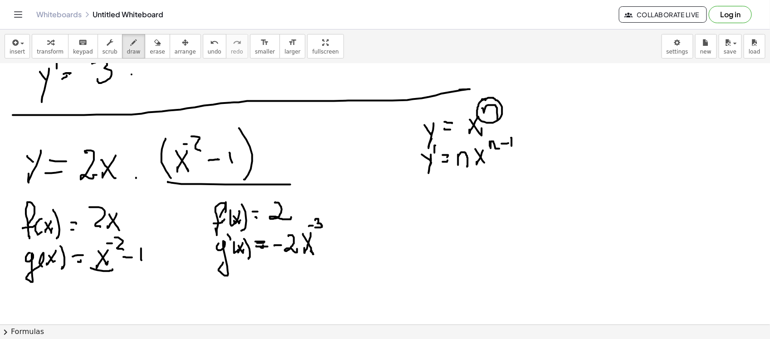
click at [208, 46] on div "undo" at bounding box center [215, 42] width 14 height 11
drag, startPoint x: 318, startPoint y: 218, endPoint x: 326, endPoint y: 228, distance: 13.3
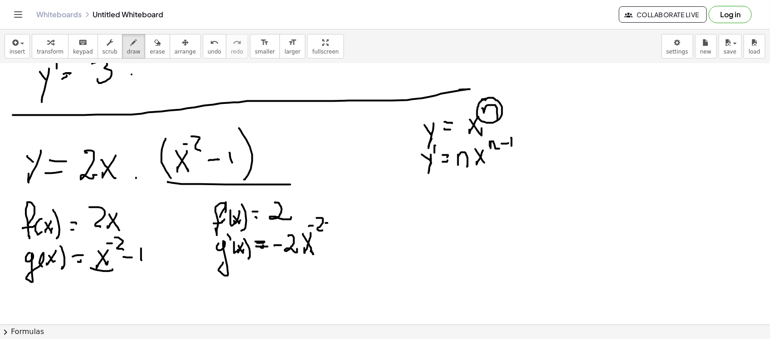
drag, startPoint x: 340, startPoint y: 219, endPoint x: 341, endPoint y: 226, distance: 6.9
drag, startPoint x: 267, startPoint y: 273, endPoint x: 268, endPoint y: 279, distance: 6.5
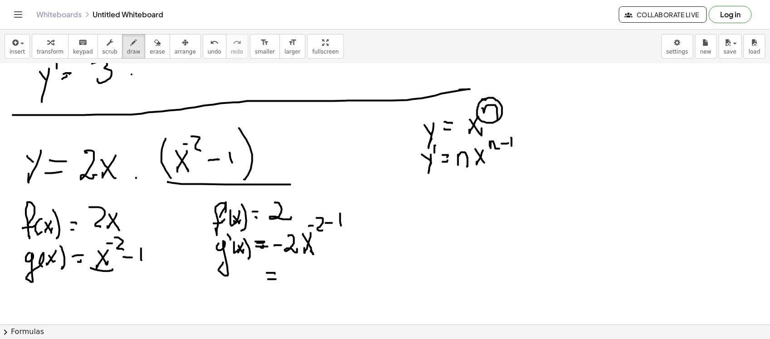
drag, startPoint x: 268, startPoint y: 279, endPoint x: 276, endPoint y: 279, distance: 7.7
drag, startPoint x: 285, startPoint y: 275, endPoint x: 298, endPoint y: 273, distance: 12.9
drag, startPoint x: 298, startPoint y: 264, endPoint x: 309, endPoint y: 279, distance: 18.5
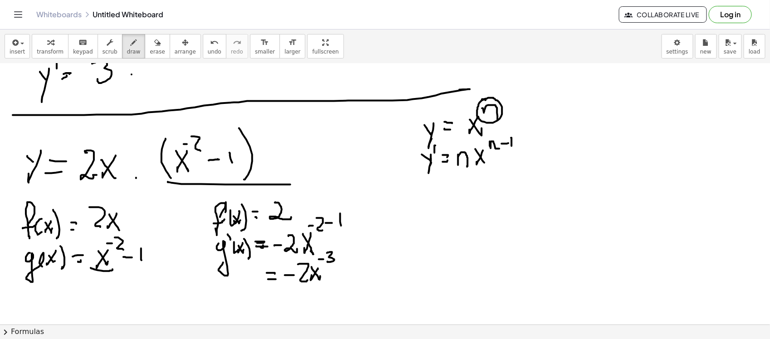
scroll to position [783, 0]
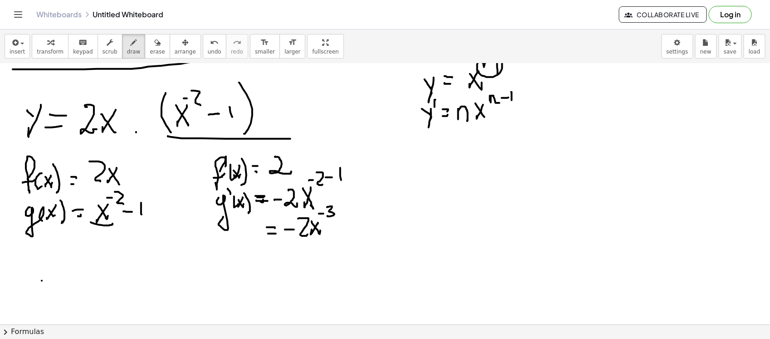
drag, startPoint x: 42, startPoint y: 281, endPoint x: 49, endPoint y: 286, distance: 9.0
drag, startPoint x: 52, startPoint y: 276, endPoint x: 51, endPoint y: 288, distance: 12.8
drag, startPoint x: 55, startPoint y: 278, endPoint x: 55, endPoint y: 265, distance: 13.2
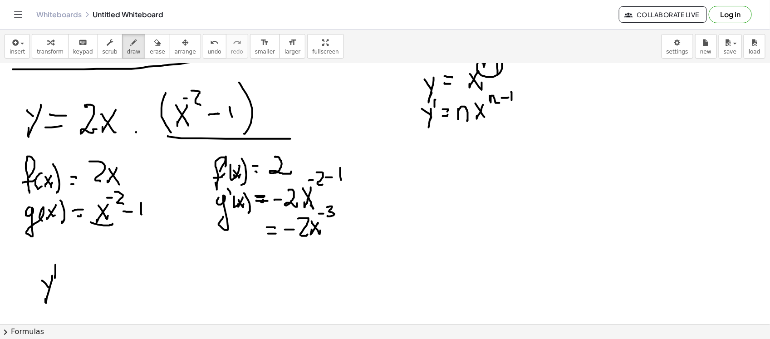
drag, startPoint x: 64, startPoint y: 282, endPoint x: 62, endPoint y: 290, distance: 7.4
drag, startPoint x: 64, startPoint y: 290, endPoint x: 78, endPoint y: 290, distance: 14.1
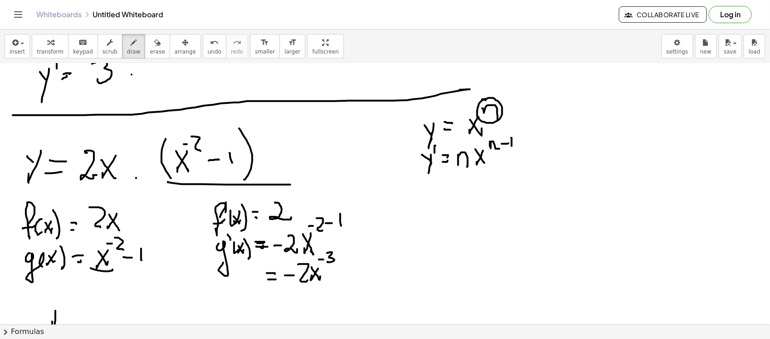
scroll to position [794, 0]
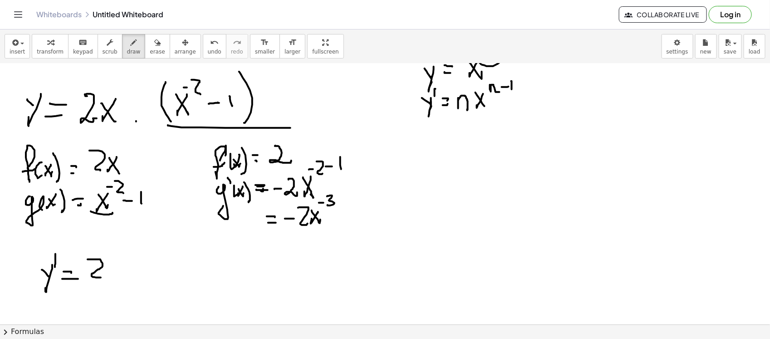
drag, startPoint x: 88, startPoint y: 259, endPoint x: 105, endPoint y: 282, distance: 28.8
drag, startPoint x: 130, startPoint y: 252, endPoint x: 128, endPoint y: 273, distance: 21.0
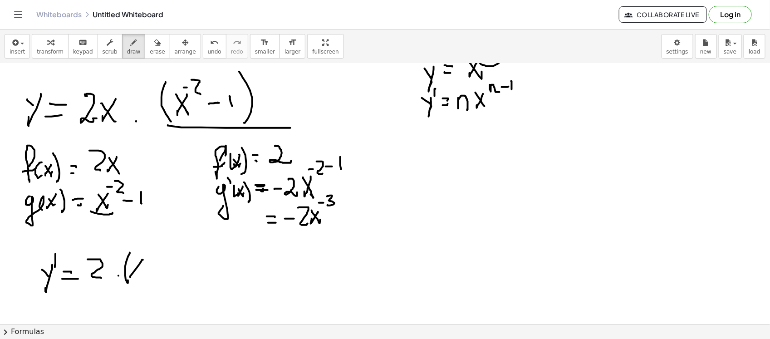
drag, startPoint x: 143, startPoint y: 260, endPoint x: 131, endPoint y: 260, distance: 12.3
drag, startPoint x: 130, startPoint y: 258, endPoint x: 144, endPoint y: 259, distance: 14.1
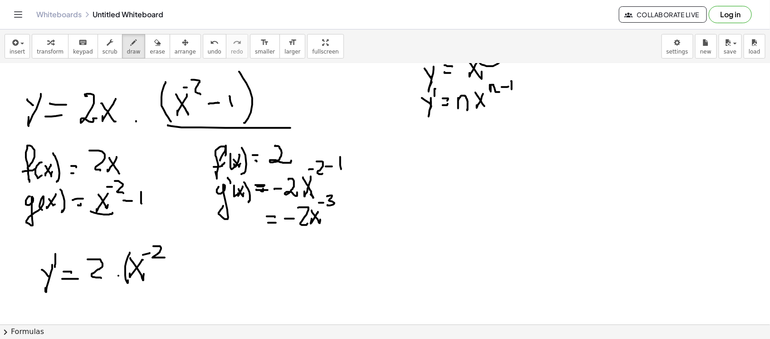
drag, startPoint x: 154, startPoint y: 246, endPoint x: 167, endPoint y: 268, distance: 25.0
drag, startPoint x: 174, startPoint y: 267, endPoint x: 182, endPoint y: 261, distance: 9.4
drag, startPoint x: 182, startPoint y: 273, endPoint x: 187, endPoint y: 266, distance: 9.2
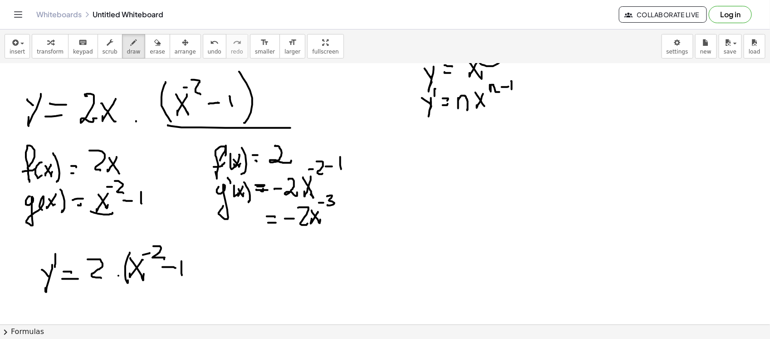
drag, startPoint x: 186, startPoint y: 249, endPoint x: 206, endPoint y: 285, distance: 40.8
drag, startPoint x: 215, startPoint y: 272, endPoint x: 225, endPoint y: 268, distance: 10.8
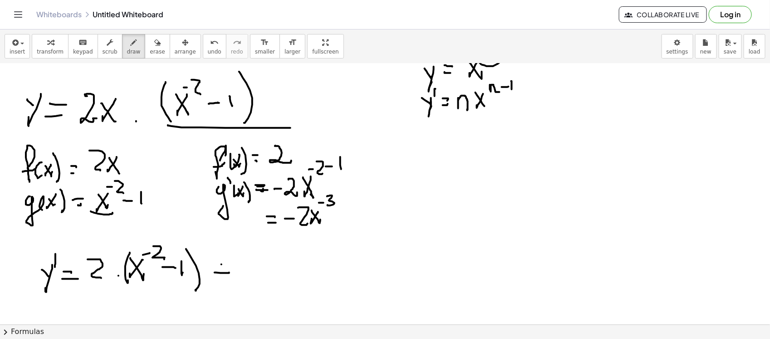
drag, startPoint x: 222, startPoint y: 264, endPoint x: 223, endPoint y: 285, distance: 20.5
drag, startPoint x: 246, startPoint y: 260, endPoint x: 260, endPoint y: 278, distance: 22.7
drag, startPoint x: 273, startPoint y: 268, endPoint x: 266, endPoint y: 276, distance: 10.0
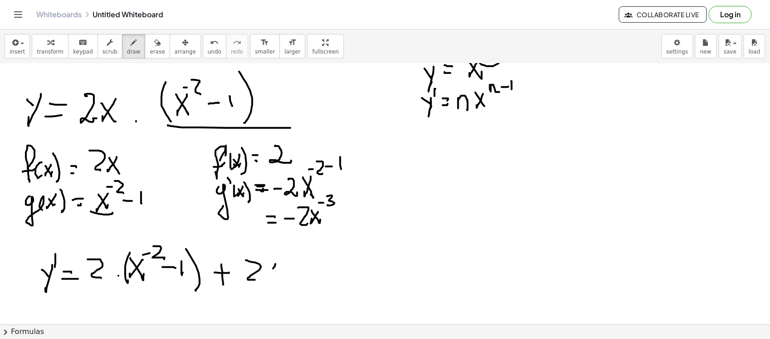
drag, startPoint x: 269, startPoint y: 274, endPoint x: 275, endPoint y: 281, distance: 9.4
drag, startPoint x: 303, startPoint y: 253, endPoint x: 303, endPoint y: 285, distance: 31.8
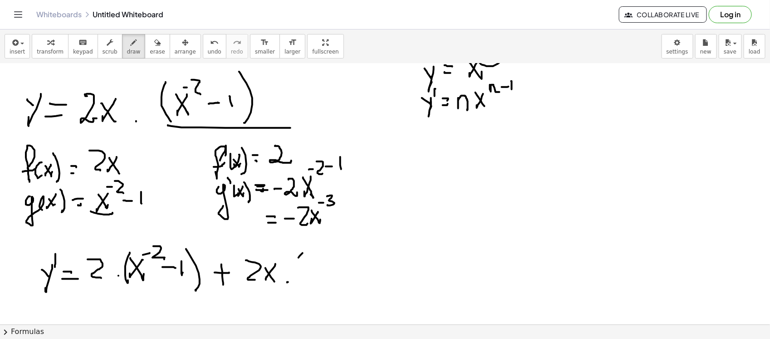
drag, startPoint x: 305, startPoint y: 270, endPoint x: 317, endPoint y: 258, distance: 17.3
drag, startPoint x: 316, startPoint y: 257, endPoint x: 336, endPoint y: 269, distance: 23.4
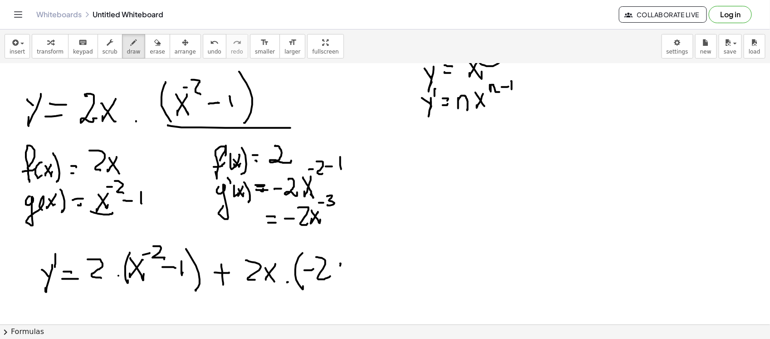
drag, startPoint x: 340, startPoint y: 263, endPoint x: 334, endPoint y: 273, distance: 11.7
drag, startPoint x: 334, startPoint y: 266, endPoint x: 341, endPoint y: 264, distance: 7.5
drag, startPoint x: 338, startPoint y: 253, endPoint x: 347, endPoint y: 252, distance: 9.1
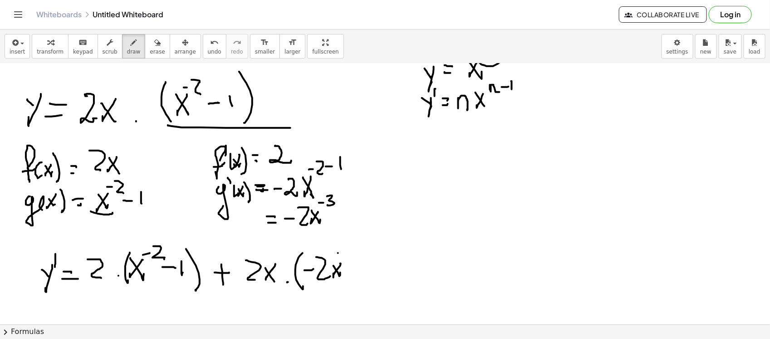
drag, startPoint x: 354, startPoint y: 234, endPoint x: 355, endPoint y: 294, distance: 59.9
drag, startPoint x: 395, startPoint y: 269, endPoint x: 444, endPoint y: 234, distance: 59.8
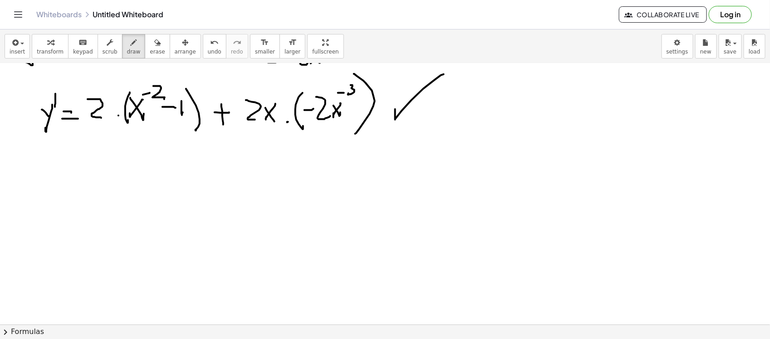
scroll to position [965, 0]
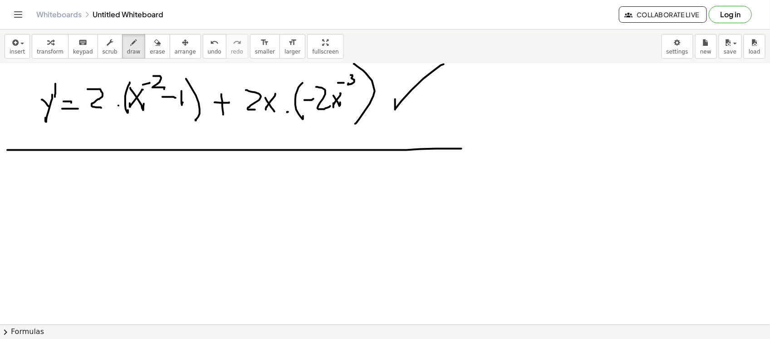
drag, startPoint x: 8, startPoint y: 150, endPoint x: 462, endPoint y: 148, distance: 453.9
drag, startPoint x: 37, startPoint y: 189, endPoint x: 50, endPoint y: 203, distance: 19.3
drag, startPoint x: 57, startPoint y: 183, endPoint x: 64, endPoint y: 209, distance: 27.4
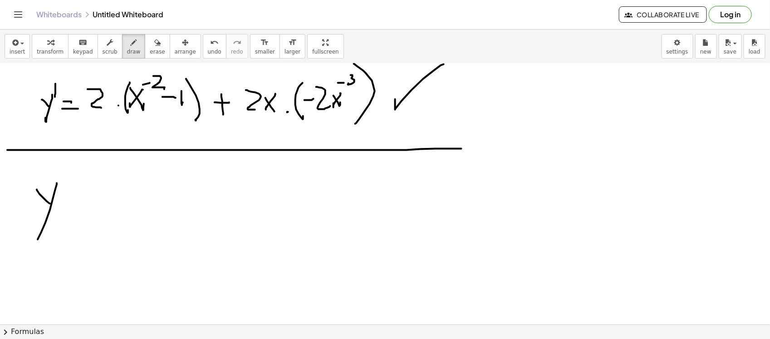
drag, startPoint x: 66, startPoint y: 201, endPoint x: 83, endPoint y: 203, distance: 16.9
drag, startPoint x: 78, startPoint y: 212, endPoint x: 82, endPoint y: 209, distance: 4.8
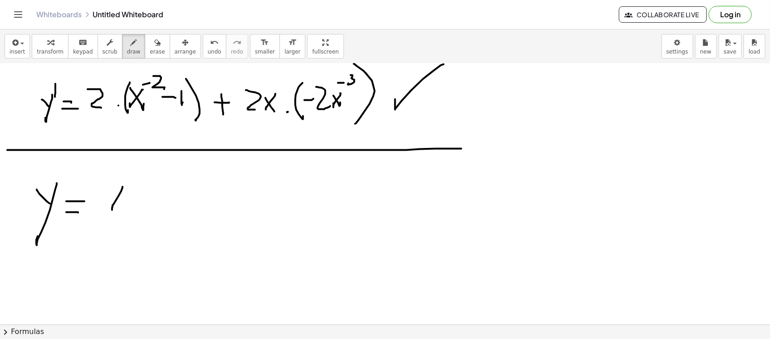
drag, startPoint x: 123, startPoint y: 187, endPoint x: 113, endPoint y: 198, distance: 15.1
drag, startPoint x: 109, startPoint y: 192, endPoint x: 113, endPoint y: 202, distance: 10.5
drag, startPoint x: 110, startPoint y: 177, endPoint x: 117, endPoint y: 177, distance: 6.8
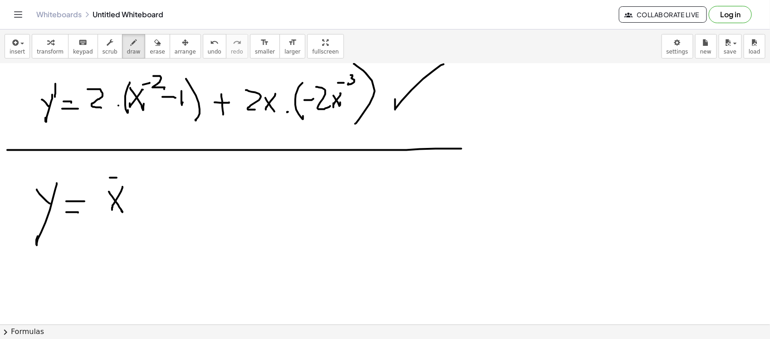
drag, startPoint x: 124, startPoint y: 169, endPoint x: 130, endPoint y: 184, distance: 16.3
drag, startPoint x: 167, startPoint y: 183, endPoint x: 157, endPoint y: 198, distance: 18.4
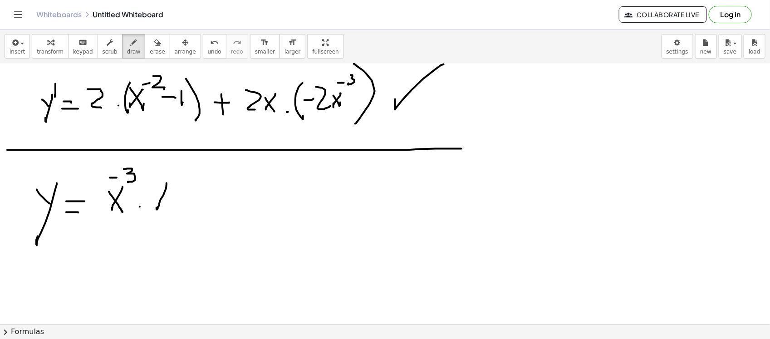
drag, startPoint x: 161, startPoint y: 191, endPoint x: 167, endPoint y: 202, distance: 12.6
drag, startPoint x: 167, startPoint y: 171, endPoint x: 180, endPoint y: 184, distance: 18.6
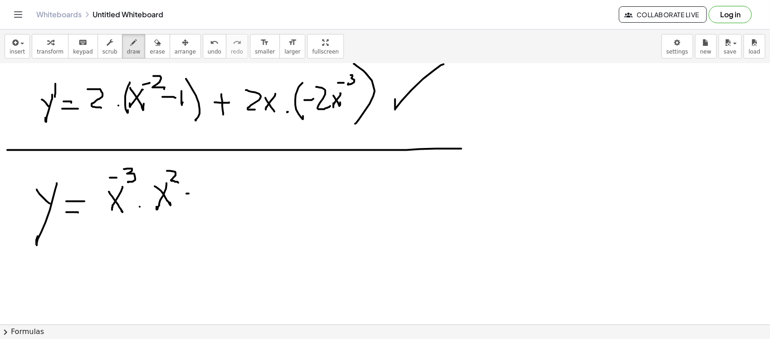
drag, startPoint x: 189, startPoint y: 193, endPoint x: 197, endPoint y: 193, distance: 8.6
drag, startPoint x: 192, startPoint y: 187, endPoint x: 193, endPoint y: 199, distance: 12.3
drag, startPoint x: 207, startPoint y: 181, endPoint x: 214, endPoint y: 181, distance: 7.7
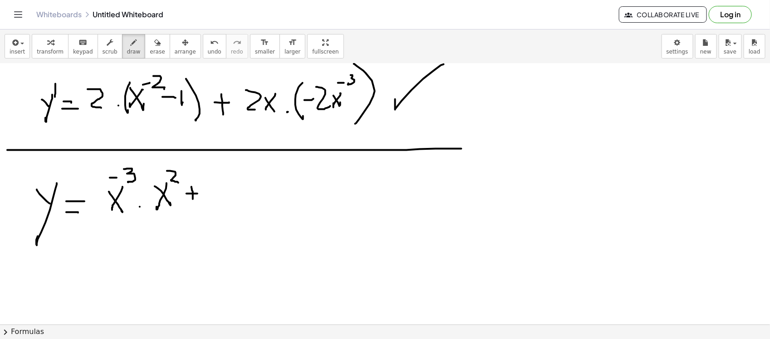
drag, startPoint x: 207, startPoint y: 180, endPoint x: 207, endPoint y: 197, distance: 17.3
drag, startPoint x: 222, startPoint y: 171, endPoint x: 228, endPoint y: 207, distance: 36.4
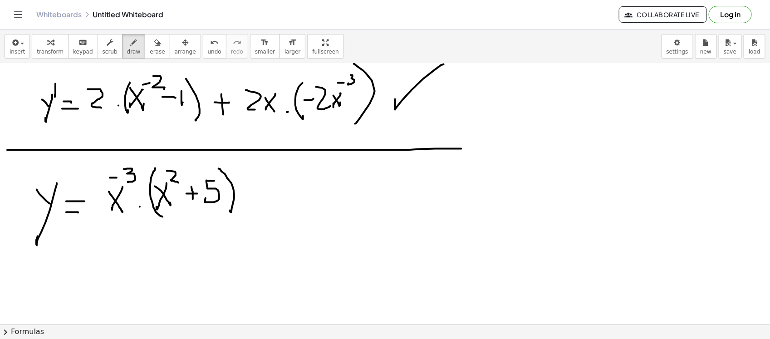
drag, startPoint x: 155, startPoint y: 168, endPoint x: 181, endPoint y: 217, distance: 54.4
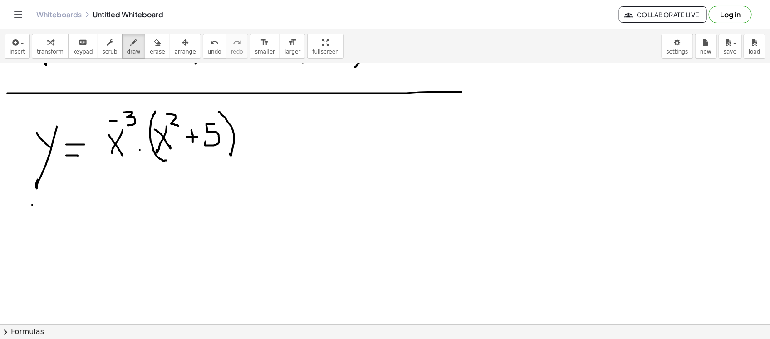
drag, startPoint x: 32, startPoint y: 205, endPoint x: 39, endPoint y: 214, distance: 12.0
drag, startPoint x: 34, startPoint y: 226, endPoint x: 42, endPoint y: 218, distance: 10.9
drag, startPoint x: 44, startPoint y: 214, endPoint x: 54, endPoint y: 214, distance: 9.5
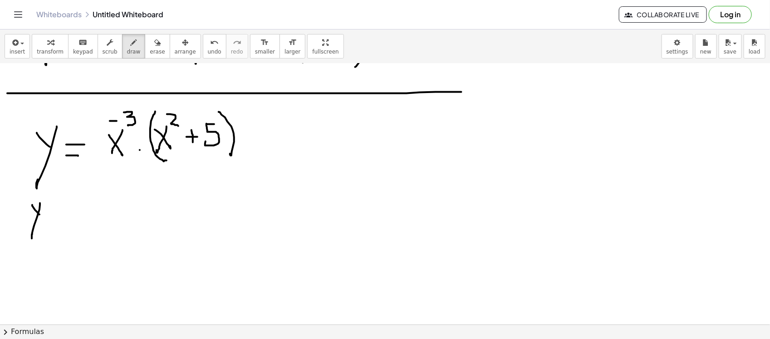
drag, startPoint x: 42, startPoint y: 219, endPoint x: 54, endPoint y: 222, distance: 12.0
drag, startPoint x: 79, startPoint y: 204, endPoint x: 66, endPoint y: 221, distance: 21.6
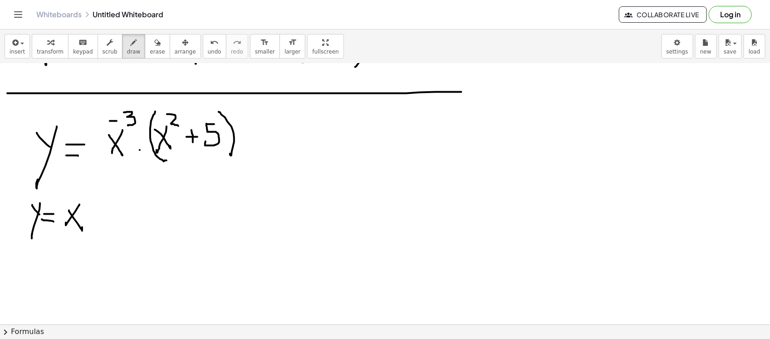
drag, startPoint x: 82, startPoint y: 231, endPoint x: 84, endPoint y: 214, distance: 16.4
drag, startPoint x: 86, startPoint y: 187, endPoint x: 88, endPoint y: 202, distance: 15.5
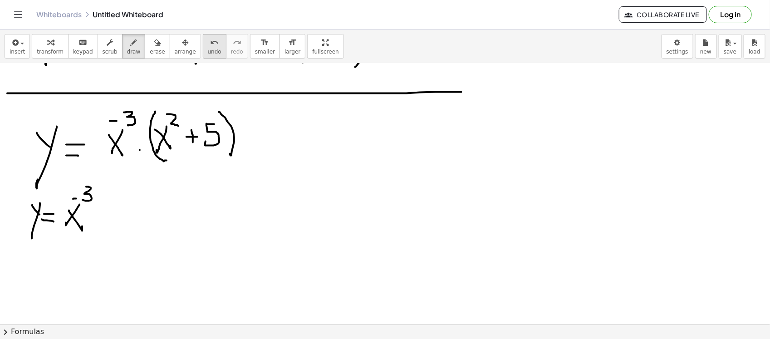
click at [208, 51] on span "undo" at bounding box center [215, 52] width 14 height 6
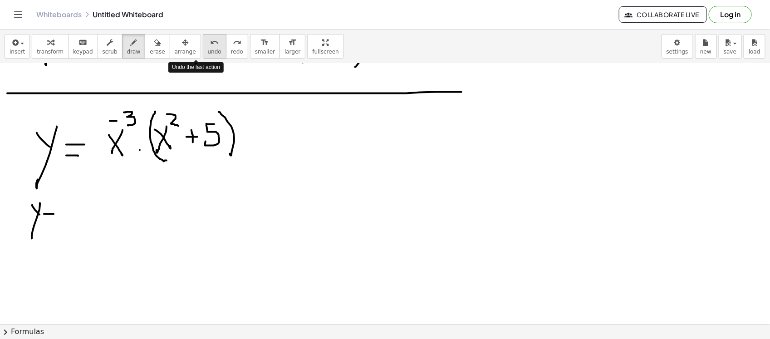
click at [208, 51] on span "undo" at bounding box center [215, 52] width 14 height 6
drag, startPoint x: 39, startPoint y: 219, endPoint x: 33, endPoint y: 239, distance: 20.8
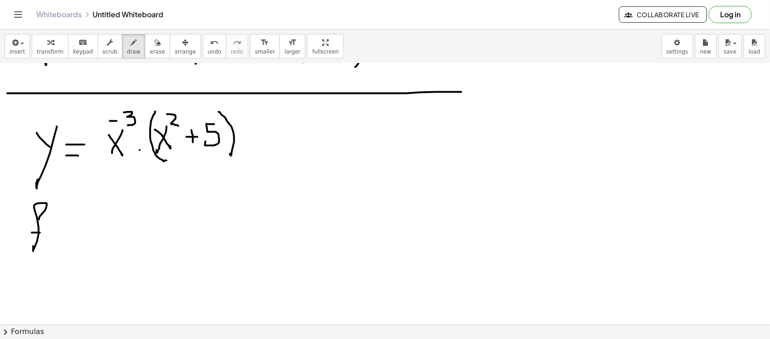
drag, startPoint x: 32, startPoint y: 232, endPoint x: 53, endPoint y: 226, distance: 21.8
drag, startPoint x: 53, startPoint y: 225, endPoint x: 65, endPoint y: 225, distance: 12.3
drag, startPoint x: 66, startPoint y: 225, endPoint x: 59, endPoint y: 233, distance: 10.0
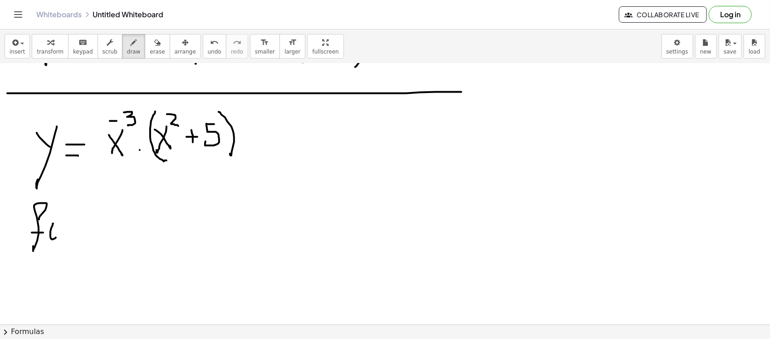
drag, startPoint x: 65, startPoint y: 231, endPoint x: 69, endPoint y: 216, distance: 15.7
drag, startPoint x: 73, startPoint y: 227, endPoint x: 73, endPoint y: 236, distance: 9.1
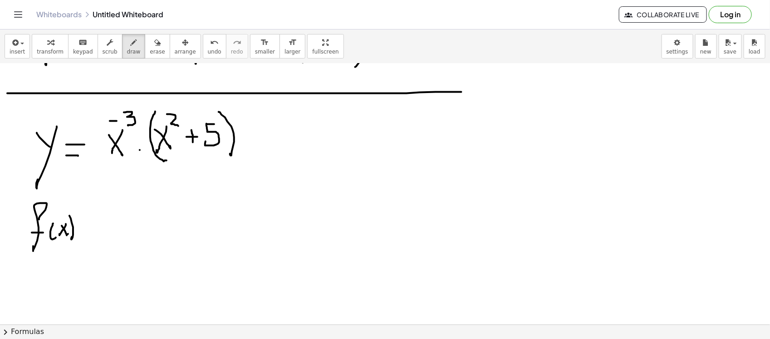
drag, startPoint x: 80, startPoint y: 232, endPoint x: 87, endPoint y: 233, distance: 6.4
drag, startPoint x: 34, startPoint y: 270, endPoint x: 34, endPoint y: 291, distance: 21.3
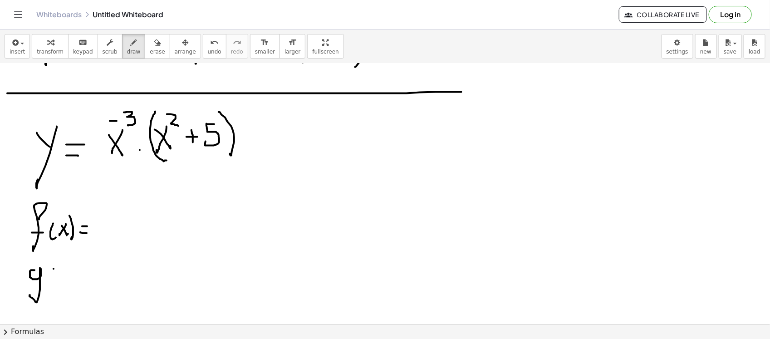
drag, startPoint x: 54, startPoint y: 269, endPoint x: 59, endPoint y: 282, distance: 14.2
drag, startPoint x: 66, startPoint y: 271, endPoint x: 59, endPoint y: 275, distance: 8.1
drag, startPoint x: 66, startPoint y: 286, endPoint x: 67, endPoint y: 282, distance: 4.6
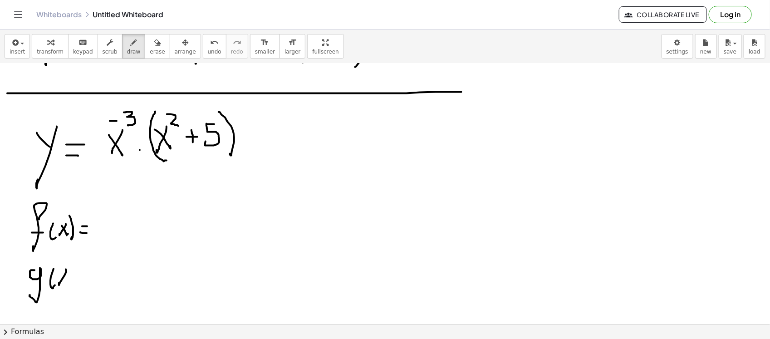
drag, startPoint x: 69, startPoint y: 264, endPoint x: 78, endPoint y: 284, distance: 21.2
drag, startPoint x: 83, startPoint y: 274, endPoint x: 91, endPoint y: 274, distance: 8.2
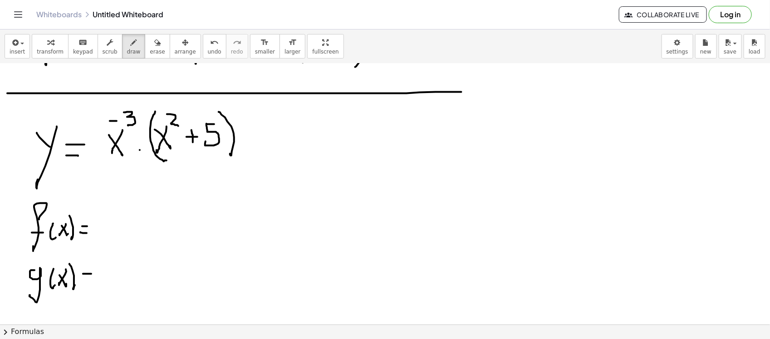
drag, startPoint x: 86, startPoint y: 278, endPoint x: 91, endPoint y: 279, distance: 4.6
drag, startPoint x: 114, startPoint y: 206, endPoint x: 99, endPoint y: 214, distance: 17.5
drag, startPoint x: 100, startPoint y: 200, endPoint x: 111, endPoint y: 224, distance: 26.4
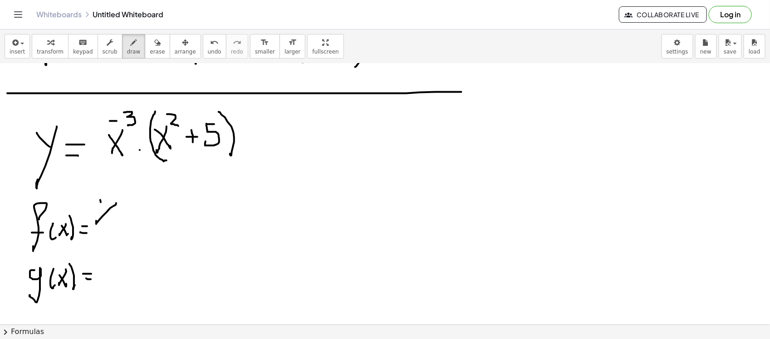
drag, startPoint x: 117, startPoint y: 194, endPoint x: 130, endPoint y: 189, distance: 13.8
drag, startPoint x: 130, startPoint y: 187, endPoint x: 132, endPoint y: 202, distance: 15.1
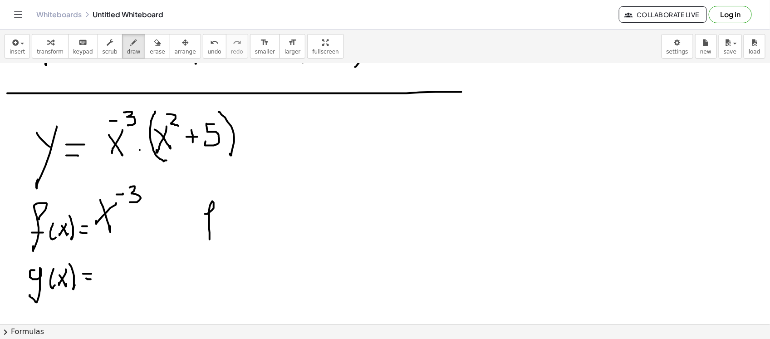
drag, startPoint x: 205, startPoint y: 214, endPoint x: 205, endPoint y: 224, distance: 10.0
drag, startPoint x: 205, startPoint y: 223, endPoint x: 215, endPoint y: 218, distance: 11.2
drag, startPoint x: 217, startPoint y: 214, endPoint x: 223, endPoint y: 208, distance: 8.7
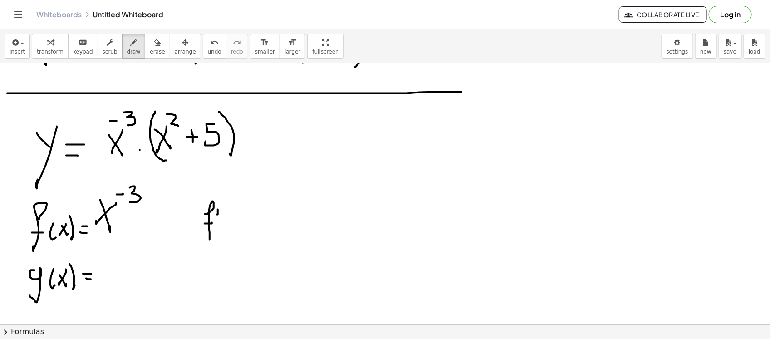
drag, startPoint x: 224, startPoint y: 208, endPoint x: 231, endPoint y: 207, distance: 6.9
drag, startPoint x: 232, startPoint y: 218, endPoint x: 230, endPoint y: 197, distance: 20.6
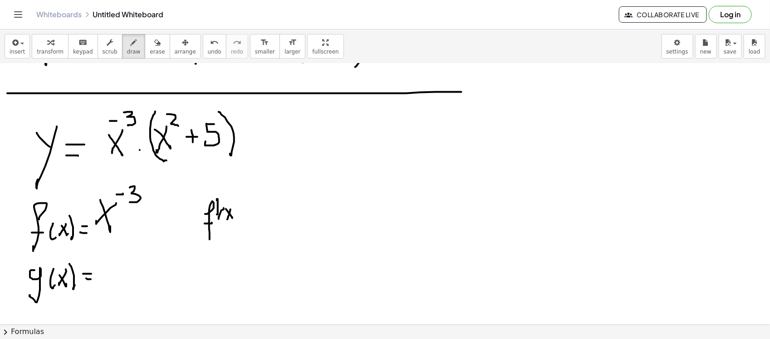
drag, startPoint x: 228, startPoint y: 197, endPoint x: 236, endPoint y: 209, distance: 14.0
drag, startPoint x: 256, startPoint y: 206, endPoint x: 248, endPoint y: 216, distance: 13.2
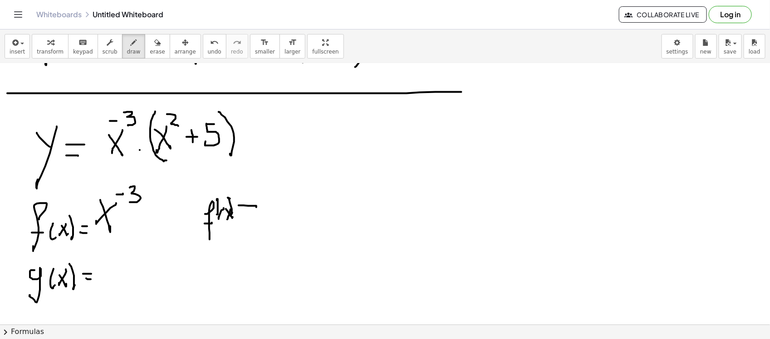
drag, startPoint x: 247, startPoint y: 216, endPoint x: 260, endPoint y: 217, distance: 12.3
drag, startPoint x: 266, startPoint y: 211, endPoint x: 276, endPoint y: 211, distance: 9.5
drag, startPoint x: 283, startPoint y: 200, endPoint x: 297, endPoint y: 221, distance: 25.1
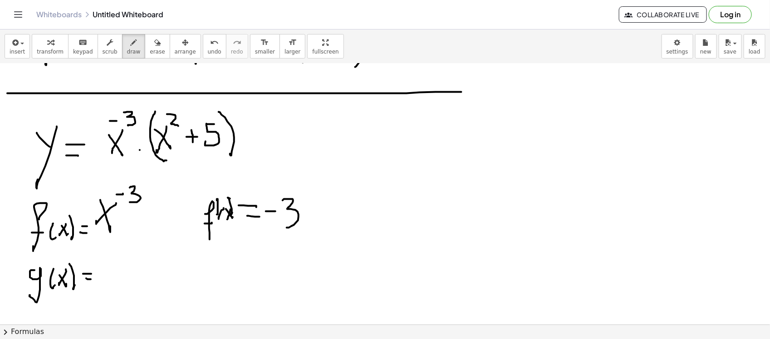
drag, startPoint x: 321, startPoint y: 199, endPoint x: 309, endPoint y: 208, distance: 14.9
drag, startPoint x: 309, startPoint y: 197, endPoint x: 323, endPoint y: 225, distance: 31.9
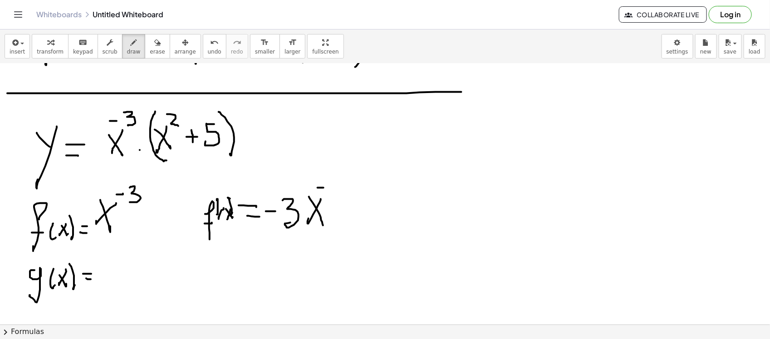
drag, startPoint x: 318, startPoint y: 187, endPoint x: 324, endPoint y: 187, distance: 5.9
drag, startPoint x: 330, startPoint y: 180, endPoint x: 337, endPoint y: 185, distance: 8.4
drag, startPoint x: 336, startPoint y: 180, endPoint x: 336, endPoint y: 196, distance: 16.3
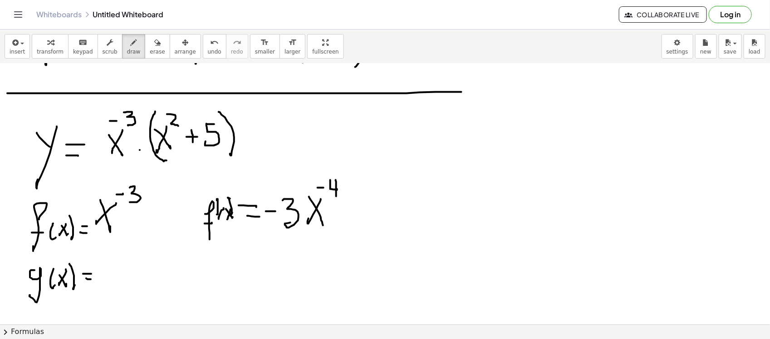
drag, startPoint x: 268, startPoint y: 226, endPoint x: 303, endPoint y: 228, distance: 35.1
click at [208, 49] on span "undo" at bounding box center [215, 52] width 14 height 6
drag, startPoint x: 111, startPoint y: 266, endPoint x: 100, endPoint y: 266, distance: 11.3
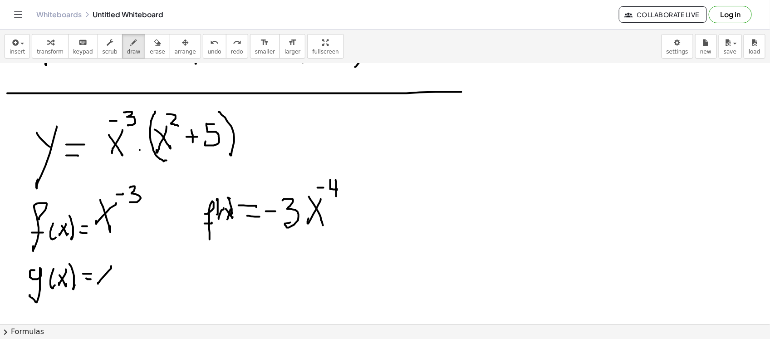
drag, startPoint x: 100, startPoint y: 264, endPoint x: 110, endPoint y: 266, distance: 10.6
drag, startPoint x: 111, startPoint y: 256, endPoint x: 122, endPoint y: 268, distance: 16.1
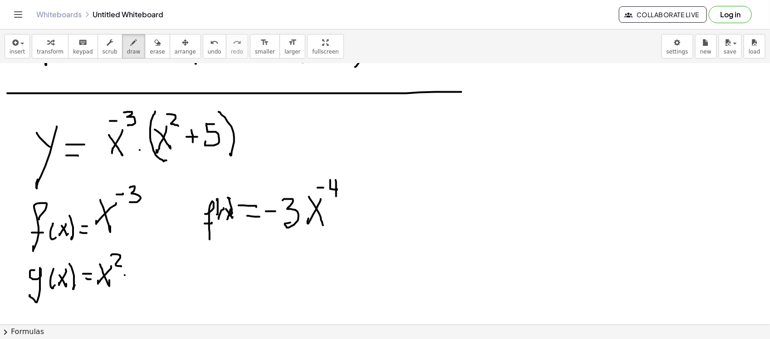
drag, startPoint x: 125, startPoint y: 275, endPoint x: 134, endPoint y: 275, distance: 9.5
drag, startPoint x: 130, startPoint y: 267, endPoint x: 141, endPoint y: 266, distance: 11.4
drag, startPoint x: 144, startPoint y: 266, endPoint x: 155, endPoint y: 266, distance: 10.9
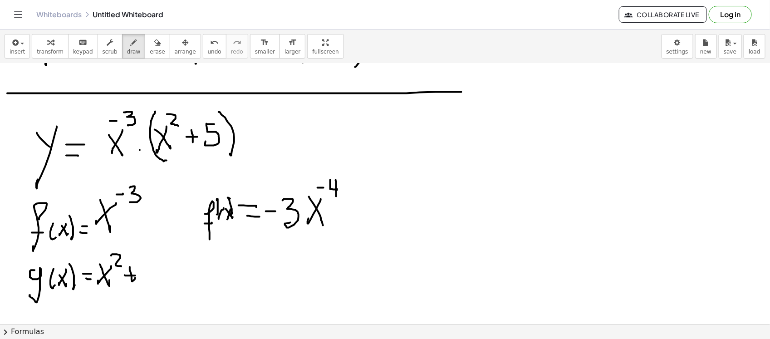
drag, startPoint x: 146, startPoint y: 264, endPoint x: 142, endPoint y: 280, distance: 16.4
drag, startPoint x: 214, startPoint y: 277, endPoint x: 219, endPoint y: 287, distance: 10.8
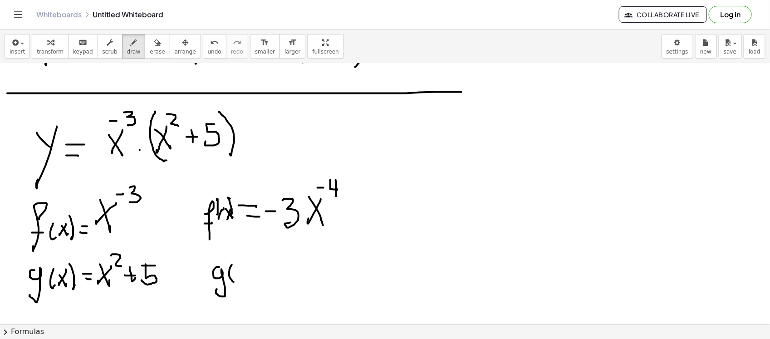
drag, startPoint x: 232, startPoint y: 265, endPoint x: 244, endPoint y: 267, distance: 12.5
drag, startPoint x: 244, startPoint y: 266, endPoint x: 239, endPoint y: 276, distance: 10.8
drag, startPoint x: 244, startPoint y: 280, endPoint x: 247, endPoint y: 262, distance: 18.5
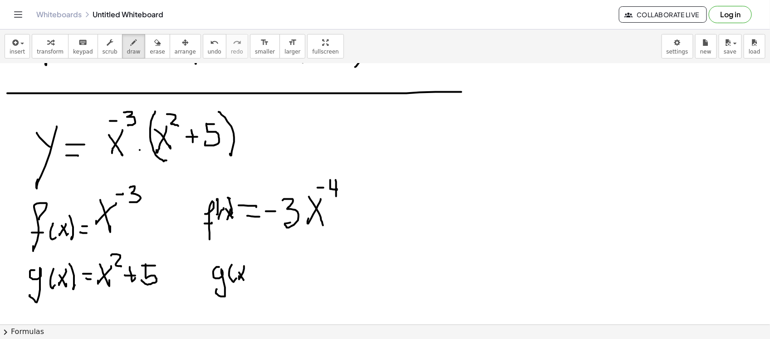
drag, startPoint x: 250, startPoint y: 261, endPoint x: 260, endPoint y: 269, distance: 13.3
drag, startPoint x: 262, startPoint y: 269, endPoint x: 269, endPoint y: 269, distance: 6.4
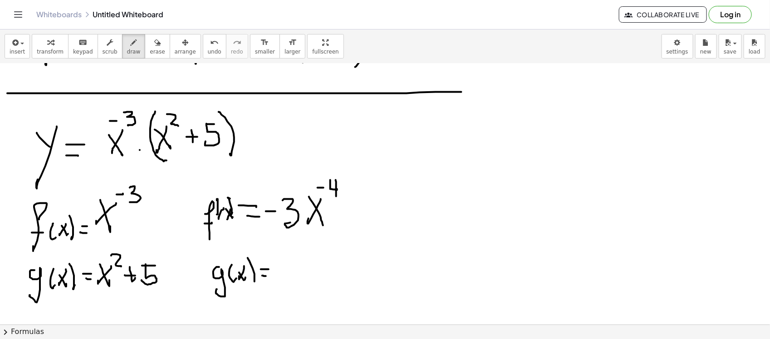
drag, startPoint x: 225, startPoint y: 264, endPoint x: 214, endPoint y: 255, distance: 13.9
drag, startPoint x: 285, startPoint y: 260, endPoint x: 308, endPoint y: 263, distance: 23.4
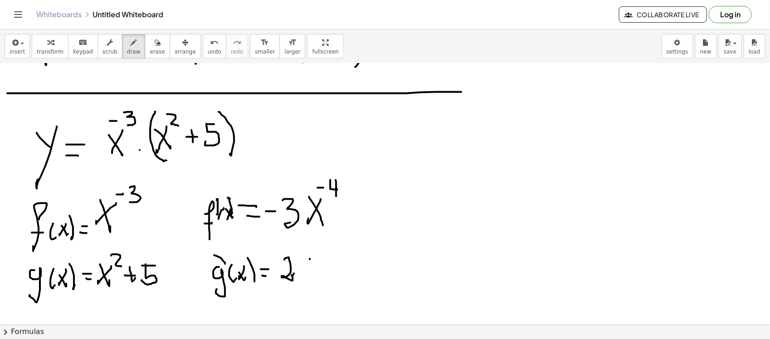
drag, startPoint x: 310, startPoint y: 259, endPoint x: 300, endPoint y: 273, distance: 17.3
drag, startPoint x: 305, startPoint y: 266, endPoint x: 309, endPoint y: 273, distance: 7.6
drag, startPoint x: 316, startPoint y: 249, endPoint x: 316, endPoint y: 259, distance: 10.4
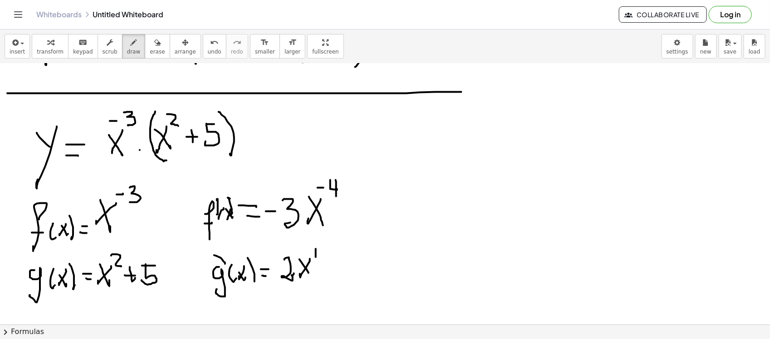
click at [208, 50] on span "undo" at bounding box center [215, 52] width 14 height 6
drag, startPoint x: 124, startPoint y: 282, endPoint x: 167, endPoint y: 263, distance: 46.7
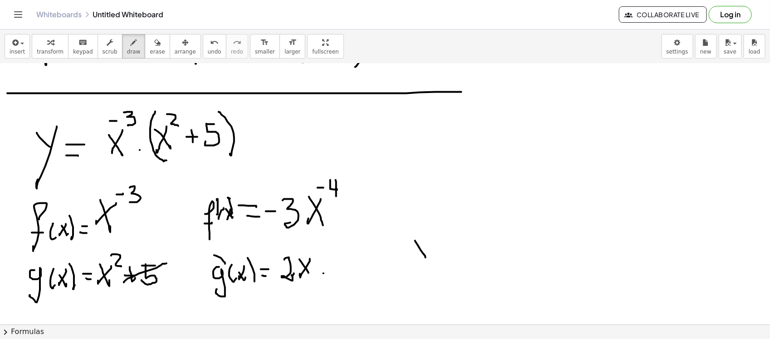
drag, startPoint x: 415, startPoint y: 241, endPoint x: 426, endPoint y: 243, distance: 10.8
drag, startPoint x: 426, startPoint y: 242, endPoint x: 423, endPoint y: 264, distance: 22.4
drag, startPoint x: 431, startPoint y: 239, endPoint x: 430, endPoint y: 229, distance: 10.0
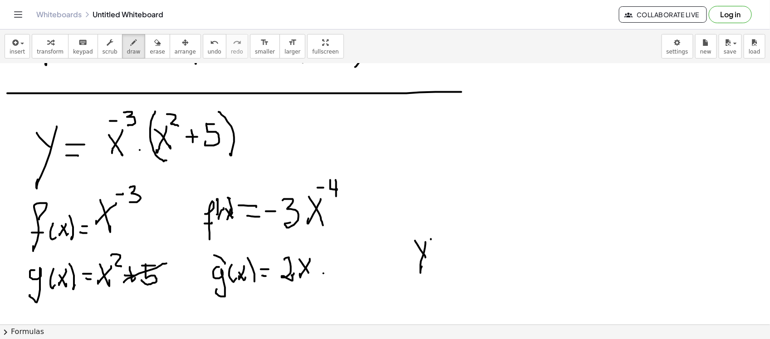
drag, startPoint x: 437, startPoint y: 246, endPoint x: 440, endPoint y: 252, distance: 6.9
drag, startPoint x: 458, startPoint y: 246, endPoint x: 475, endPoint y: 243, distance: 17.5
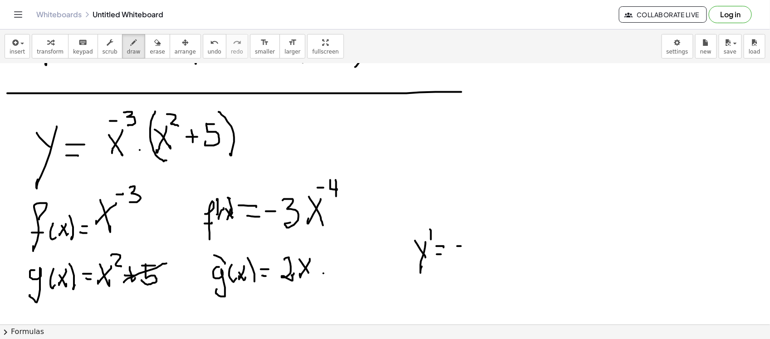
drag, startPoint x: 475, startPoint y: 236, endPoint x: 499, endPoint y: 246, distance: 26.5
drag, startPoint x: 506, startPoint y: 237, endPoint x: 497, endPoint y: 243, distance: 10.8
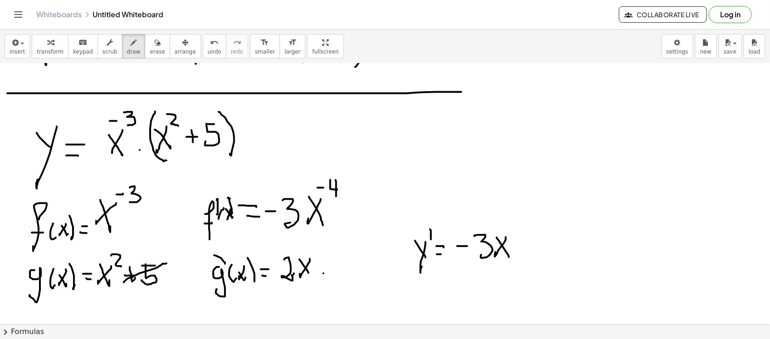
drag, startPoint x: 497, startPoint y: 238, endPoint x: 512, endPoint y: 237, distance: 14.1
drag, startPoint x: 511, startPoint y: 229, endPoint x: 514, endPoint y: 220, distance: 9.5
drag, startPoint x: 515, startPoint y: 221, endPoint x: 522, endPoint y: 236, distance: 16.5
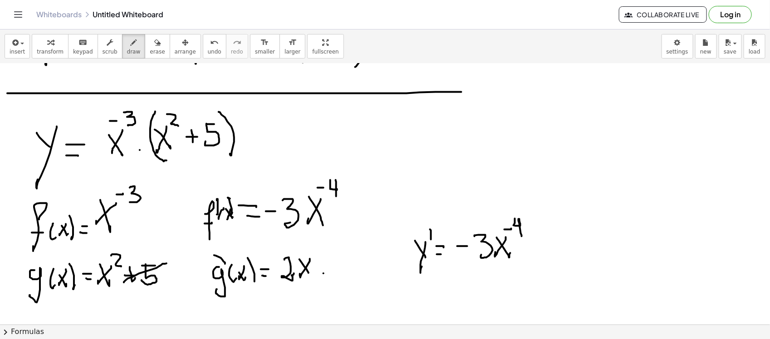
drag, startPoint x: 21, startPoint y: 298, endPoint x: 120, endPoint y: 264, distance: 104.8
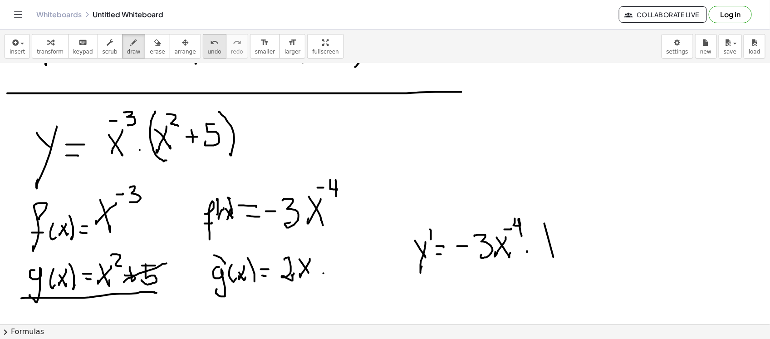
click at [208, 50] on span "undo" at bounding box center [215, 52] width 14 height 6
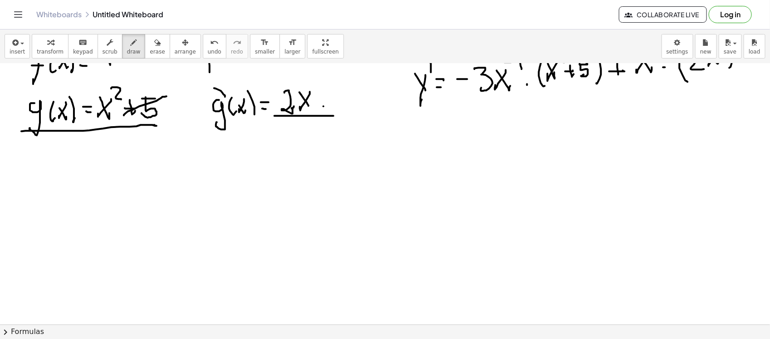
scroll to position [1214, 0]
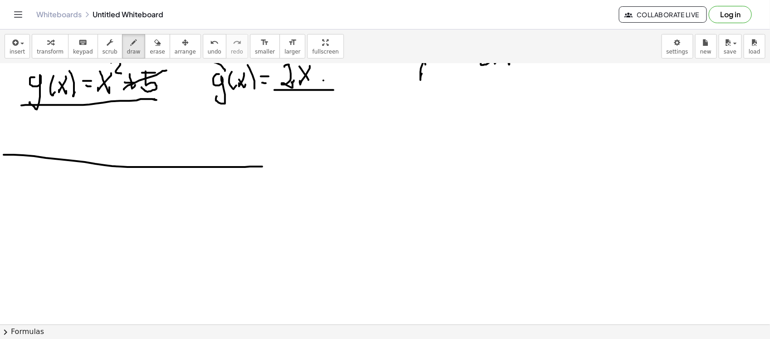
drag, startPoint x: 4, startPoint y: 154, endPoint x: 262, endPoint y: 166, distance: 259.0
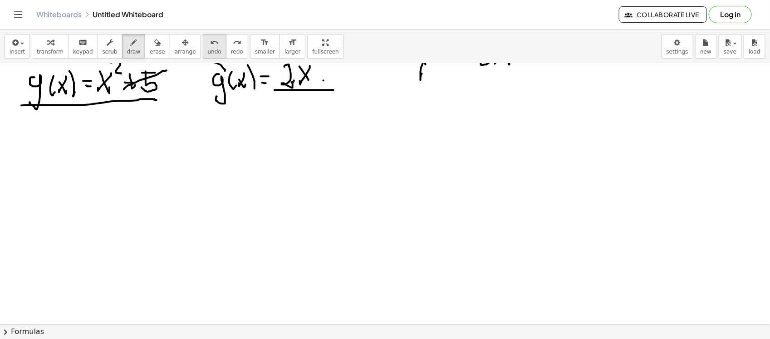
click at [208, 50] on span "undo" at bounding box center [215, 52] width 14 height 6
drag, startPoint x: 23, startPoint y: 162, endPoint x: 28, endPoint y: 157, distance: 7.7
drag, startPoint x: 24, startPoint y: 142, endPoint x: 26, endPoint y: 200, distance: 58.2
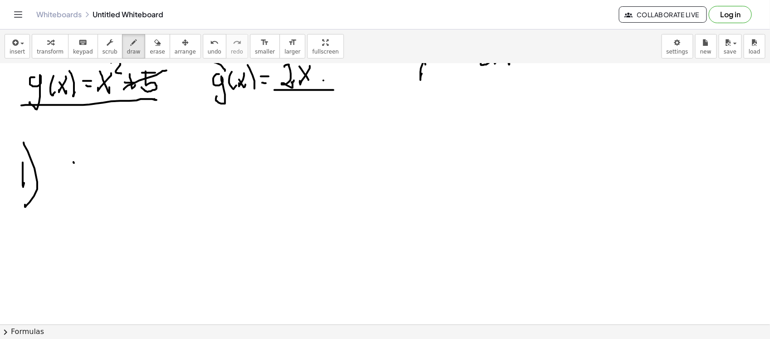
drag, startPoint x: 74, startPoint y: 162, endPoint x: 87, endPoint y: 160, distance: 13.2
drag, startPoint x: 88, startPoint y: 157, endPoint x: 94, endPoint y: 168, distance: 12.8
drag, startPoint x: 94, startPoint y: 166, endPoint x: 93, endPoint y: 175, distance: 9.2
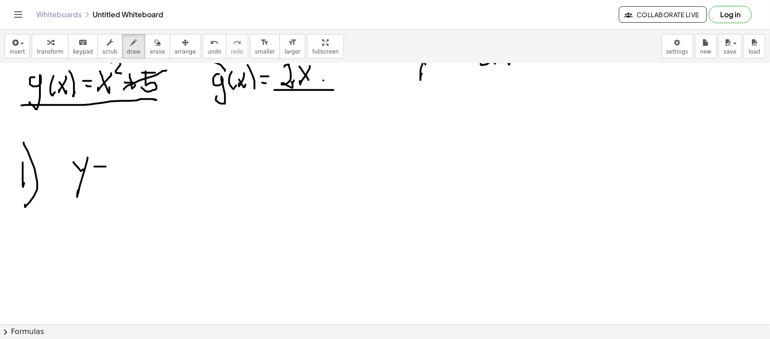
drag, startPoint x: 133, startPoint y: 155, endPoint x: 126, endPoint y: 171, distance: 17.7
drag, startPoint x: 123, startPoint y: 157, endPoint x: 135, endPoint y: 157, distance: 11.8
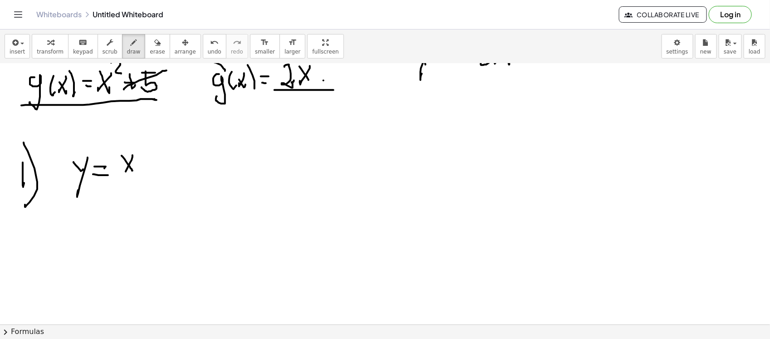
drag, startPoint x: 134, startPoint y: 146, endPoint x: 139, endPoint y: 146, distance: 5.0
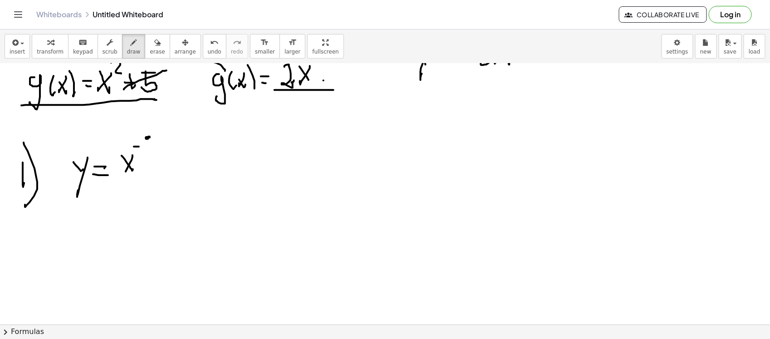
drag, startPoint x: 147, startPoint y: 136, endPoint x: 146, endPoint y: 143, distance: 6.9
drag, startPoint x: 147, startPoint y: 136, endPoint x: 156, endPoint y: 134, distance: 9.4
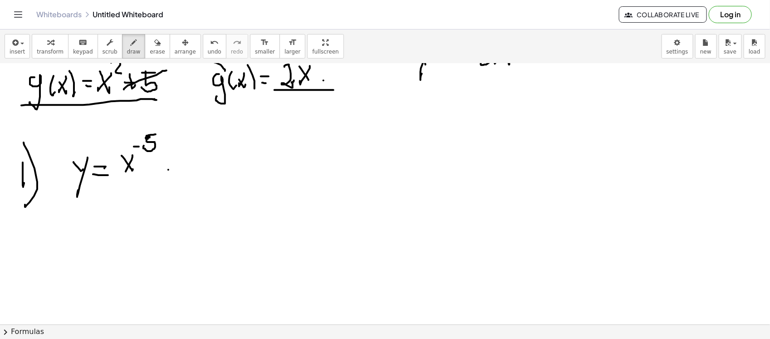
drag, startPoint x: 168, startPoint y: 169, endPoint x: 179, endPoint y: 159, distance: 15.1
drag, startPoint x: 193, startPoint y: 142, endPoint x: 194, endPoint y: 173, distance: 31.4
drag, startPoint x: 207, startPoint y: 148, endPoint x: 198, endPoint y: 151, distance: 9.2
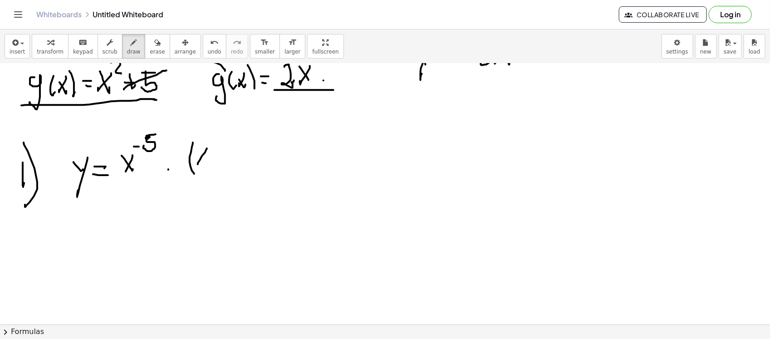
drag, startPoint x: 198, startPoint y: 149, endPoint x: 216, endPoint y: 158, distance: 19.3
drag, startPoint x: 216, startPoint y: 156, endPoint x: 222, endPoint y: 152, distance: 7.7
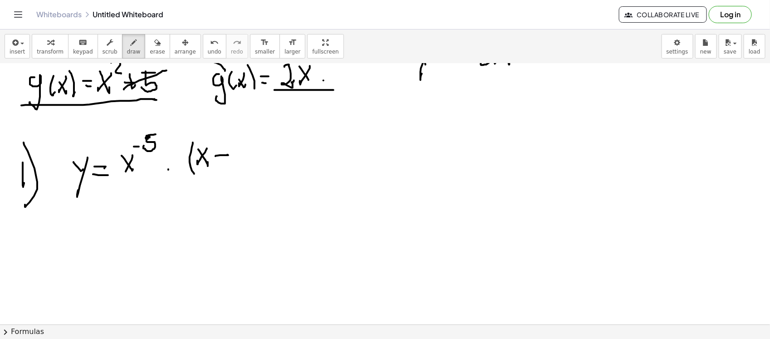
drag, startPoint x: 222, startPoint y: 148, endPoint x: 223, endPoint y: 158, distance: 9.6
drag, startPoint x: 207, startPoint y: 141, endPoint x: 227, endPoint y: 150, distance: 22.5
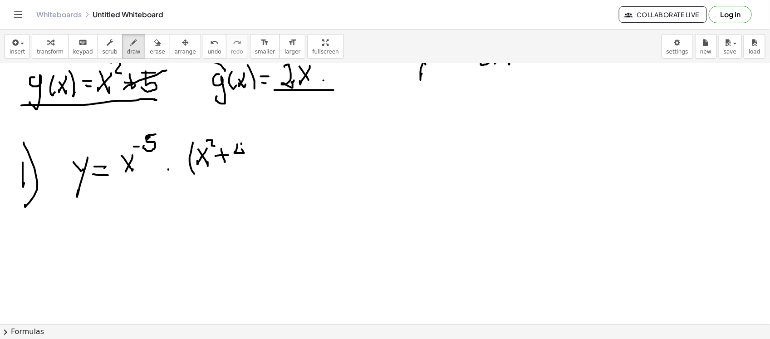
drag, startPoint x: 241, startPoint y: 143, endPoint x: 243, endPoint y: 158, distance: 15.0
drag, startPoint x: 259, startPoint y: 162, endPoint x: 254, endPoint y: 171, distance: 10.4
drag, startPoint x: 37, startPoint y: 244, endPoint x: 35, endPoint y: 237, distance: 7.6
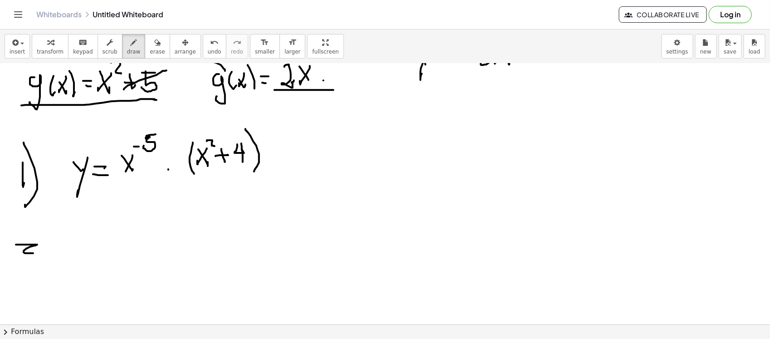
drag, startPoint x: 30, startPoint y: 221, endPoint x: 32, endPoint y: 278, distance: 56.8
drag, startPoint x: 81, startPoint y: 234, endPoint x: 91, endPoint y: 242, distance: 12.6
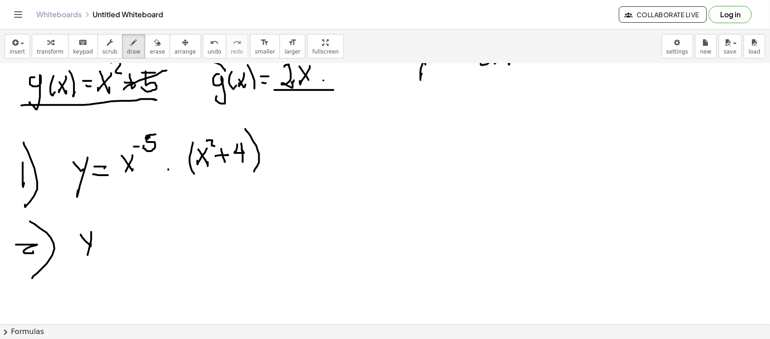
drag, startPoint x: 88, startPoint y: 255, endPoint x: 97, endPoint y: 241, distance: 16.7
drag, startPoint x: 96, startPoint y: 244, endPoint x: 107, endPoint y: 234, distance: 14.5
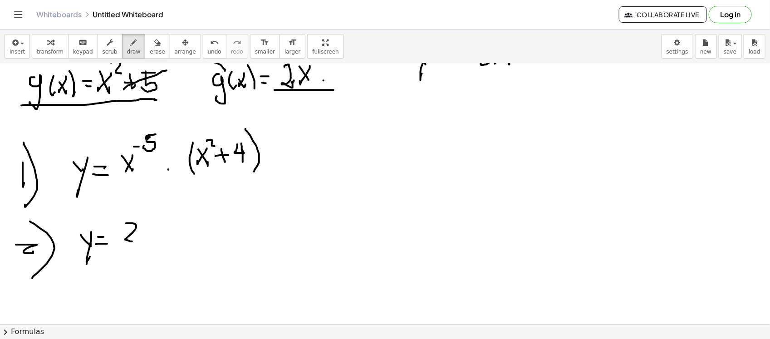
drag, startPoint x: 126, startPoint y: 223, endPoint x: 151, endPoint y: 232, distance: 26.1
drag, startPoint x: 156, startPoint y: 222, endPoint x: 142, endPoint y: 228, distance: 15.3
drag, startPoint x: 145, startPoint y: 229, endPoint x: 150, endPoint y: 236, distance: 8.4
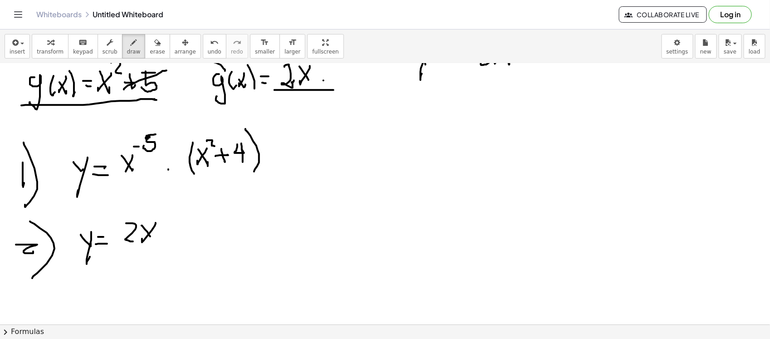
drag, startPoint x: 188, startPoint y: 212, endPoint x: 193, endPoint y: 239, distance: 27.2
drag, startPoint x: 200, startPoint y: 219, endPoint x: 218, endPoint y: 223, distance: 19.0
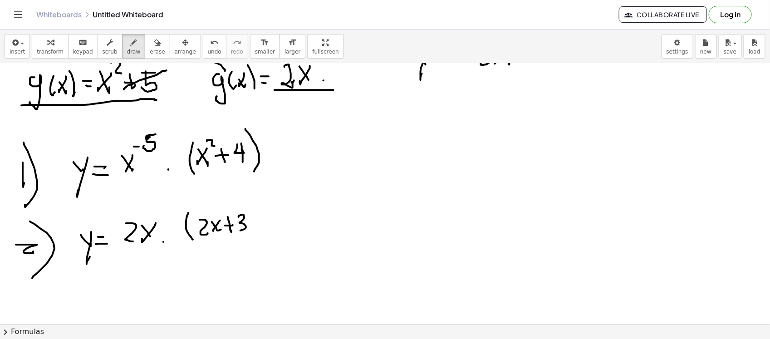
click at [42, 326] on div "insert select one: Math Expression Function Text Youtube Video Graphing Geometr…" at bounding box center [385, 185] width 770 height 310
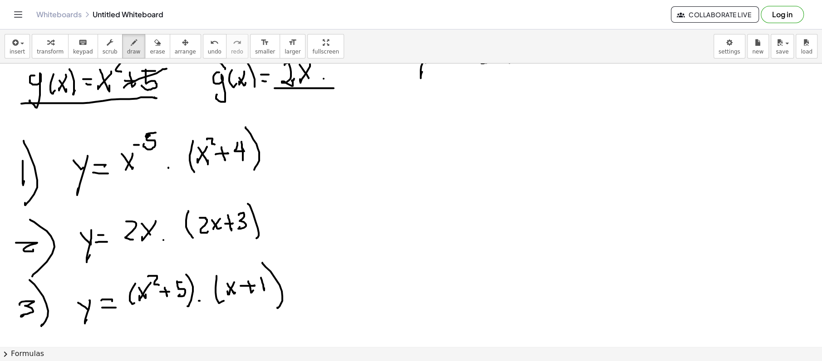
scroll to position [1279, 0]
